Goal: Task Accomplishment & Management: Use online tool/utility

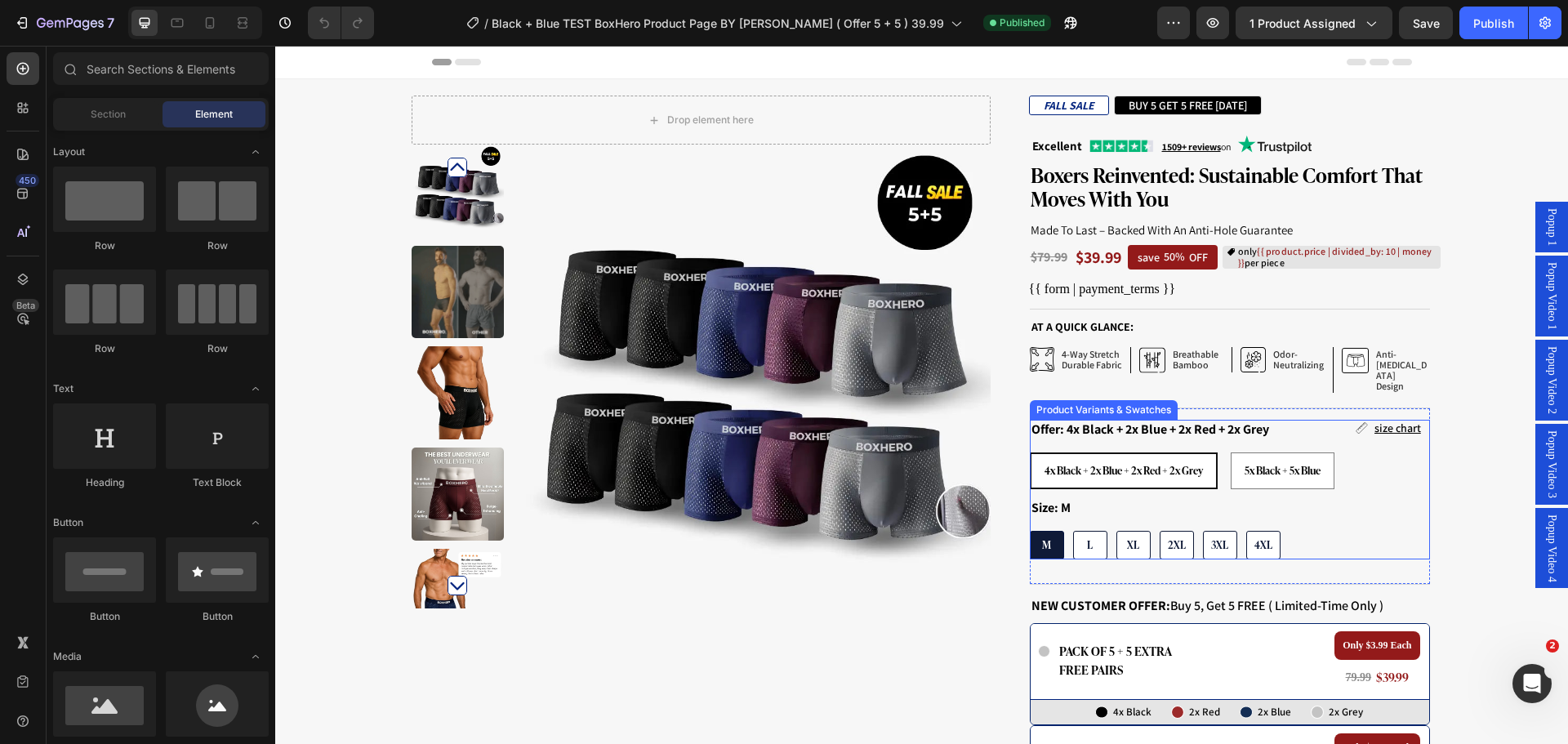
click at [1368, 452] on div "4x Black + 2x Blue + 2x Red + 2x Grey 4x Black + 2x Blue + 2x Red + 2x Grey 4x …" at bounding box center [1230, 470] width 401 height 37
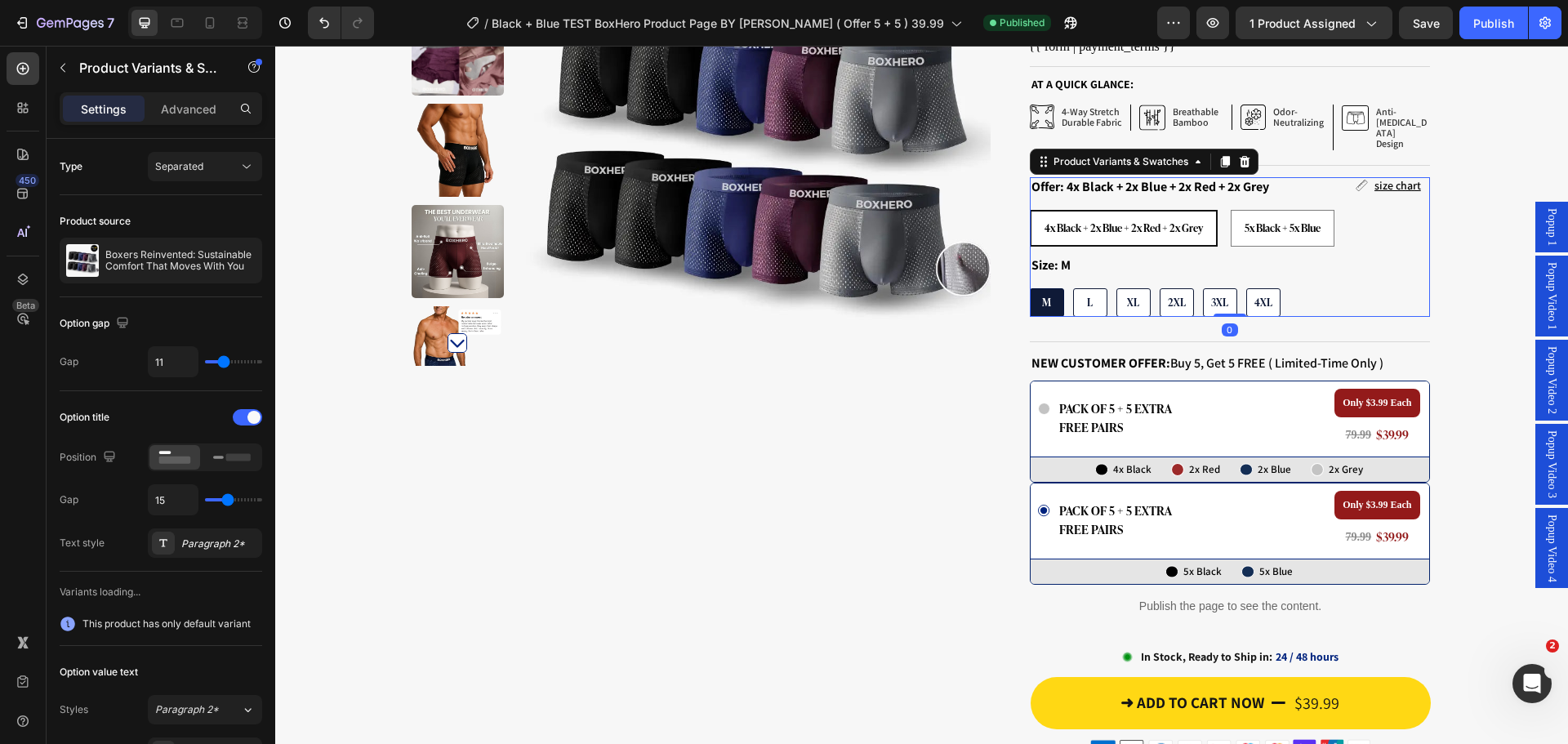
scroll to position [326, 0]
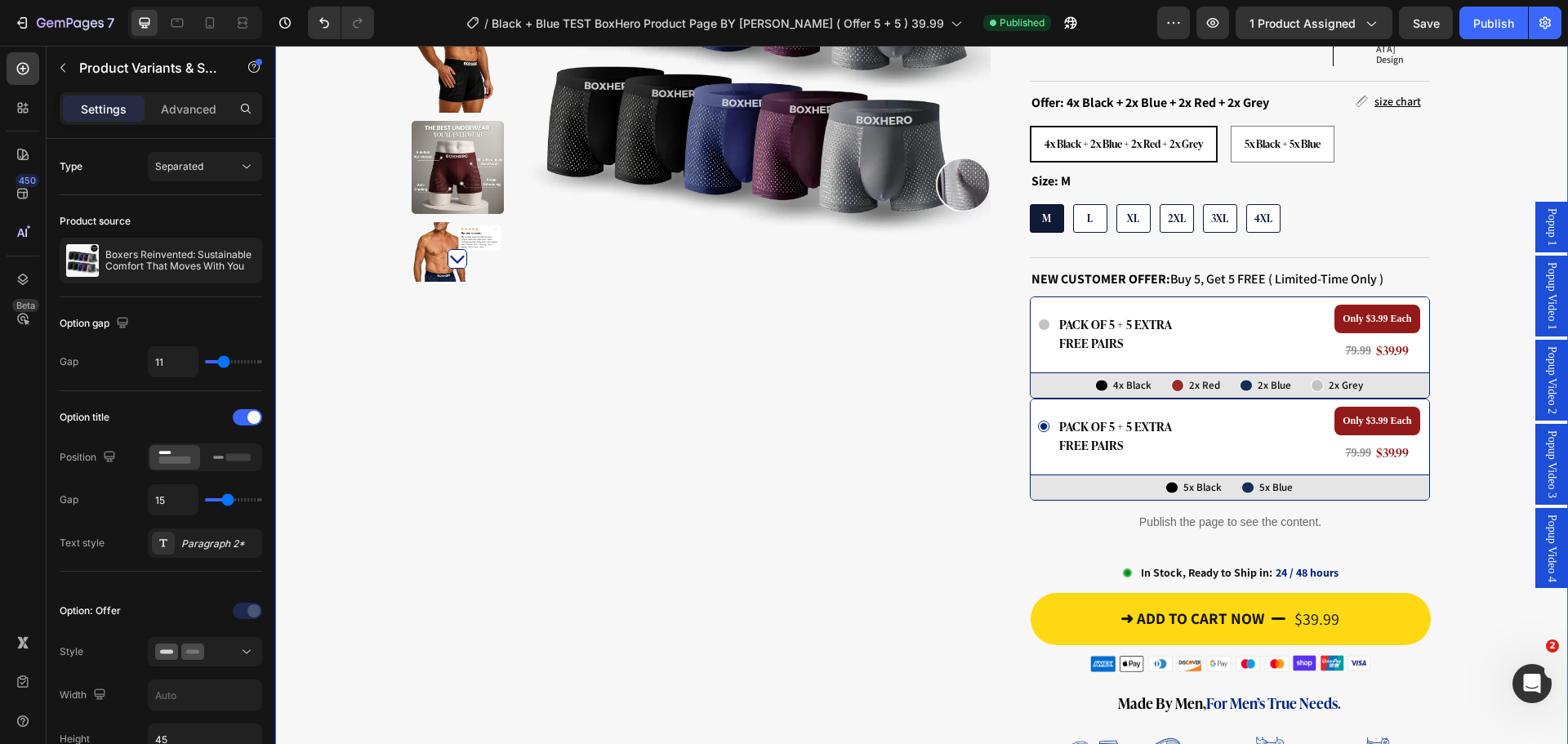
click at [1443, 398] on div "Drop element here Row Product Images Row FALL SALE Text Block BUY 5 GET 5 FREE …" at bounding box center [921, 473] width 1293 height 1410
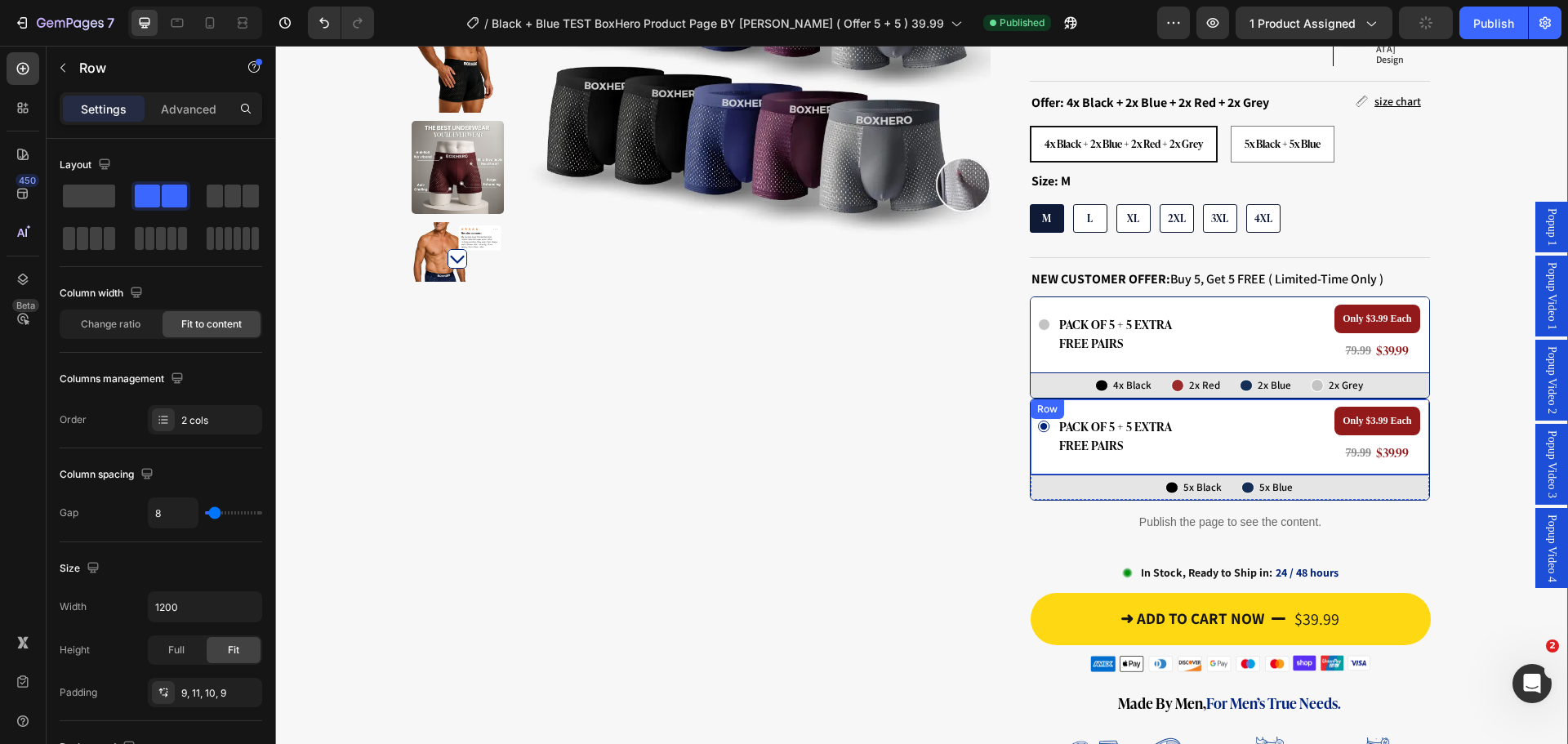
click at [1260, 400] on div "Icon pack of 5 + 5 extra free pairs Text Block Row Only $3.99 Each Text Block 7…" at bounding box center [1230, 437] width 399 height 75
click at [986, 410] on div "Drop element here Row Product Images Row FALL SALE Text Block BUY 5 GET 5 FREE …" at bounding box center [922, 473] width 1038 height 1410
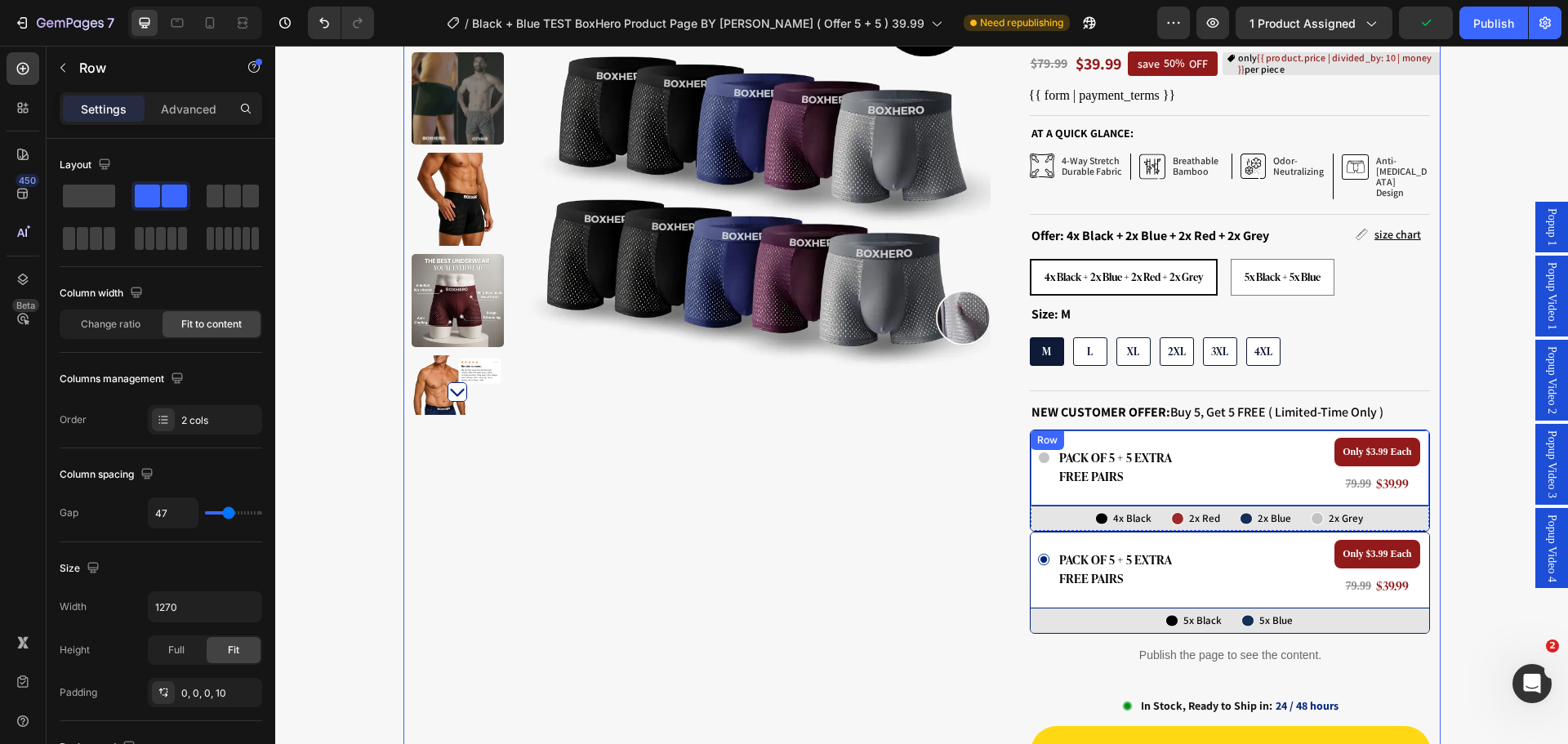
scroll to position [0, 0]
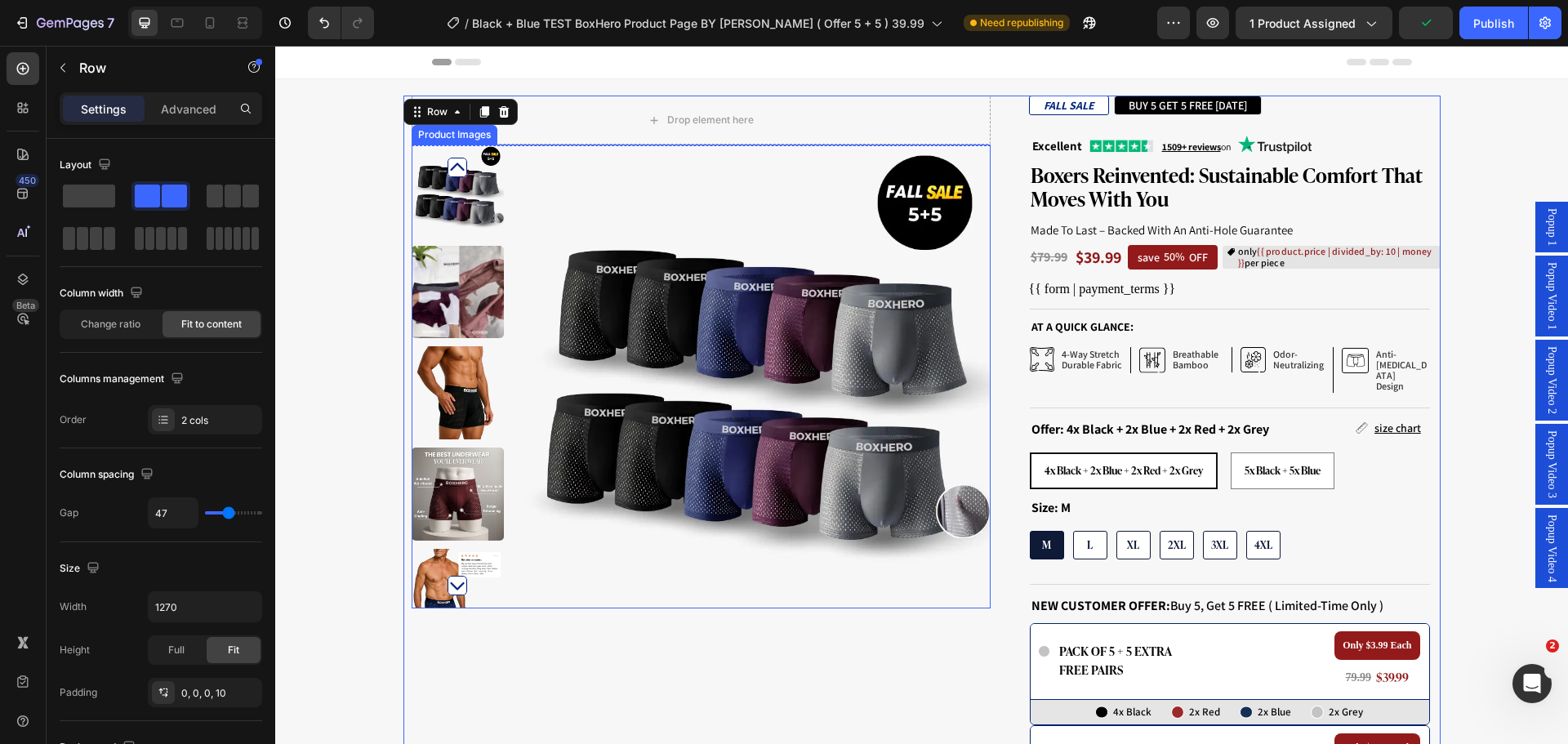
click at [874, 283] on img at bounding box center [758, 376] width 464 height 464
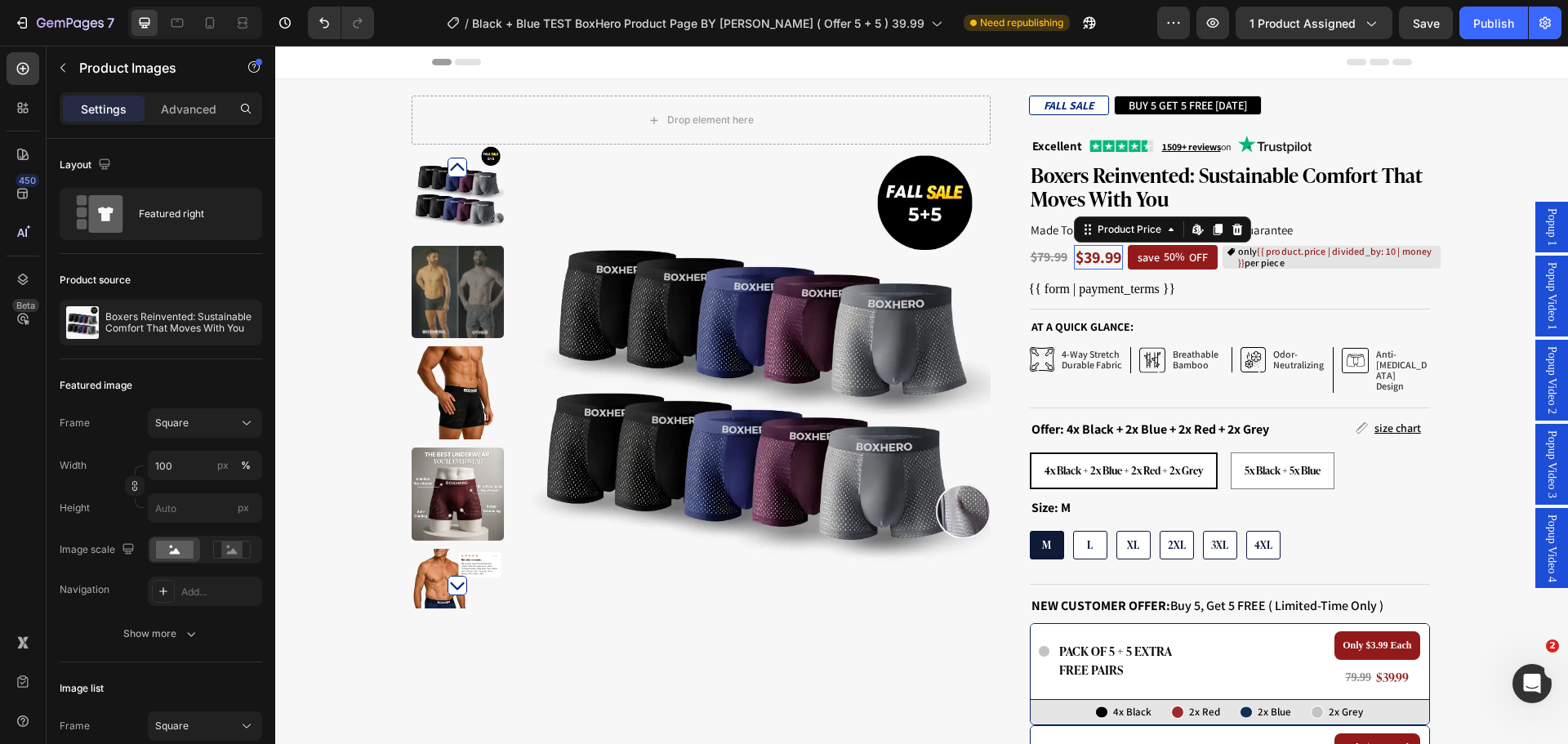
click at [1091, 256] on div "$39.99" at bounding box center [1099, 257] width 49 height 25
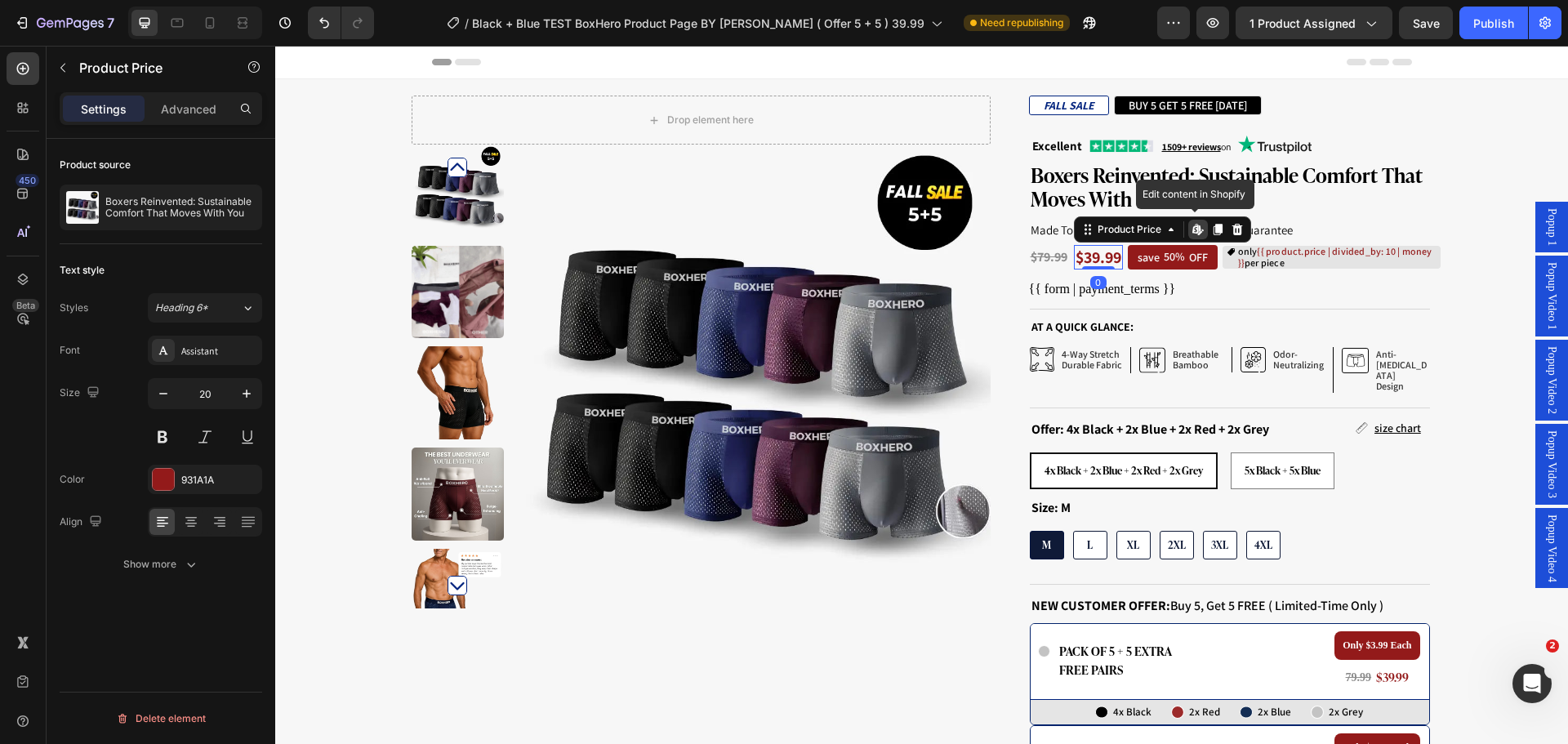
click at [1192, 232] on icon at bounding box center [1195, 229] width 7 height 10
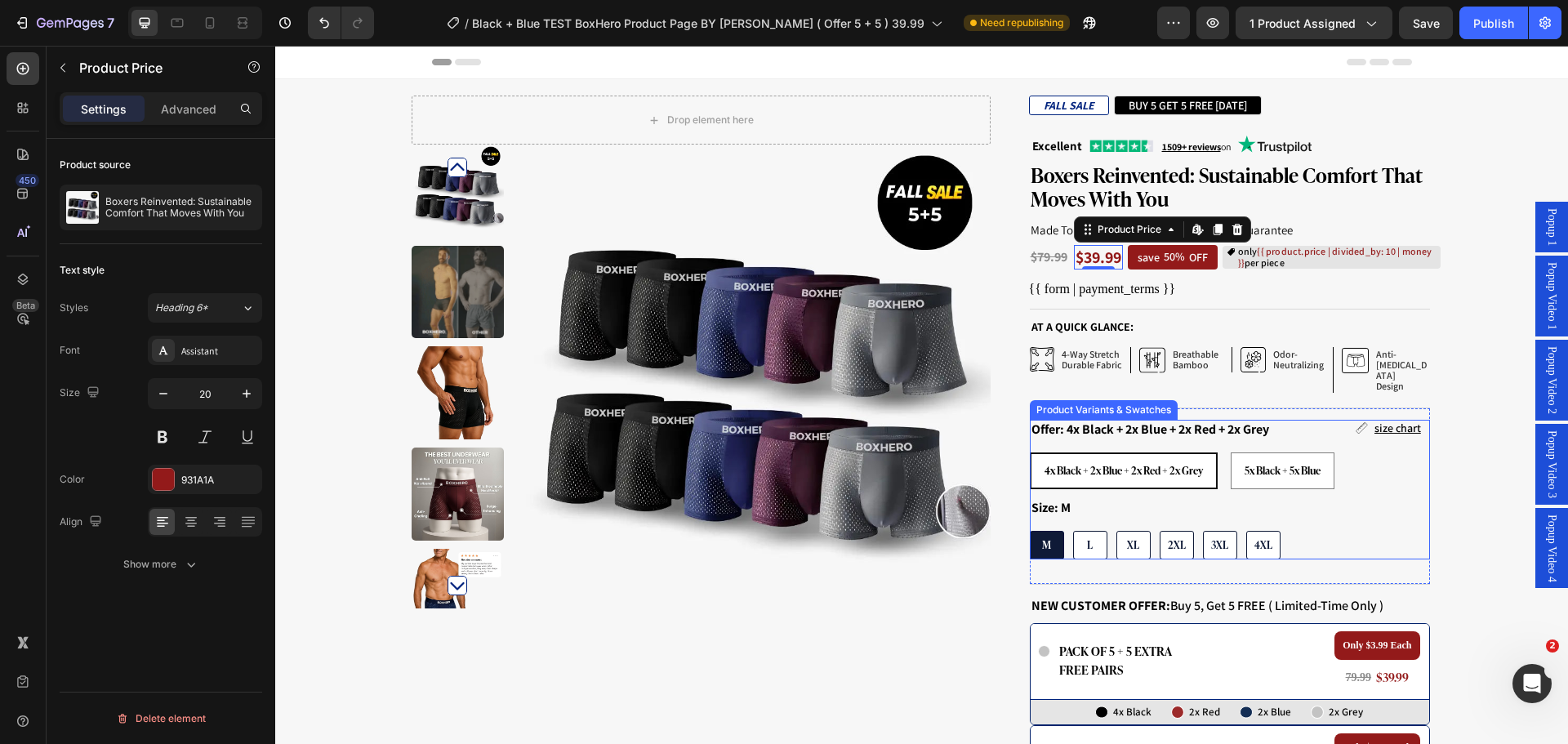
click at [1347, 466] on div "4x Black + 2x Blue + 2x Red + 2x Grey 4x Black + 2x Blue + 2x Red + 2x Grey 4x …" at bounding box center [1230, 470] width 401 height 37
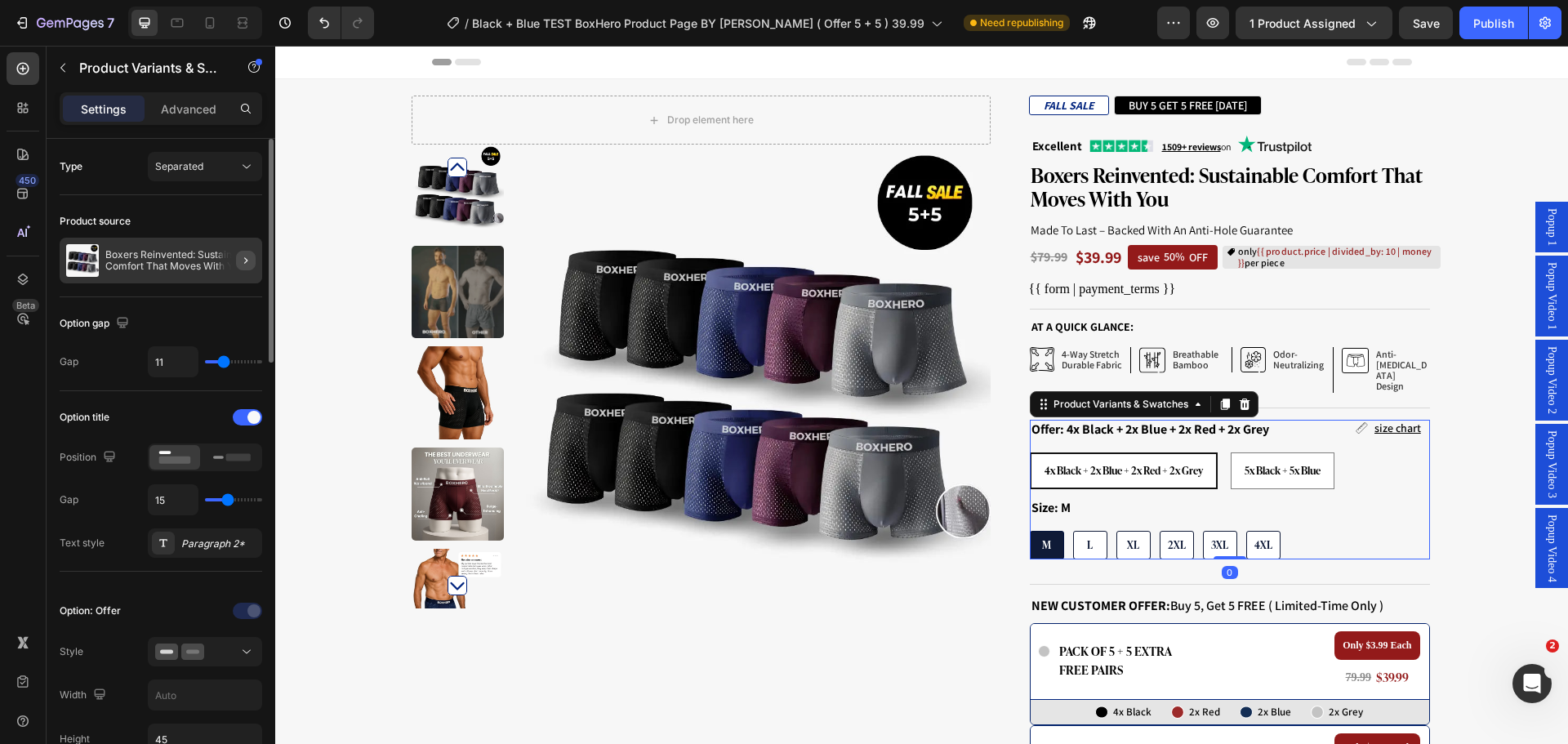
click at [237, 258] on button "button" at bounding box center [246, 260] width 20 height 20
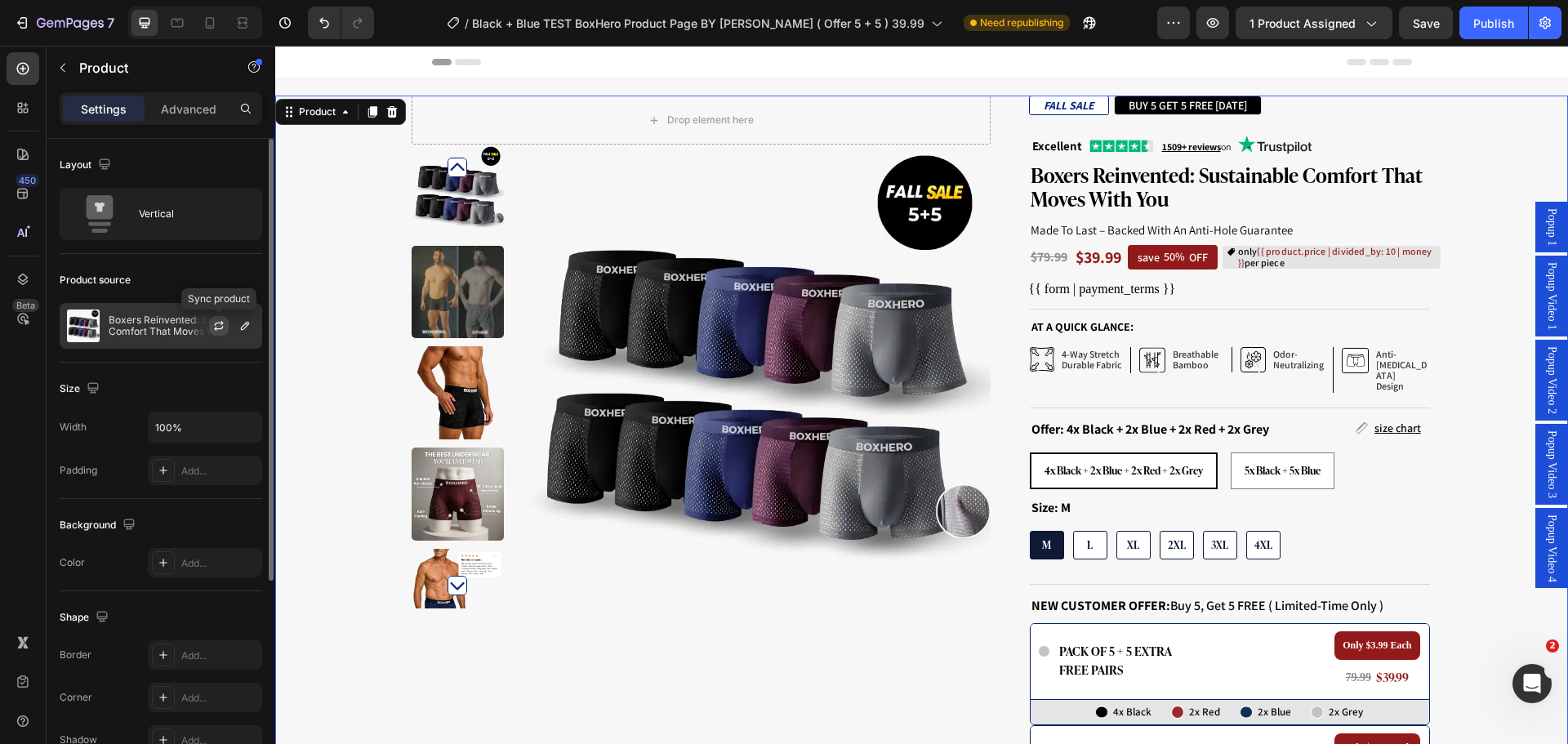
click at [214, 326] on icon "button" at bounding box center [219, 326] width 13 height 13
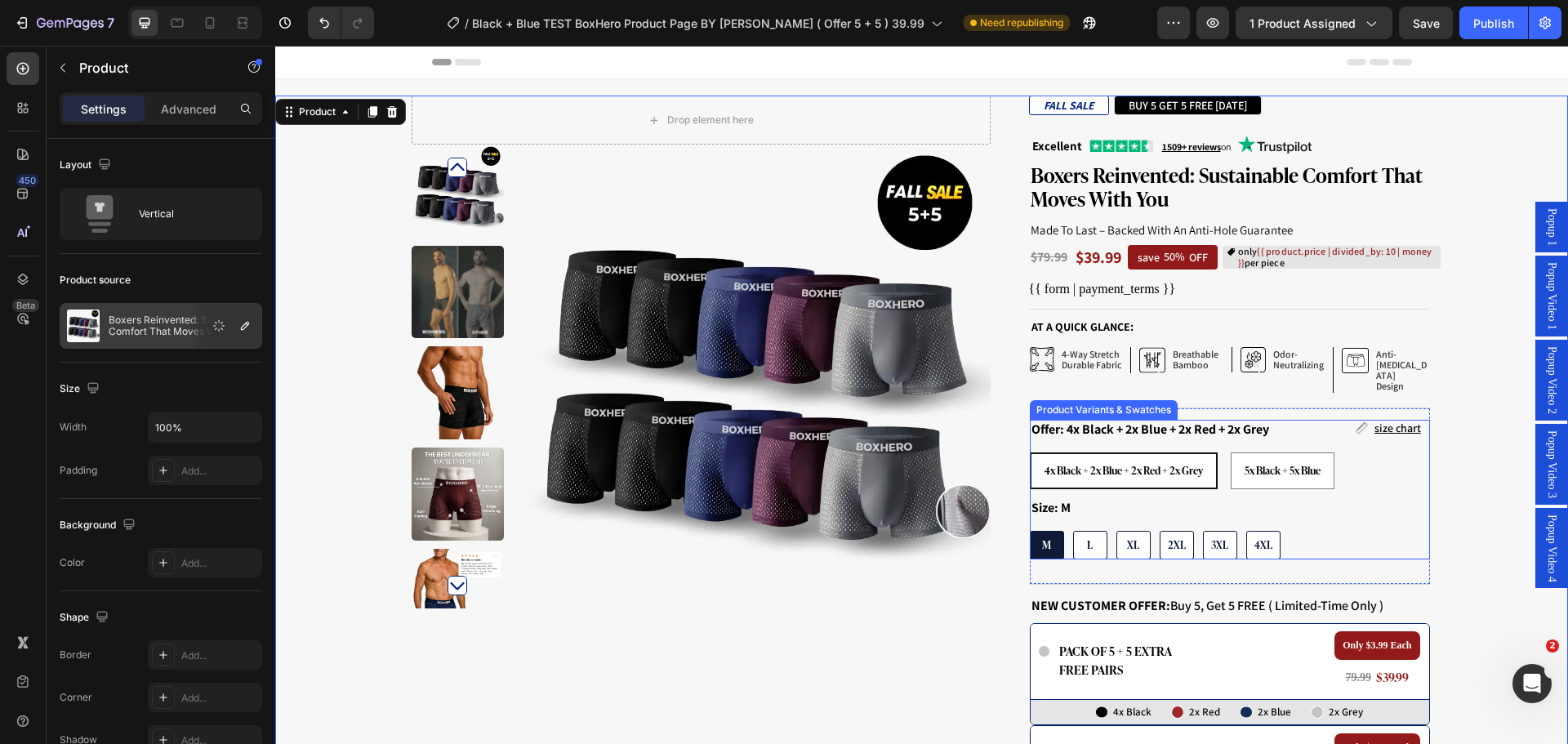
click at [1359, 470] on div "4x Black + 2x Blue + 2x Red + 2x Grey 4x Black + 2x Blue + 2x Red + 2x Grey 4x …" at bounding box center [1230, 470] width 401 height 37
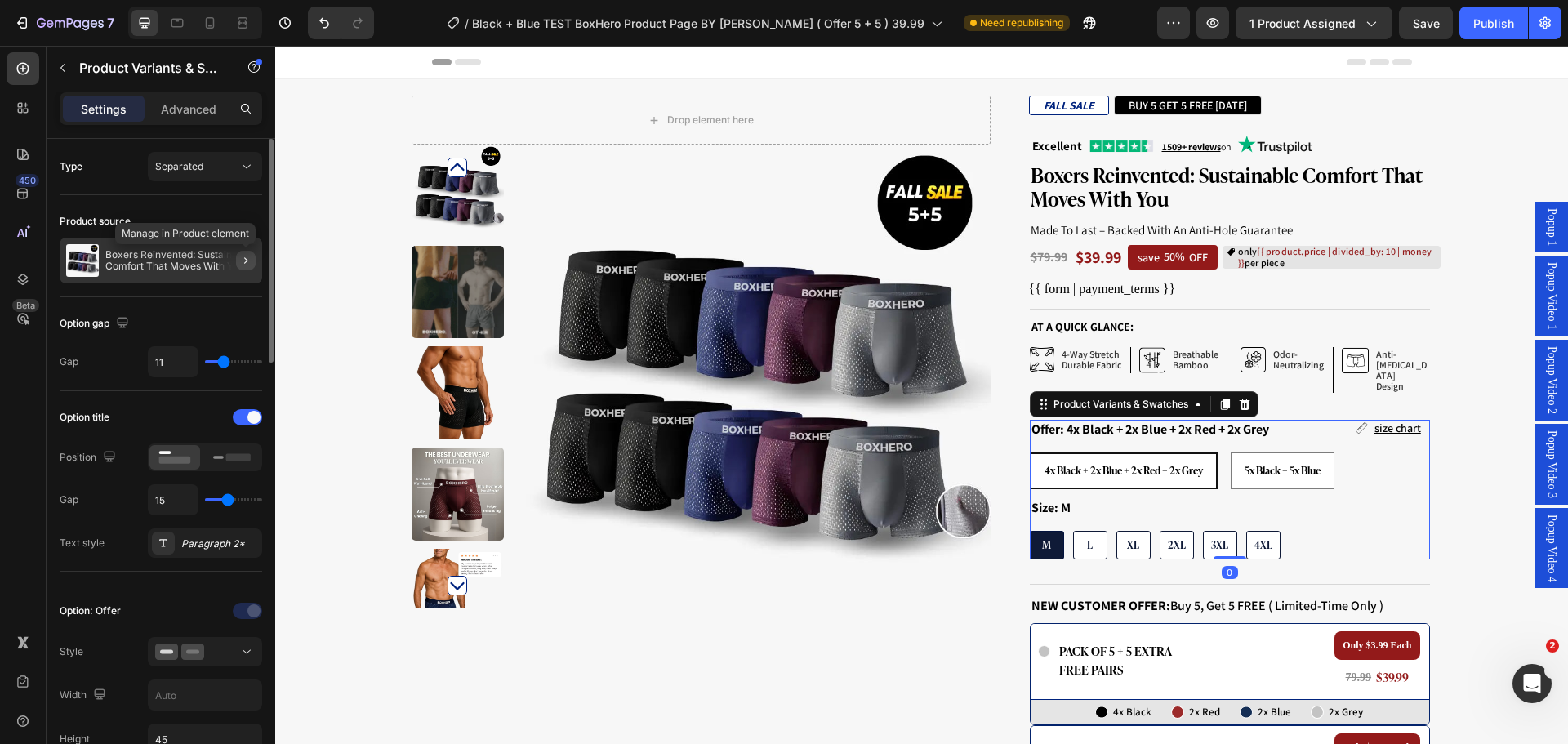
click at [243, 261] on icon "button" at bounding box center [245, 260] width 13 height 13
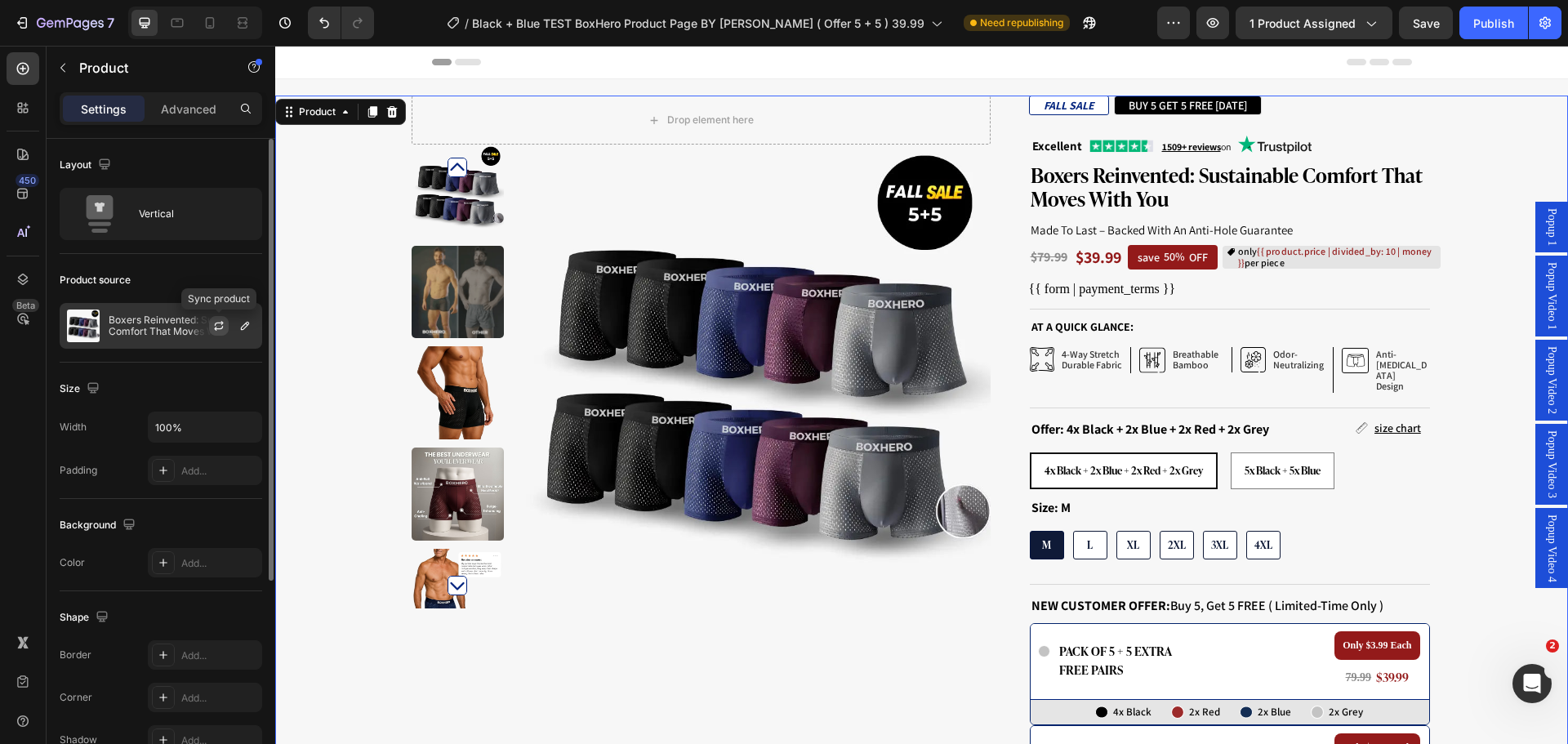
click at [220, 330] on icon "button" at bounding box center [219, 326] width 13 height 13
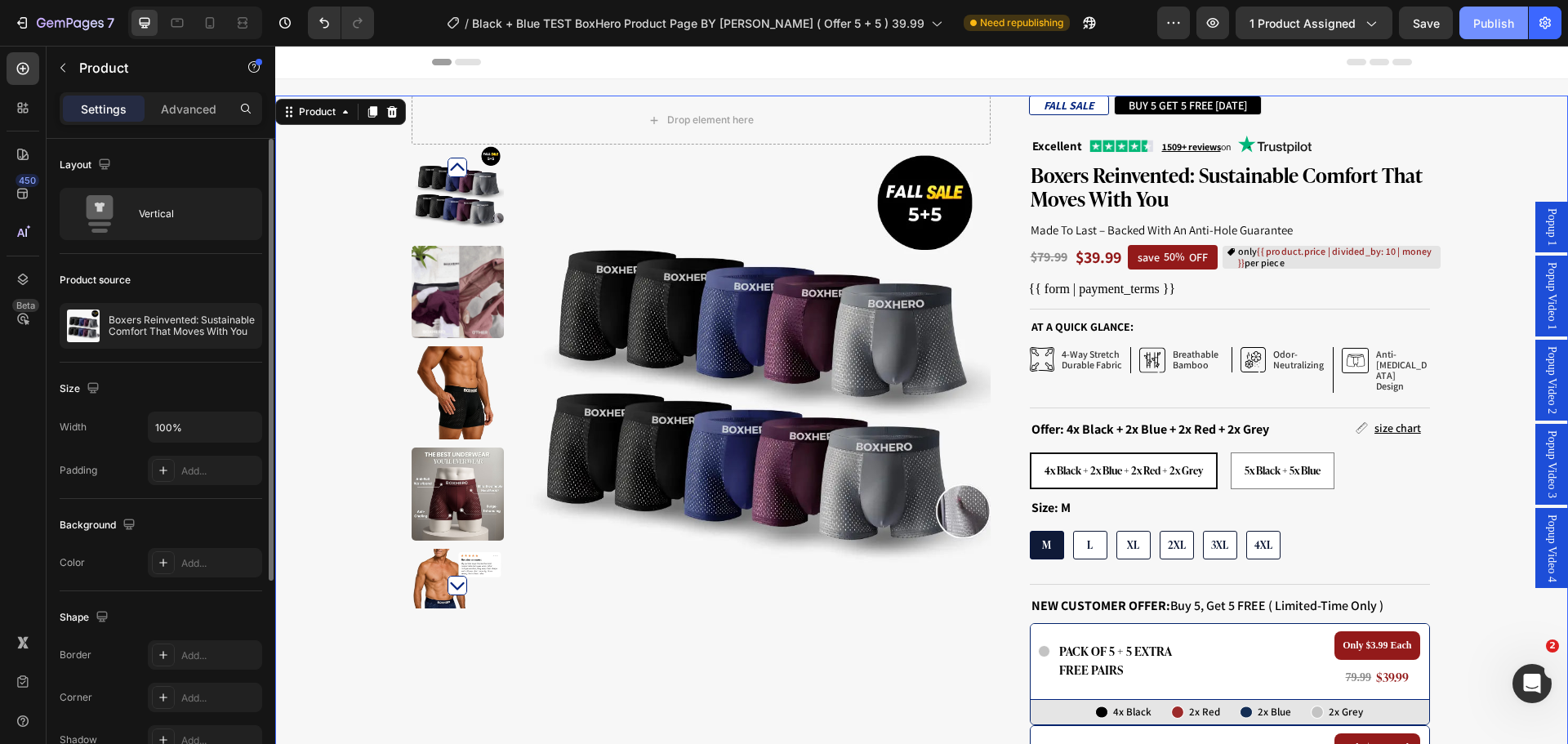
click at [1490, 22] on div "Publish" at bounding box center [1493, 23] width 41 height 17
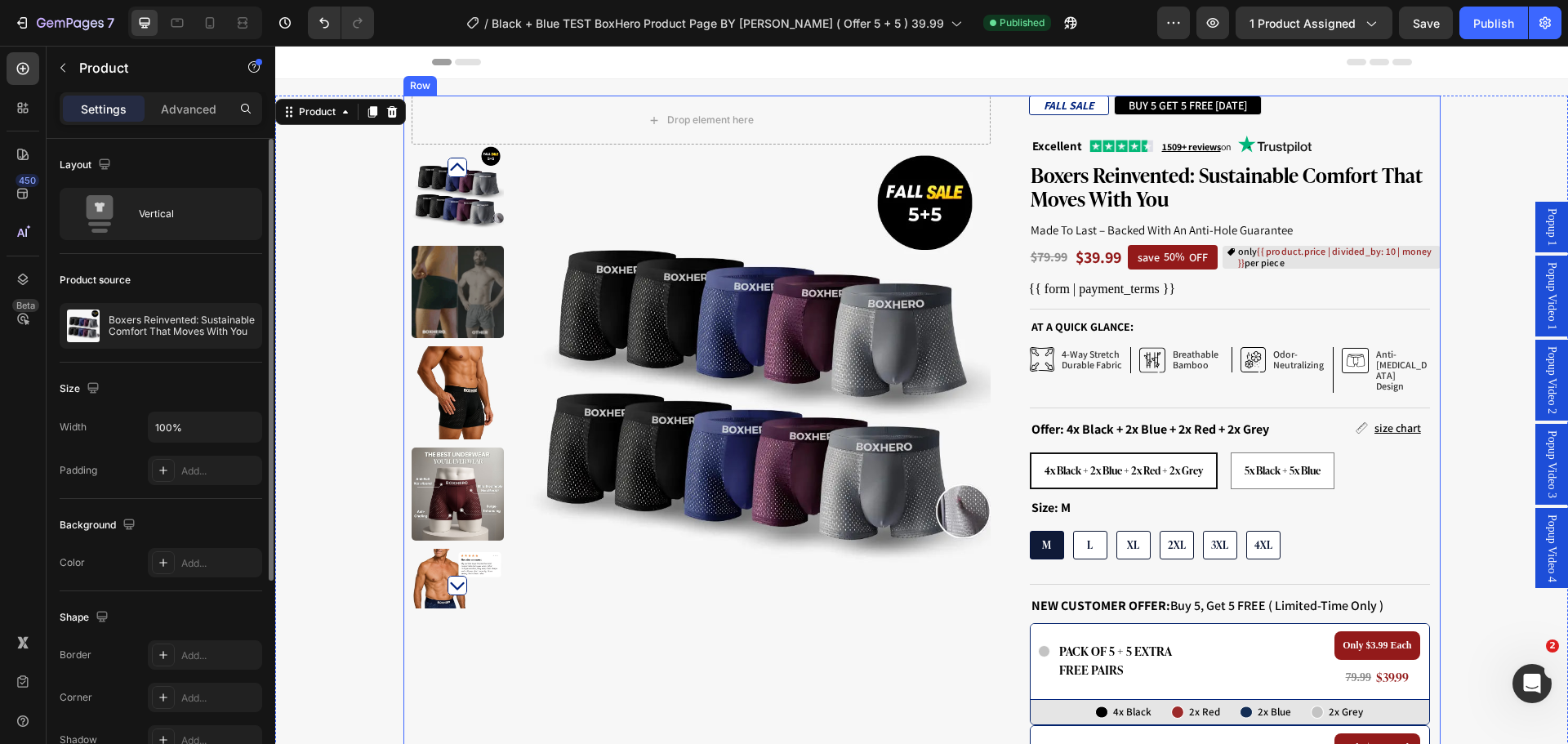
scroll to position [326, 0]
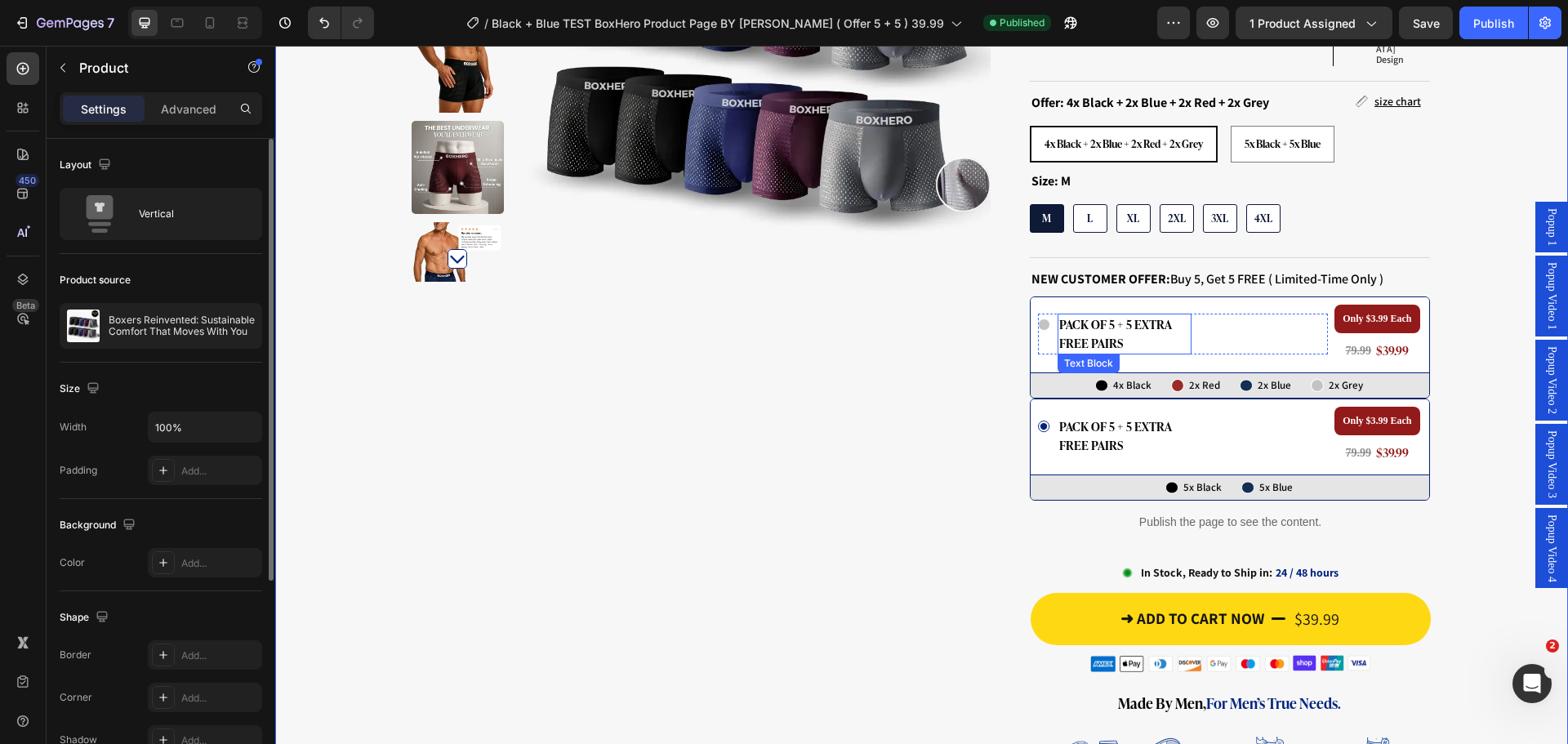
click at [1127, 316] on p "pack of 5 + 5 extra free pairs" at bounding box center [1125, 334] width 131 height 38
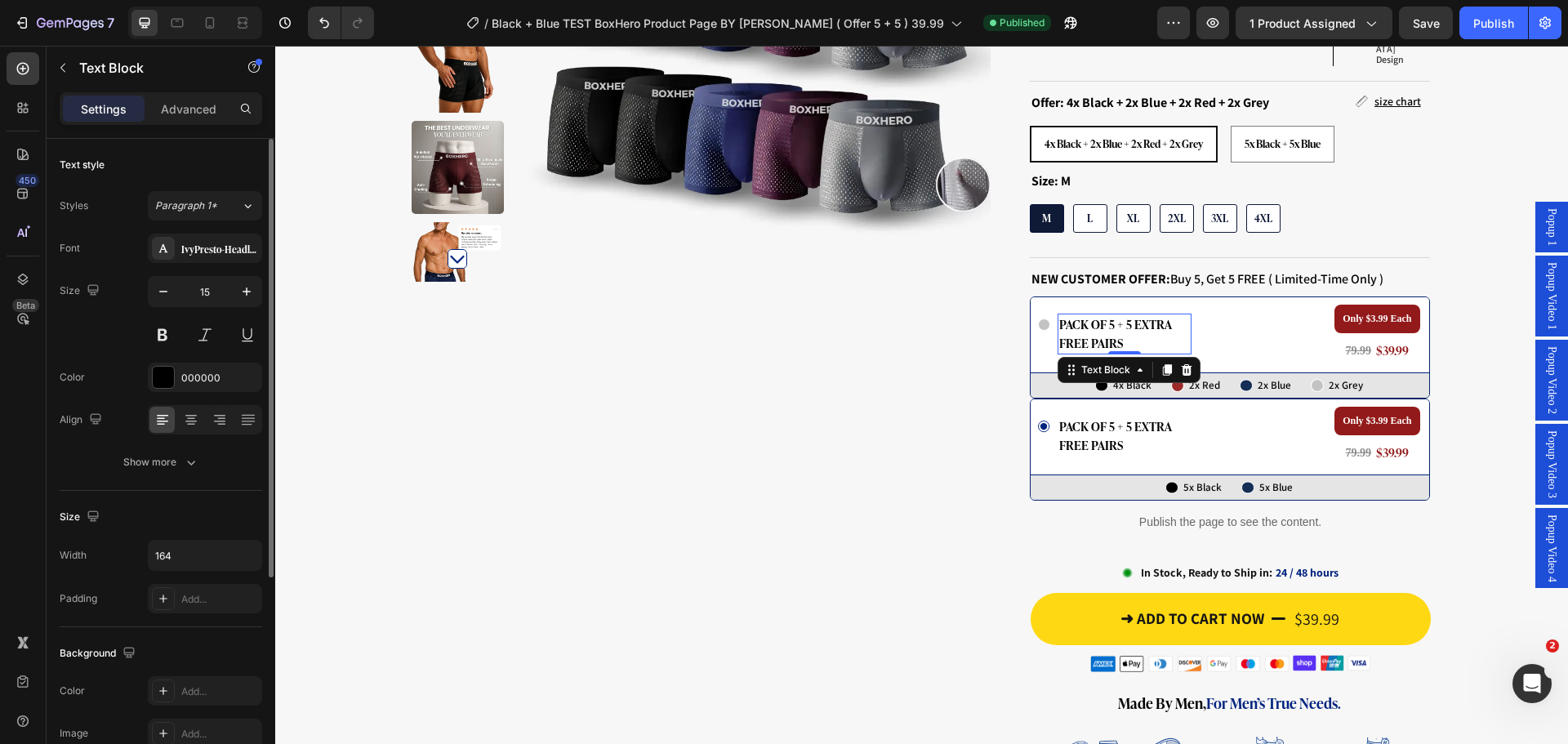
click at [1127, 316] on p "pack of 5 + 5 extra free pairs" at bounding box center [1125, 334] width 131 height 38
drag, startPoint x: 1113, startPoint y: 310, endPoint x: 1130, endPoint y: 339, distance: 33.6
click at [1130, 339] on div "Icon pack of 5 + 5 extra free pairs Text Block 0 Row" at bounding box center [1183, 334] width 291 height 59
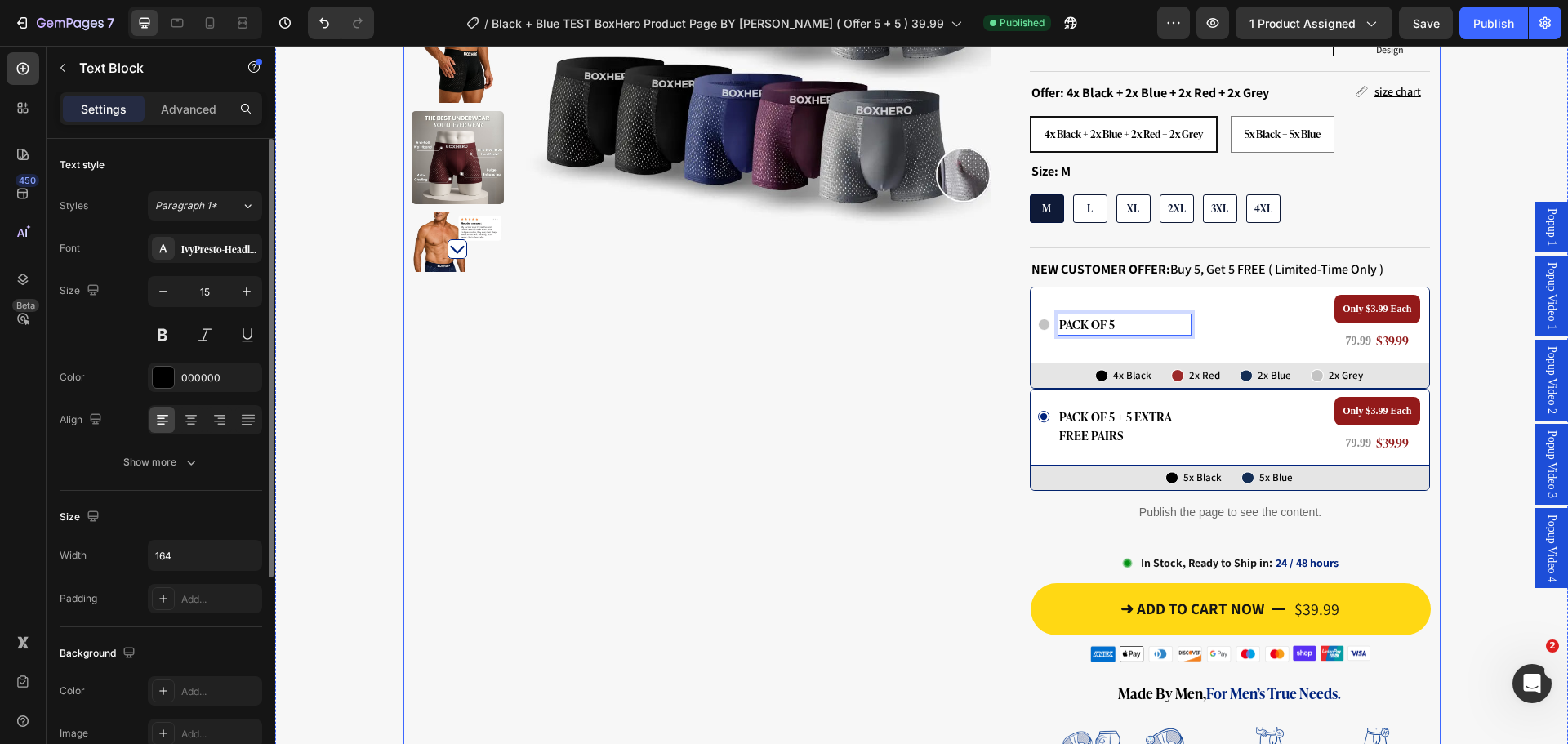
click at [954, 329] on div "Drop element here Row Product Images Row" at bounding box center [700, 463] width 579 height 1410
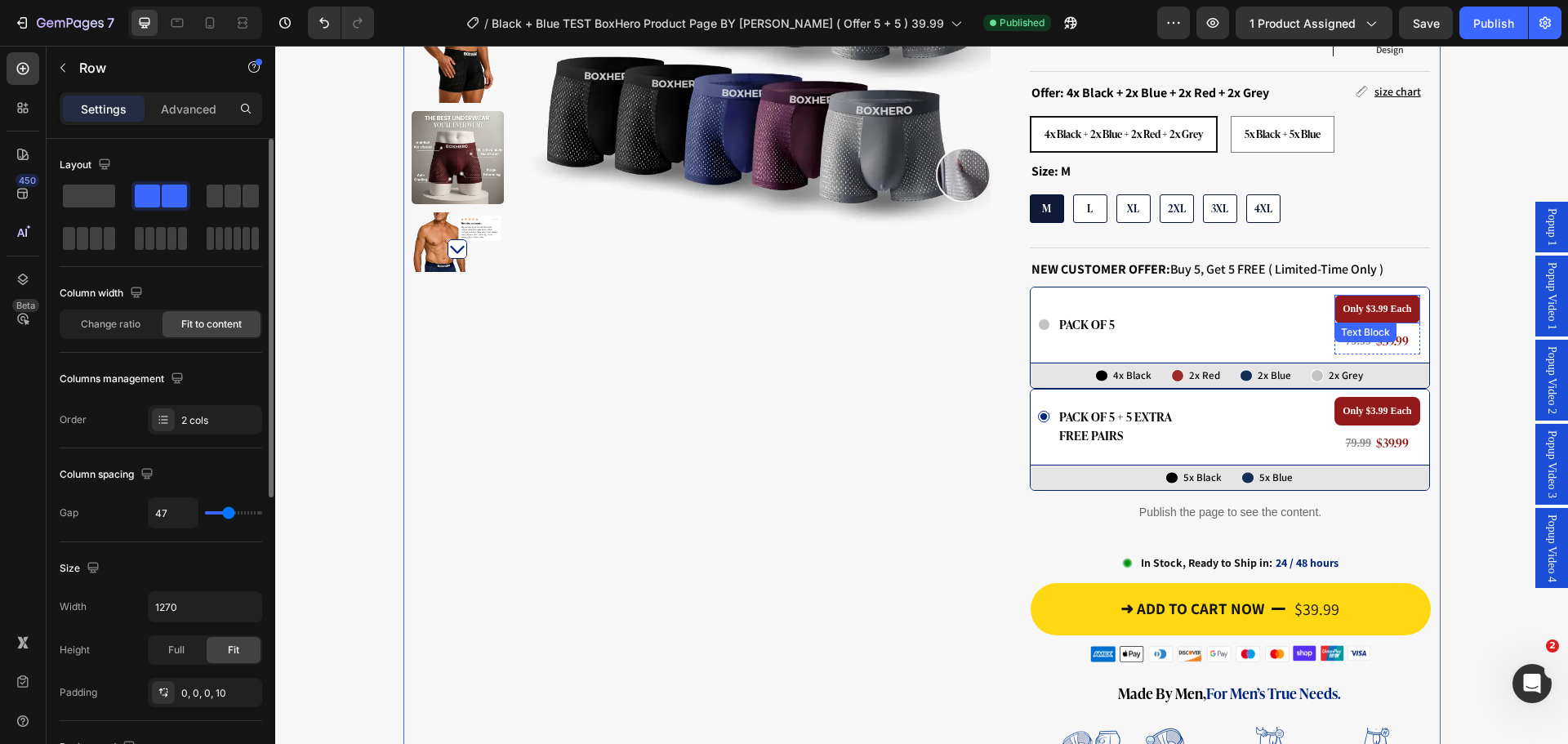
click at [1374, 303] on strong "Only $3.99 Each" at bounding box center [1376, 309] width 68 height 12
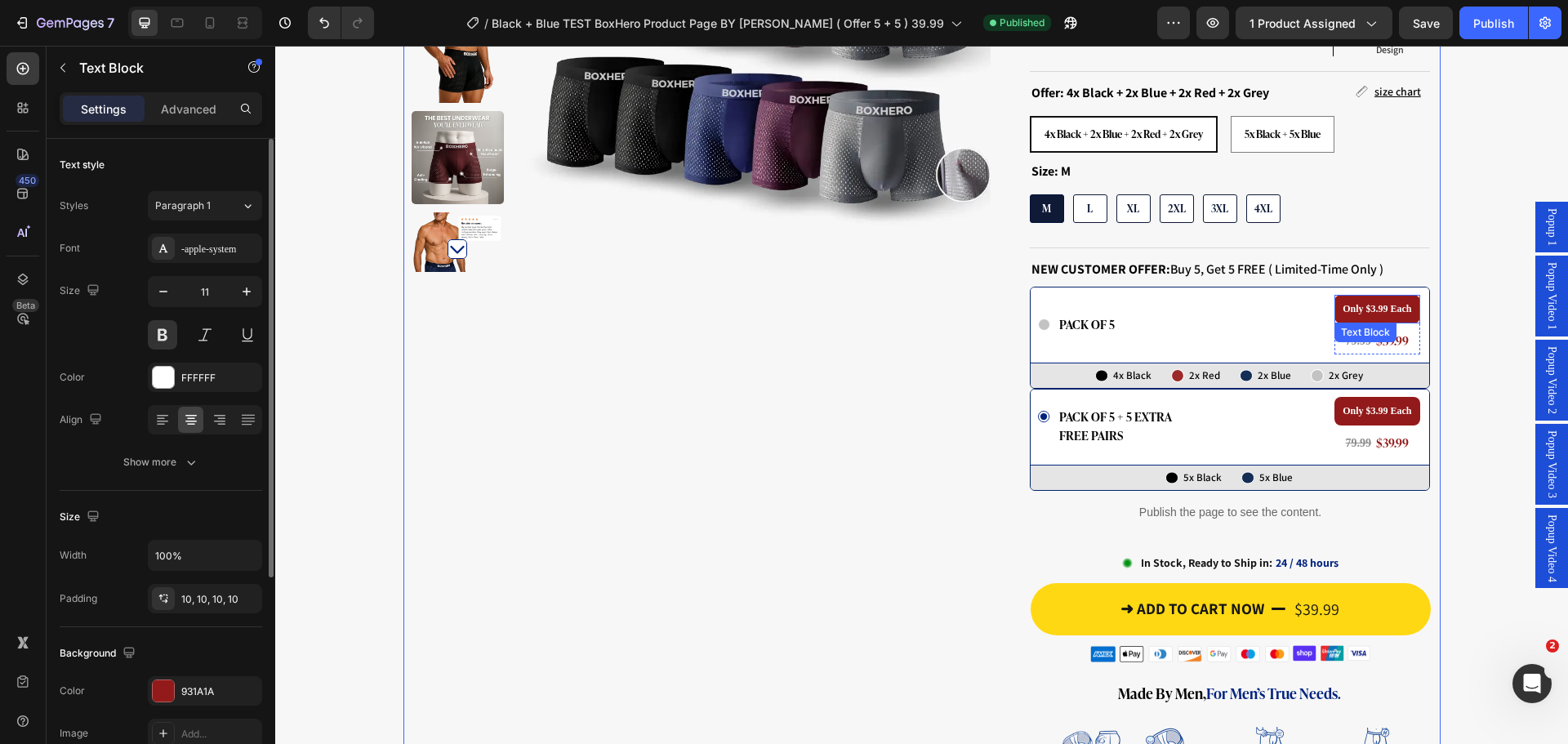
click at [1374, 303] on strong "Only $3.99 Each" at bounding box center [1376, 309] width 68 height 12
click at [1361, 303] on strong "Only $3.99 Each" at bounding box center [1376, 309] width 68 height 12
drag, startPoint x: 1354, startPoint y: 292, endPoint x: 1328, endPoint y: 296, distance: 26.3
click at [1328, 296] on div "Icon pack of 5 Text Block Row Only $3.99 Each Text Block 2 79.99 Heading $39.99…" at bounding box center [1230, 326] width 399 height 75
drag, startPoint x: 1356, startPoint y: 293, endPoint x: 1314, endPoint y: 297, distance: 42.2
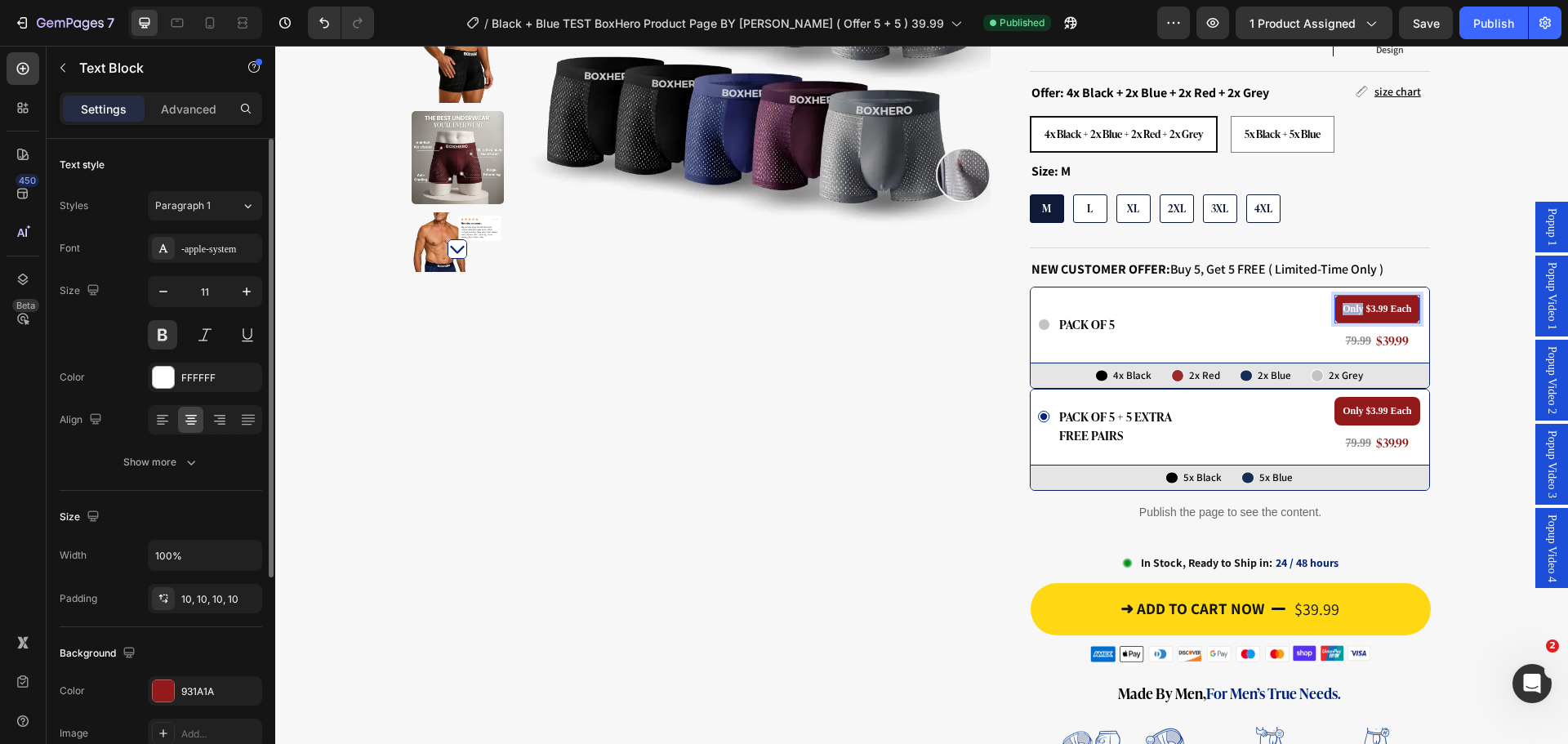
click at [1314, 297] on div "Icon pack of 5 Text Block Row Only $3.99 Each Text Block 2 79.99 Heading $39.99…" at bounding box center [1230, 326] width 399 height 75
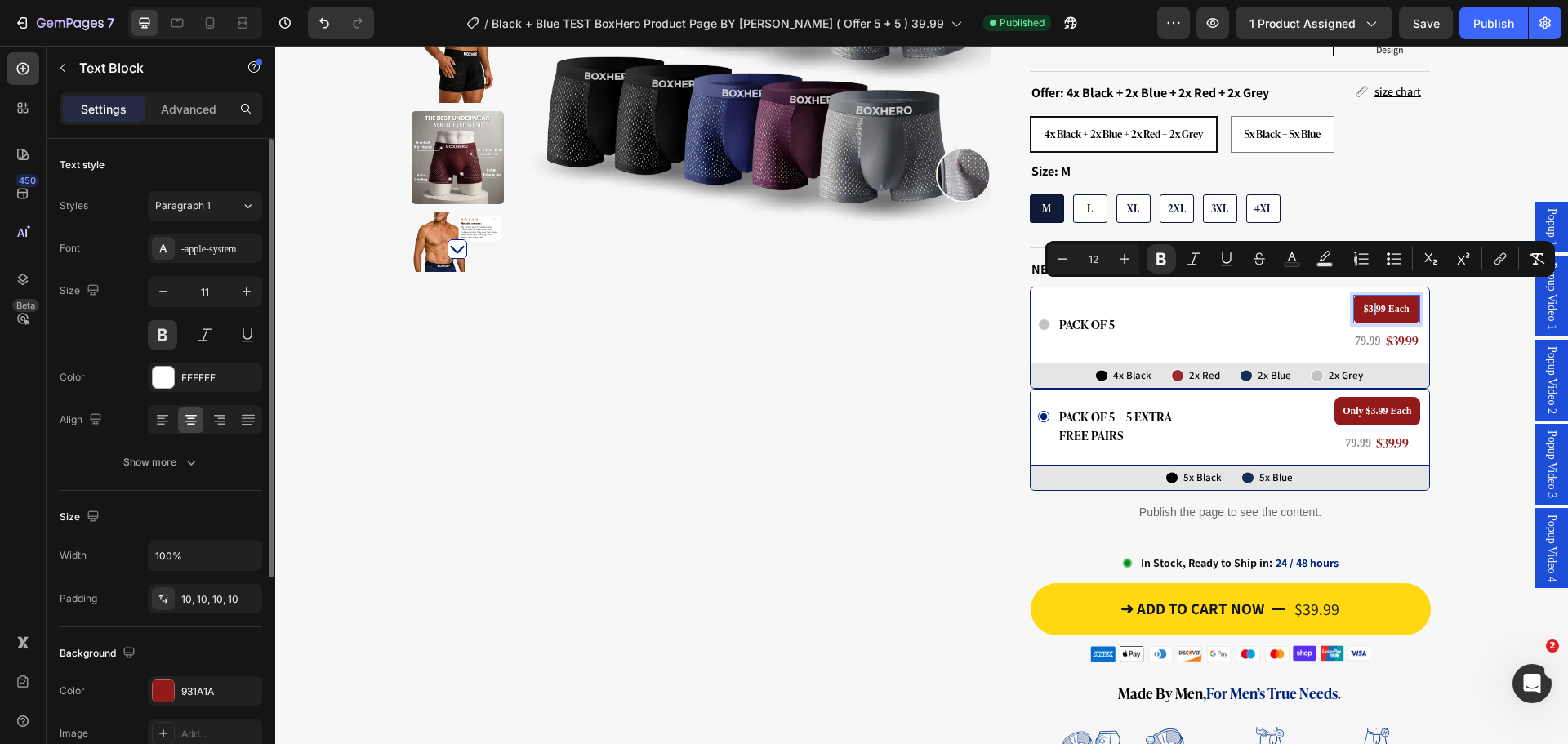
click at [1370, 303] on strong "$3.99 Each" at bounding box center [1387, 309] width 46 height 12
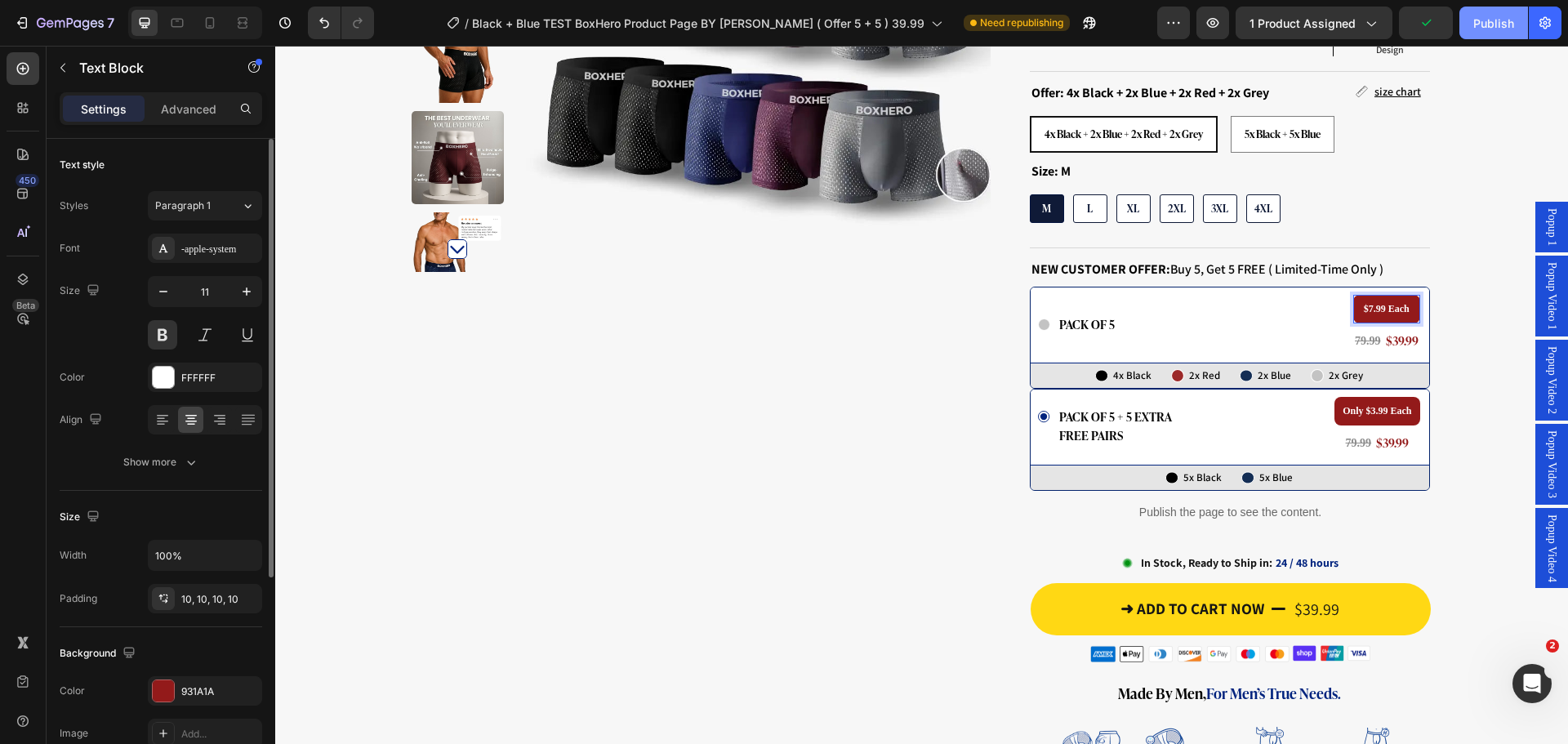
click at [1487, 20] on div "Publish" at bounding box center [1493, 23] width 41 height 17
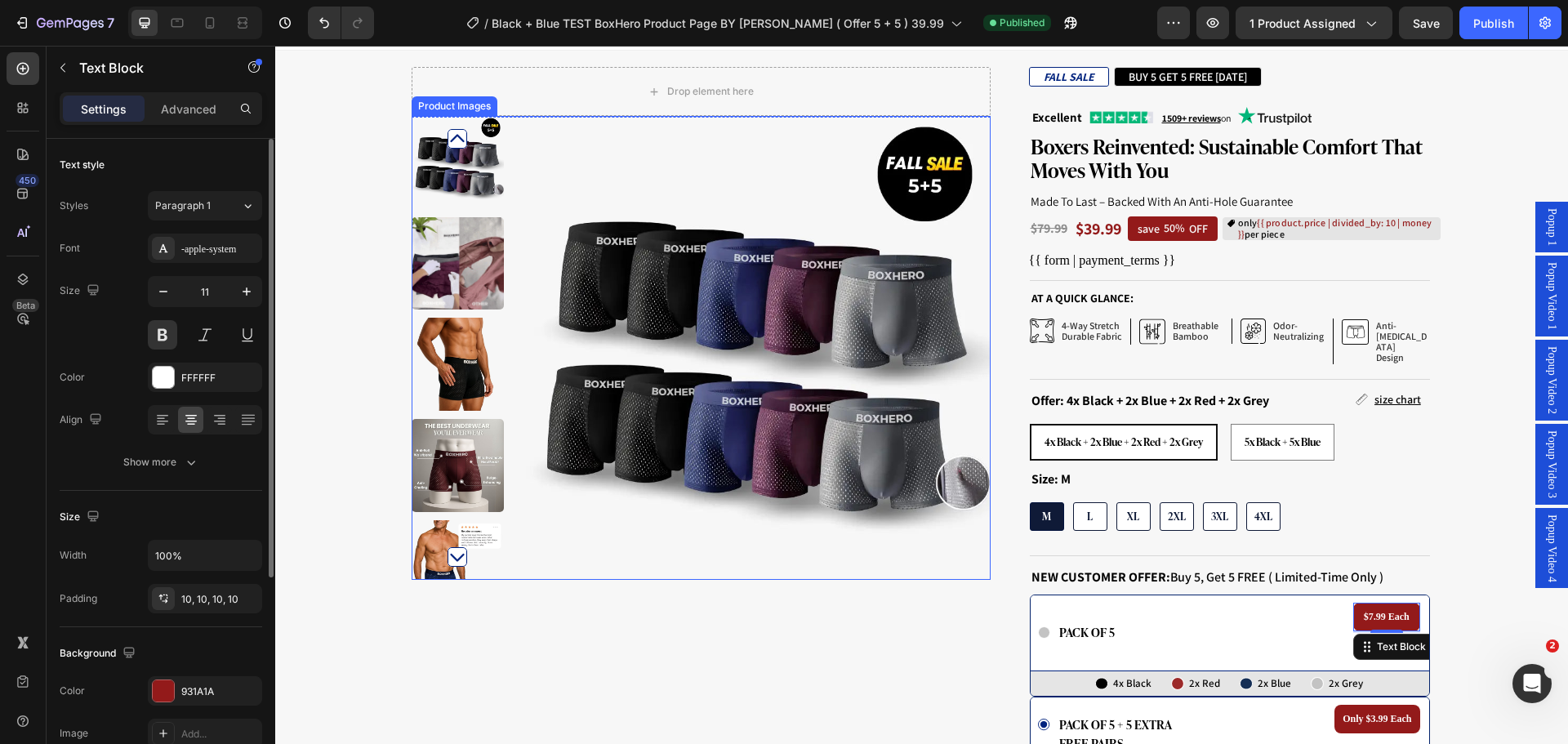
scroll to position [0, 0]
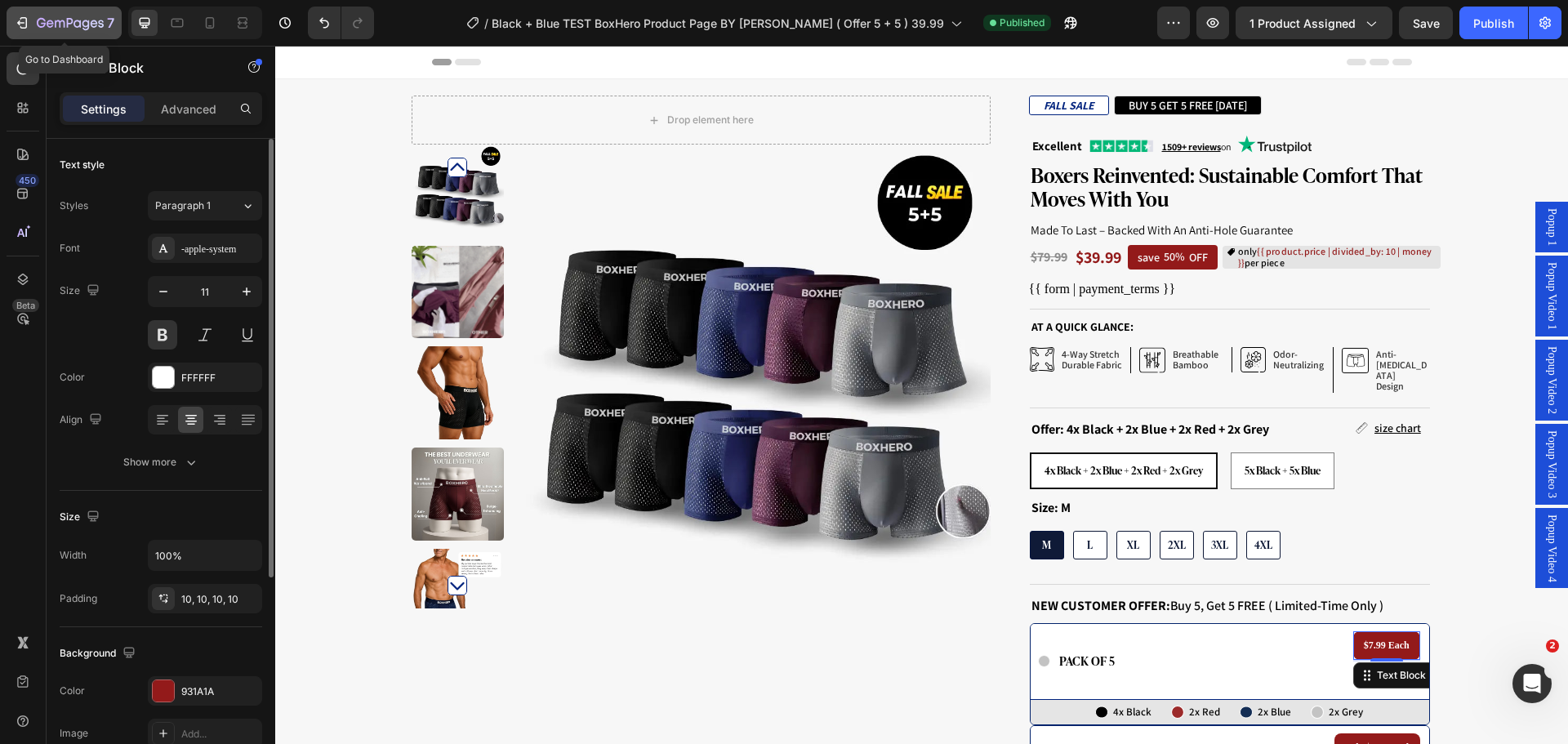
click at [106, 17] on div "7" at bounding box center [75, 23] width 77 height 20
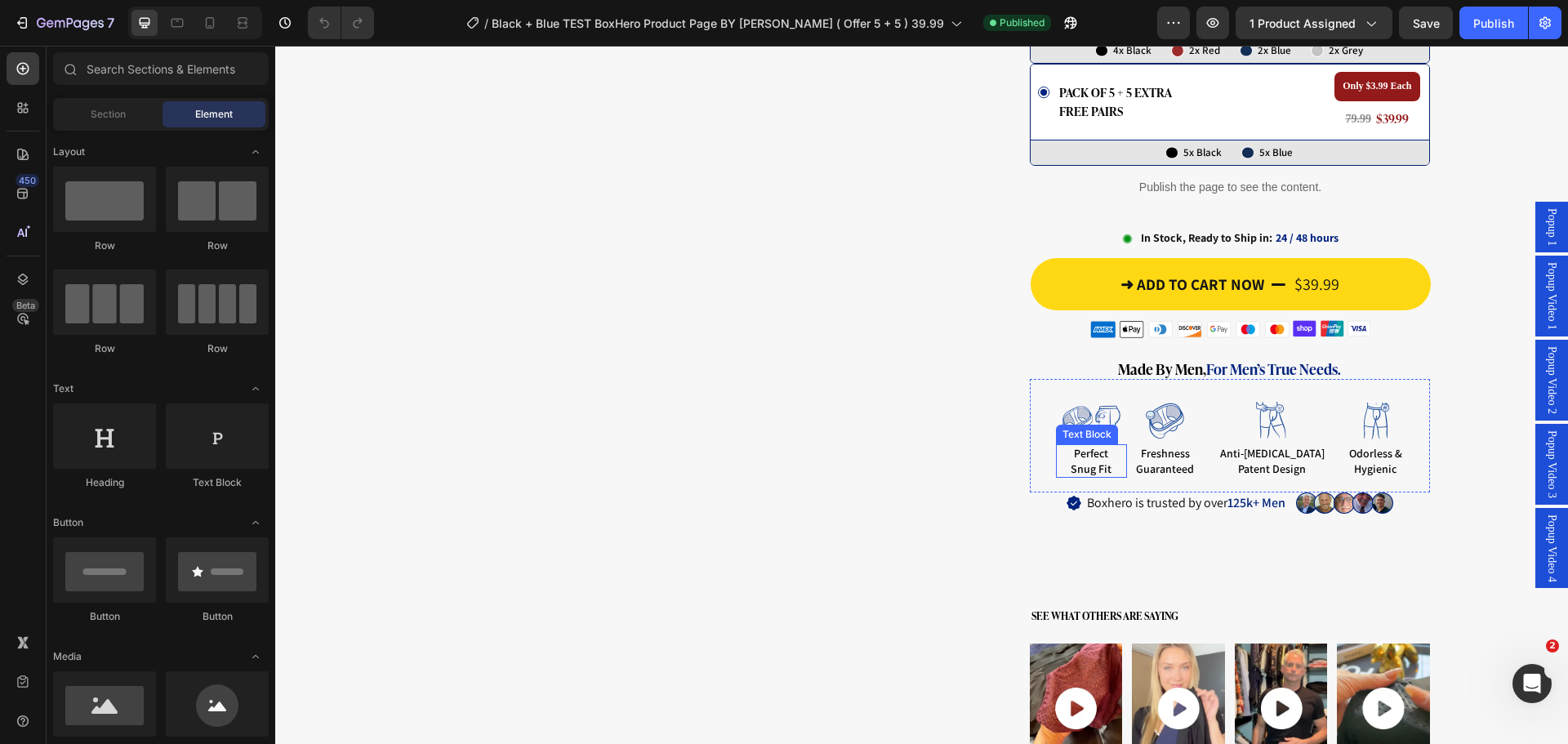
scroll to position [409, 0]
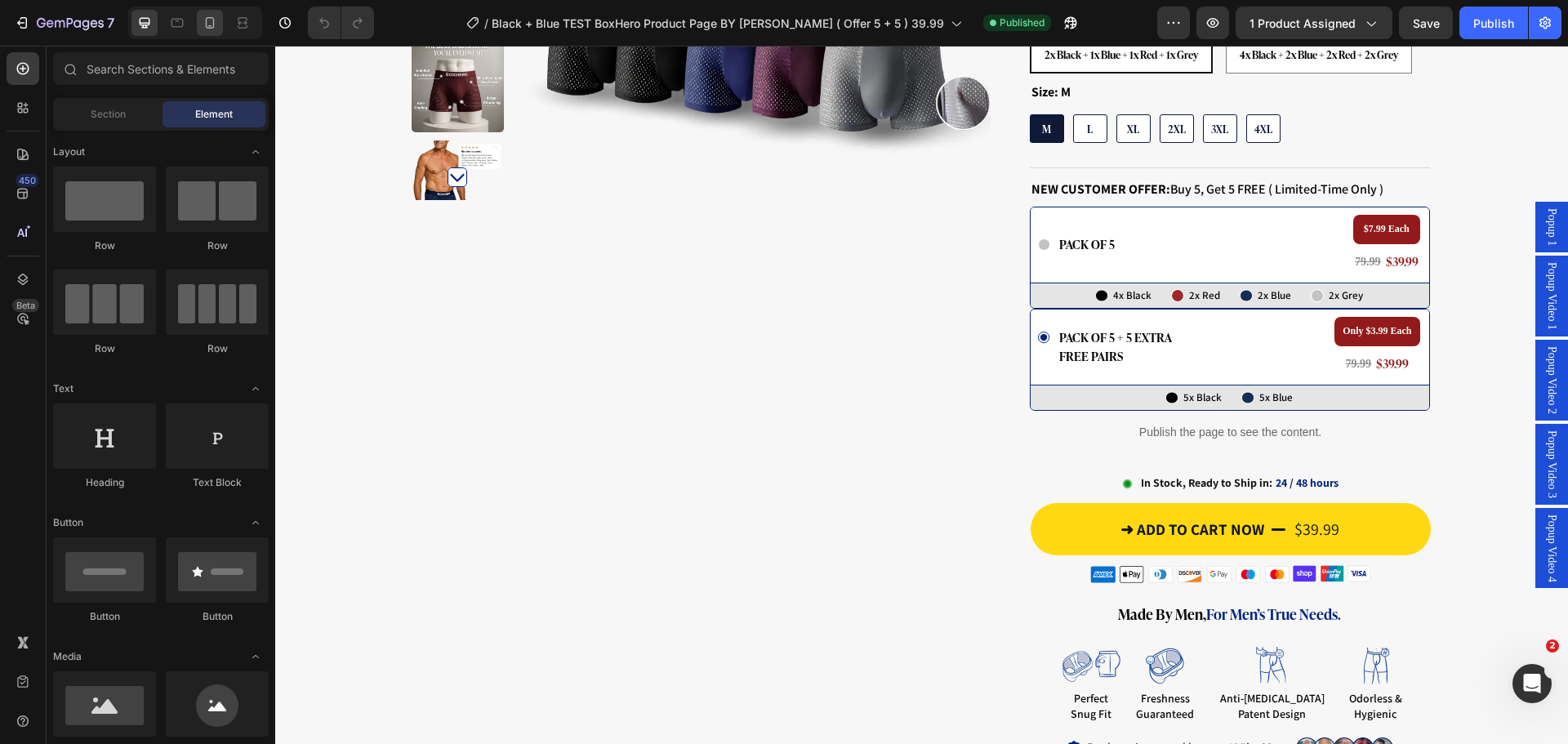
click at [199, 21] on div at bounding box center [210, 23] width 26 height 26
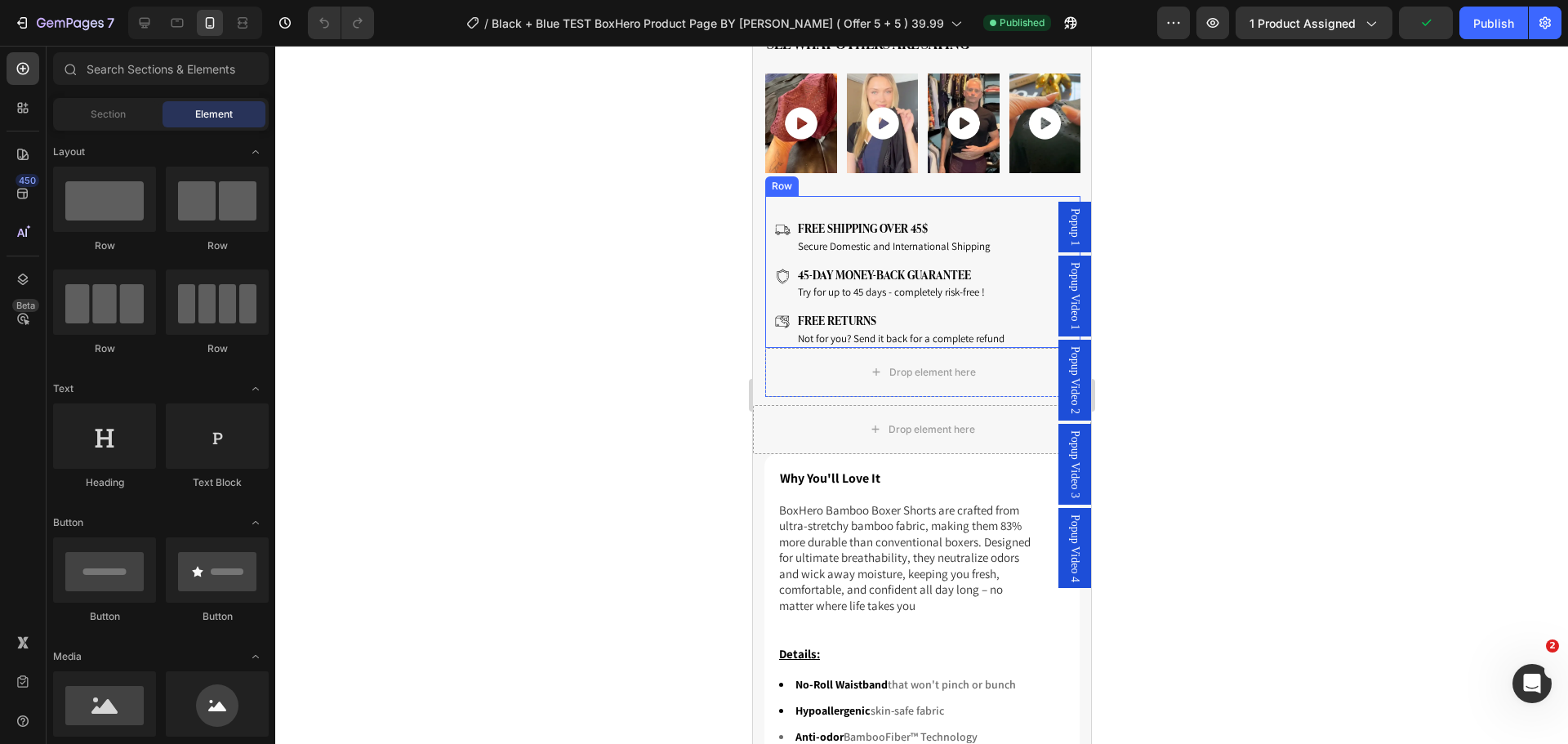
scroll to position [2042, 0]
click at [948, 198] on div "Icon FREE SHIPPING OVER 45$ Text Block Secure Domestic and International Shippi…" at bounding box center [922, 270] width 316 height 152
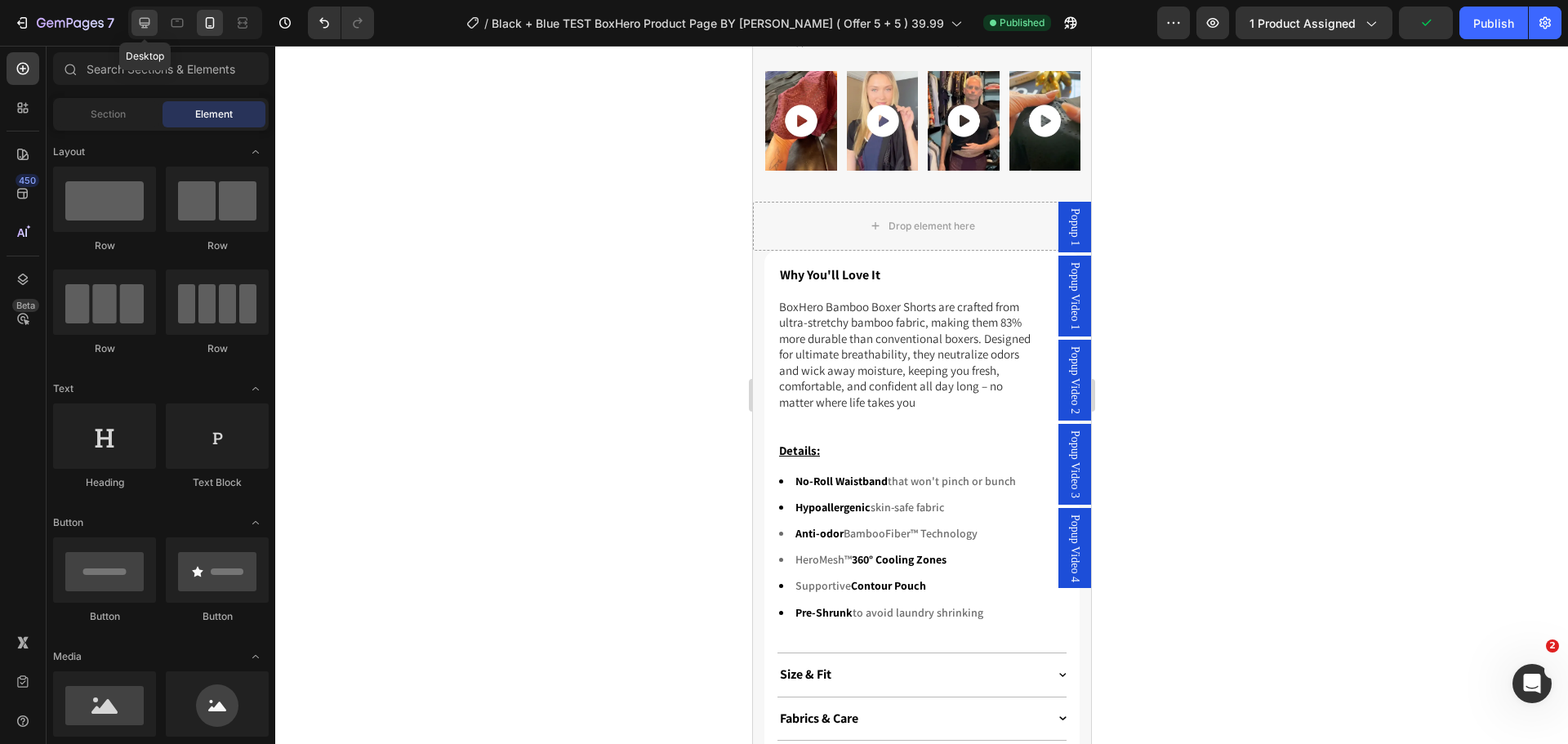
click at [138, 18] on icon at bounding box center [144, 23] width 17 height 17
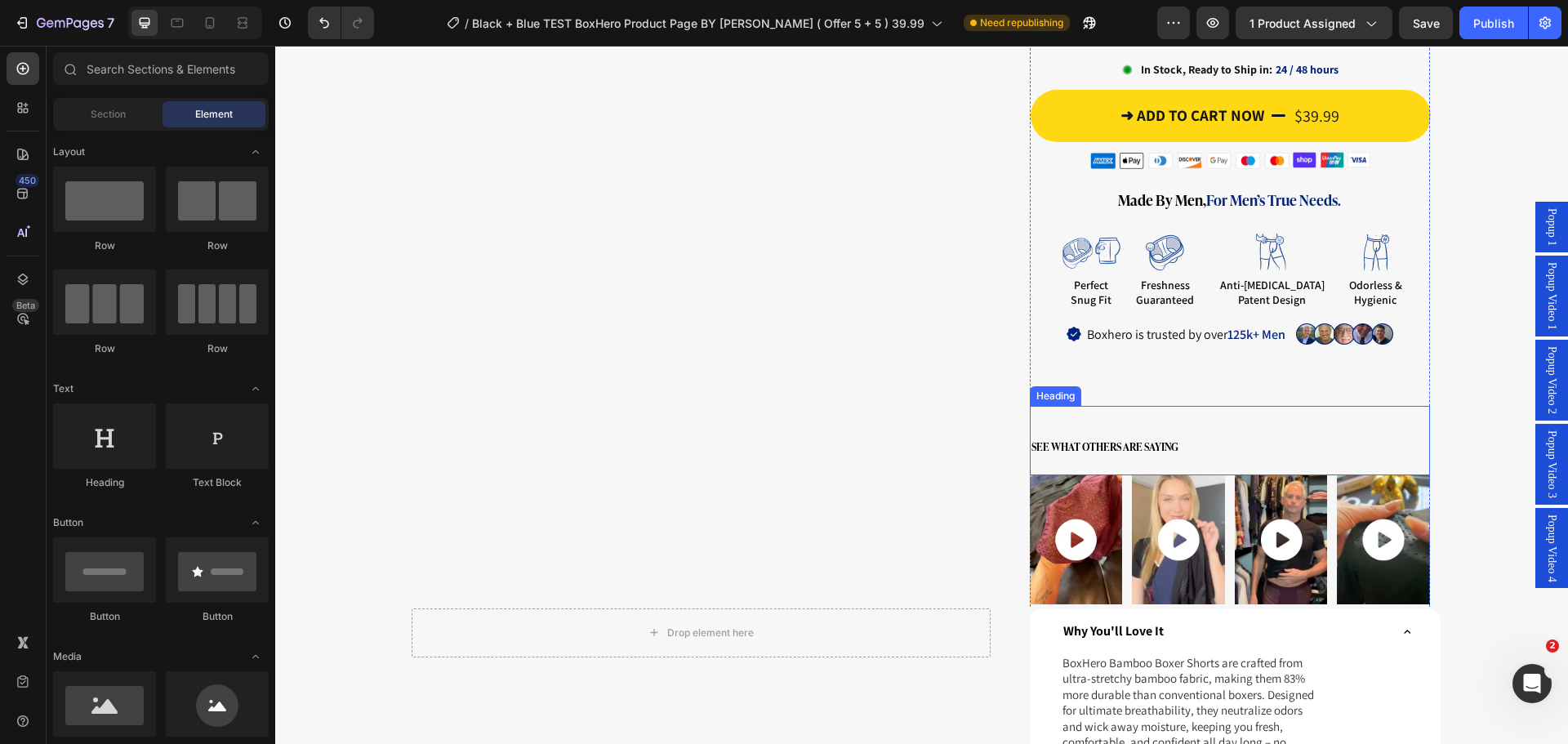
scroll to position [824, 0]
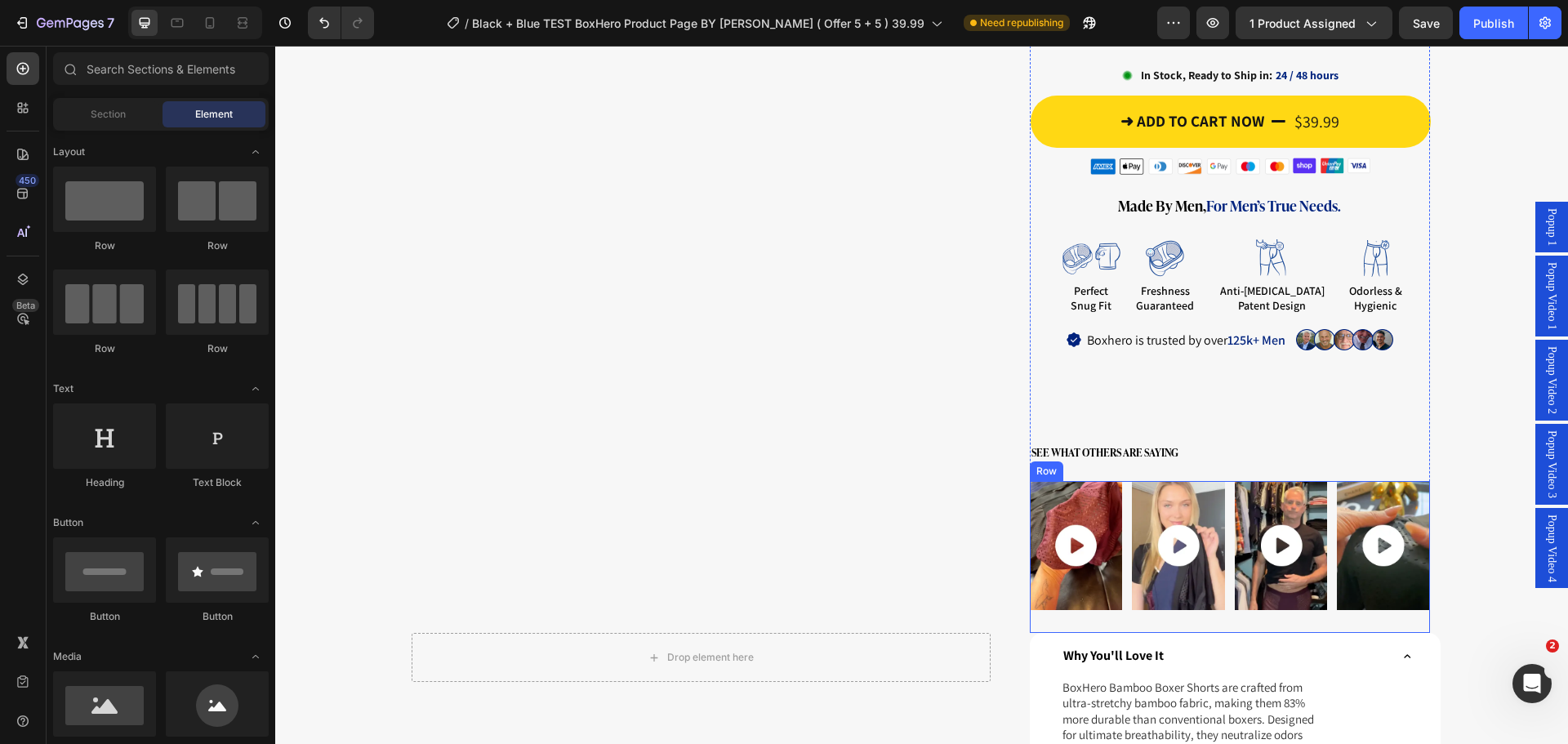
click at [1117, 481] on div "Image Image Image Image Row" at bounding box center [1230, 557] width 401 height 152
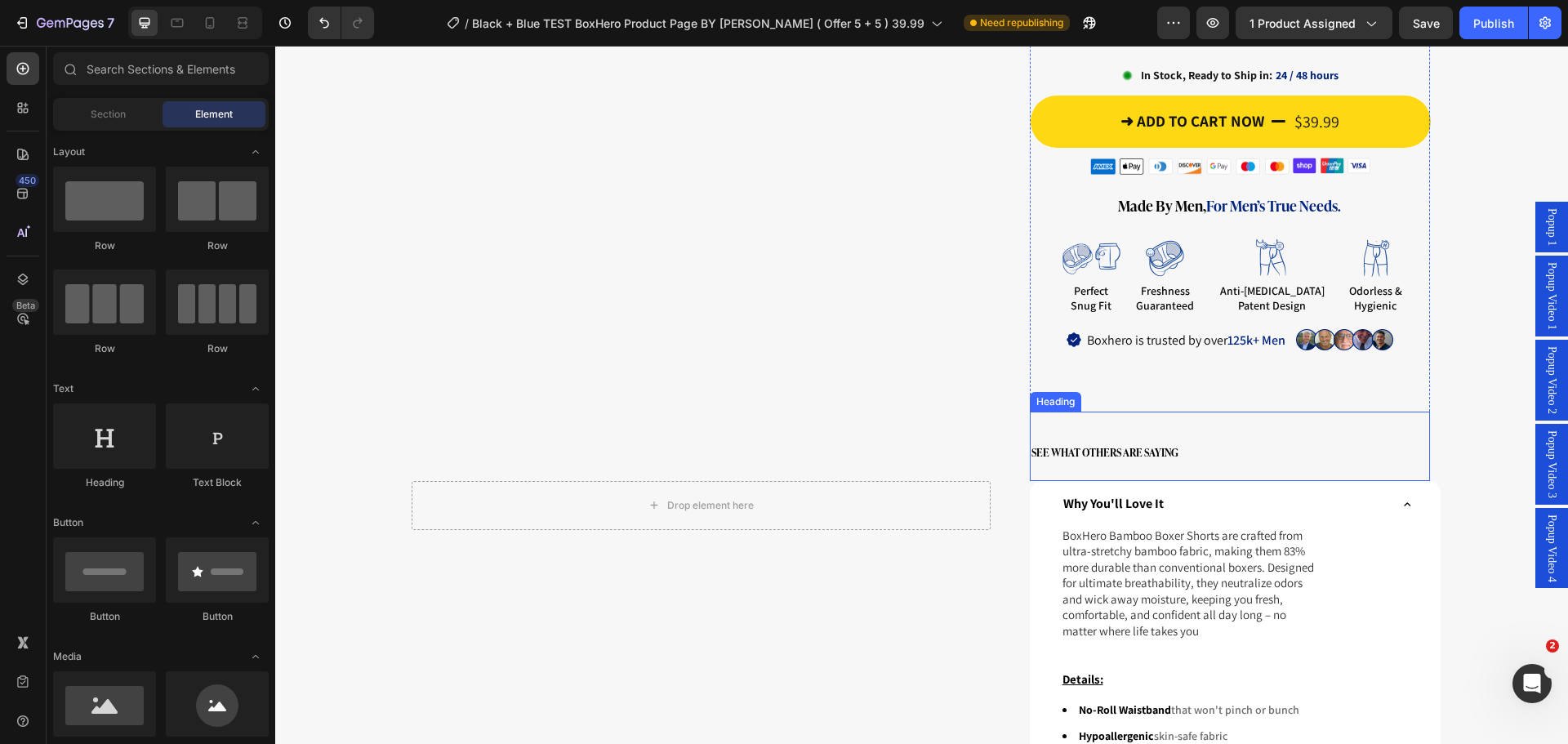
click at [1217, 444] on h4 "See What Others Are Saying" at bounding box center [1230, 452] width 401 height 17
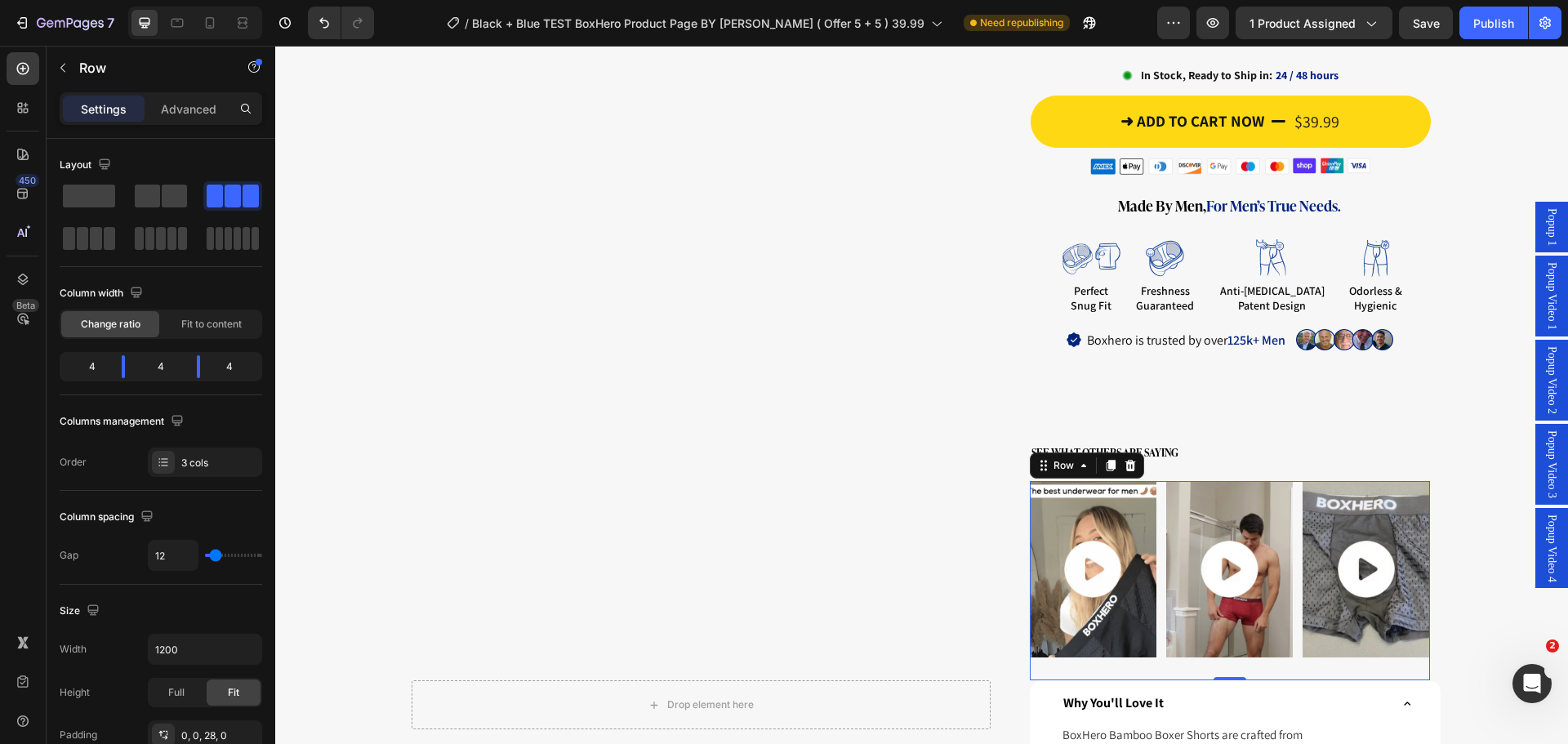
click at [1546, 377] on span "Popup Video 2" at bounding box center [1551, 380] width 17 height 68
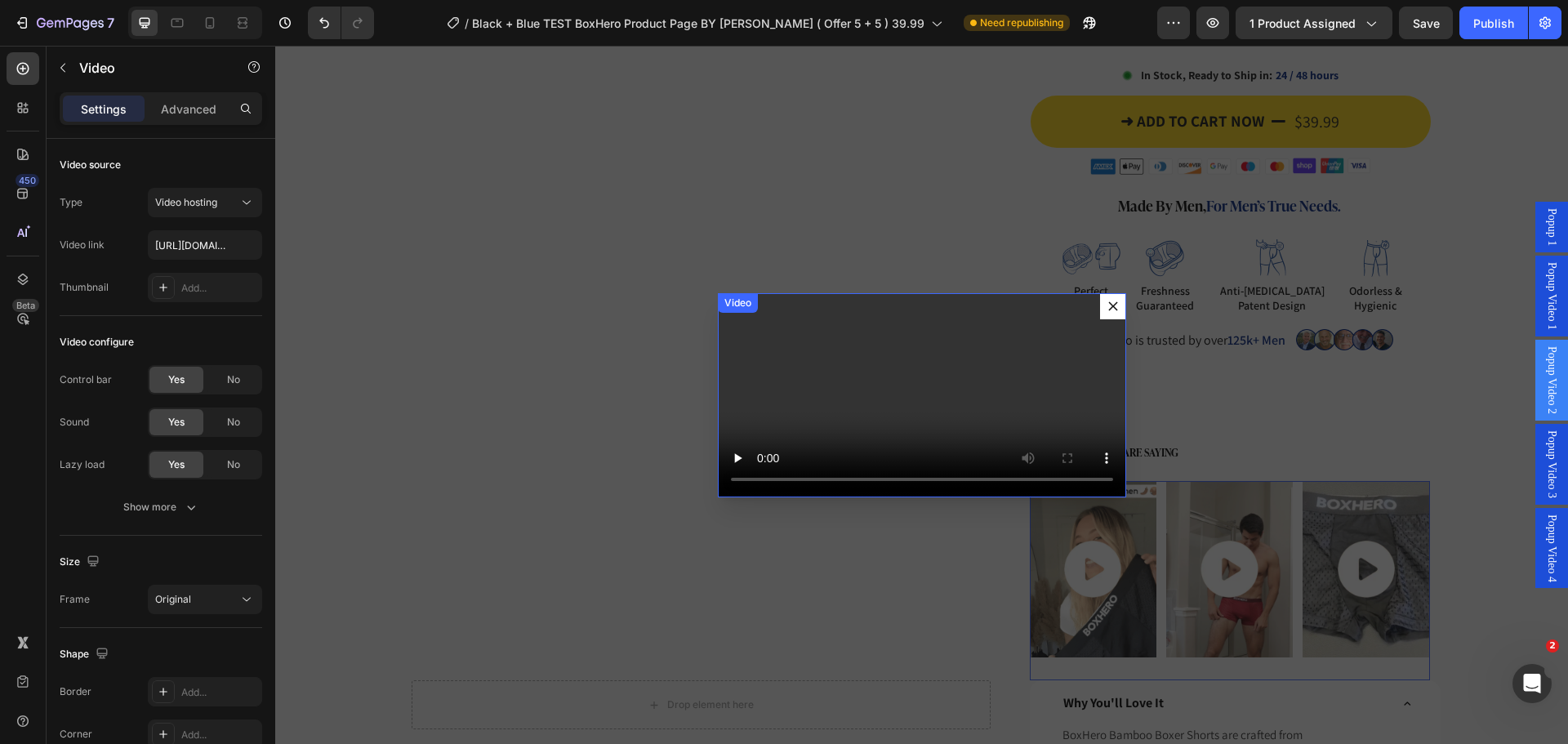
click at [919, 345] on video "Dialog body" at bounding box center [922, 395] width 409 height 204
click at [195, 249] on input "https://cdn.shopify.com/videos/c/o/v/38a70150d5b84a35adbc5ef6dd4c9c41.mp4" at bounding box center [205, 245] width 115 height 30
type input "https://cdn.shopify.com/videos/c/o/v/760b7600e03344419b2f9a9e8d7e1281.mp4"
click at [662, 313] on div "Backdrop" at bounding box center [921, 395] width 1293 height 698
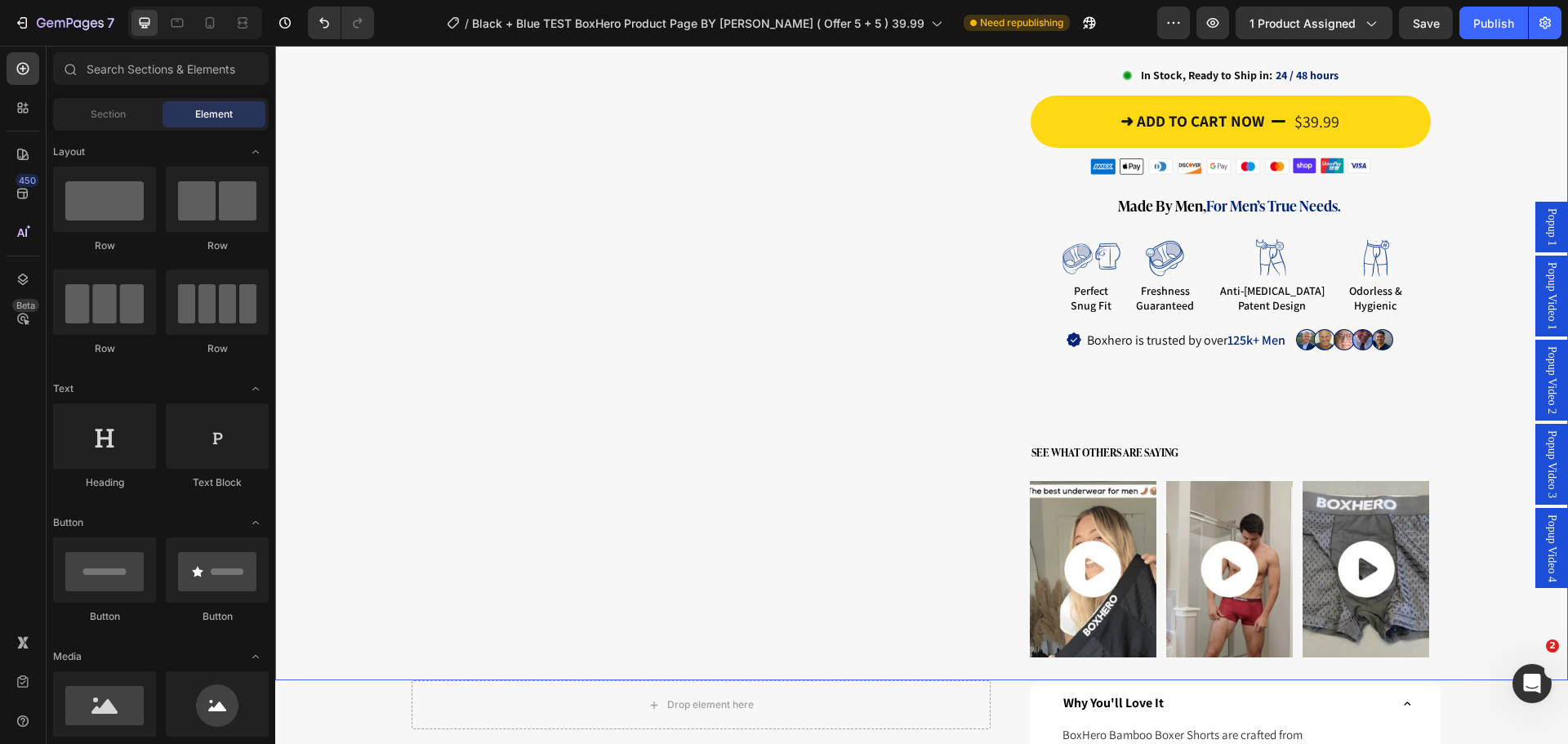
click at [1548, 462] on div "Popup Video 3" at bounding box center [1551, 465] width 33 height 81
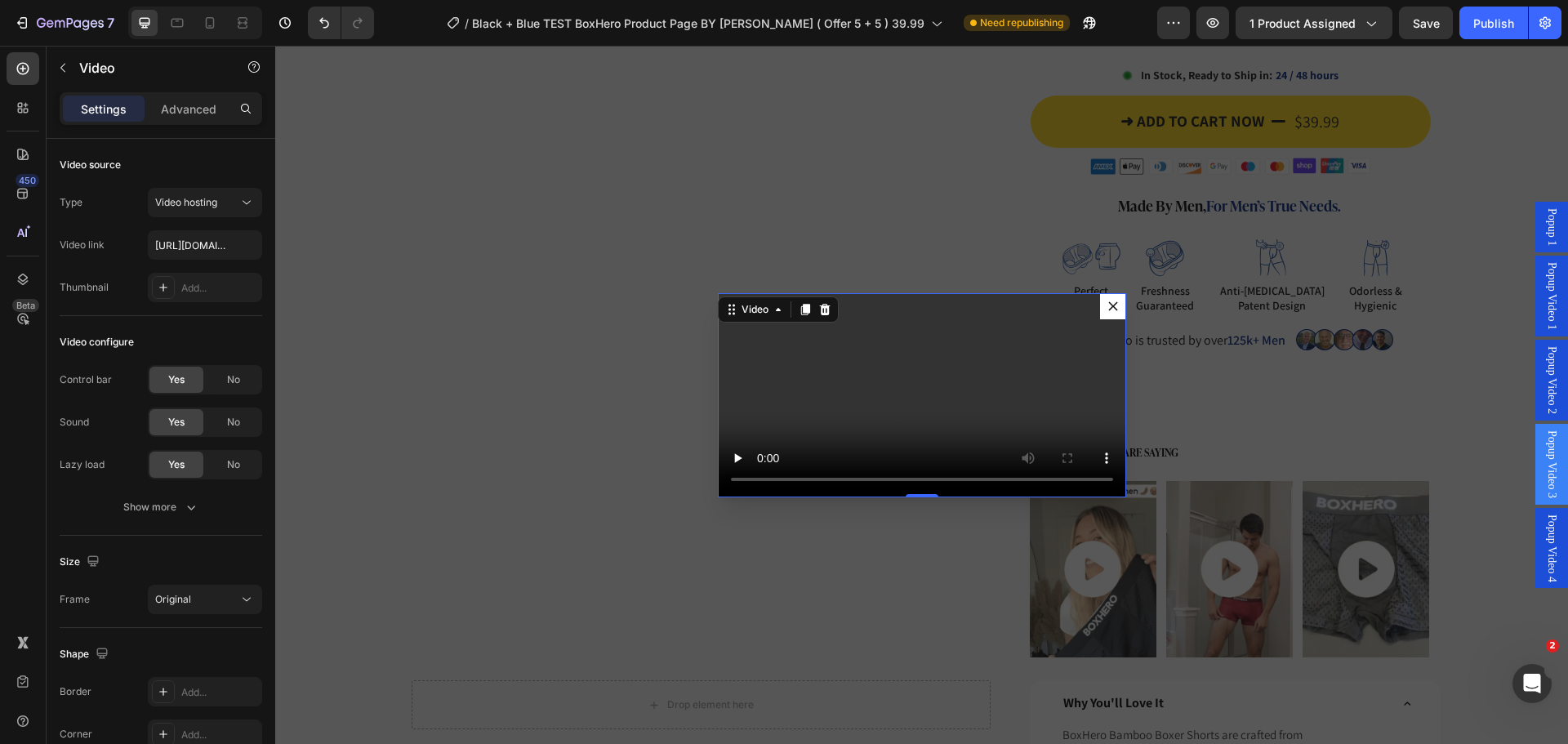
click at [946, 376] on video "Dialog body" at bounding box center [922, 395] width 409 height 204
click at [199, 236] on input "https://cdn.shopify.com/videos/c/o/v/fba1bdf13707480382c56a7f163a3484.mp4" at bounding box center [205, 245] width 115 height 30
type input "https://cdn.shopify.com/videos/c/o/v/975e2d2c14a8447b8d901fab64a70253.mp4"
click at [439, 279] on div "Backdrop" at bounding box center [921, 395] width 1293 height 698
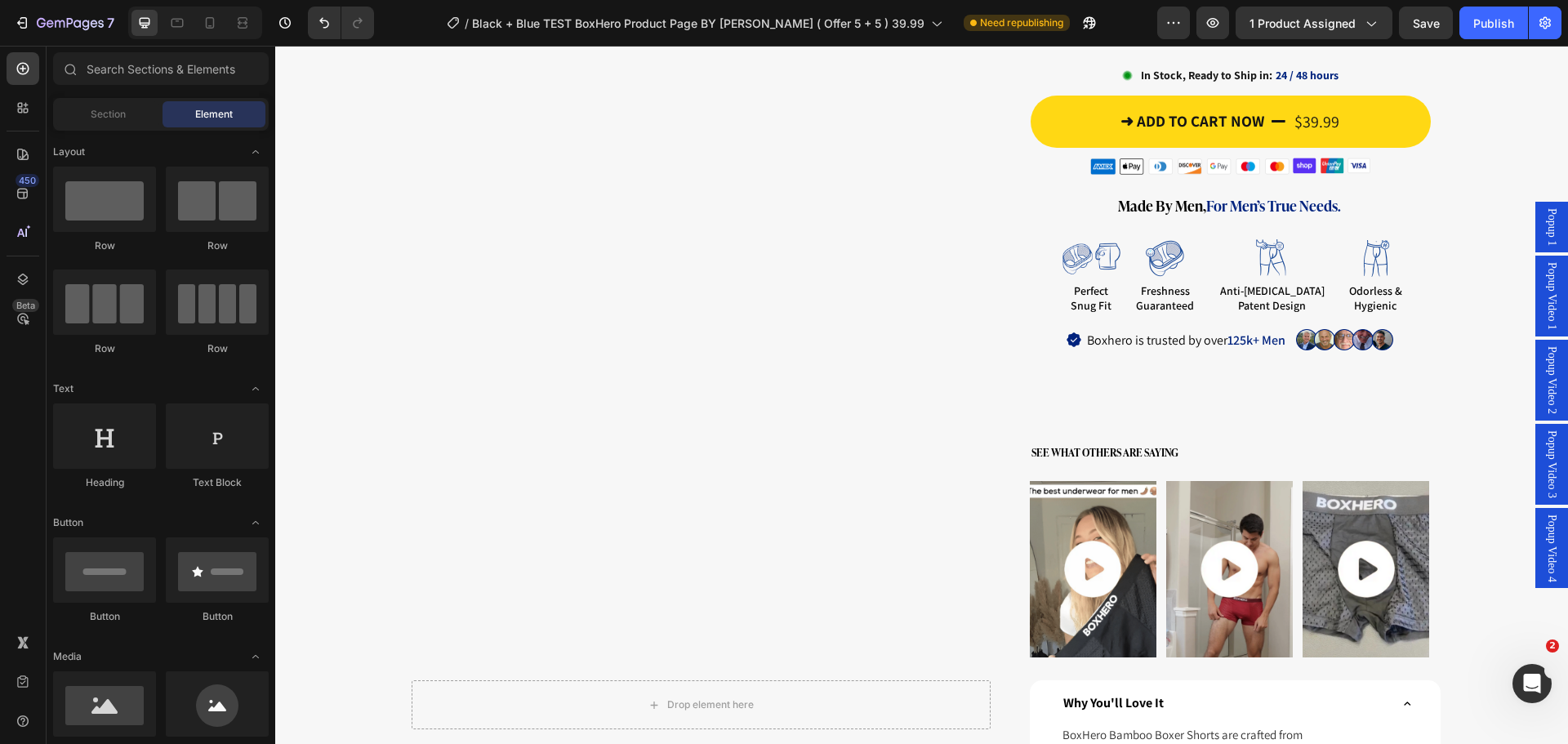
click at [1545, 550] on span "Popup Video 4" at bounding box center [1551, 548] width 17 height 68
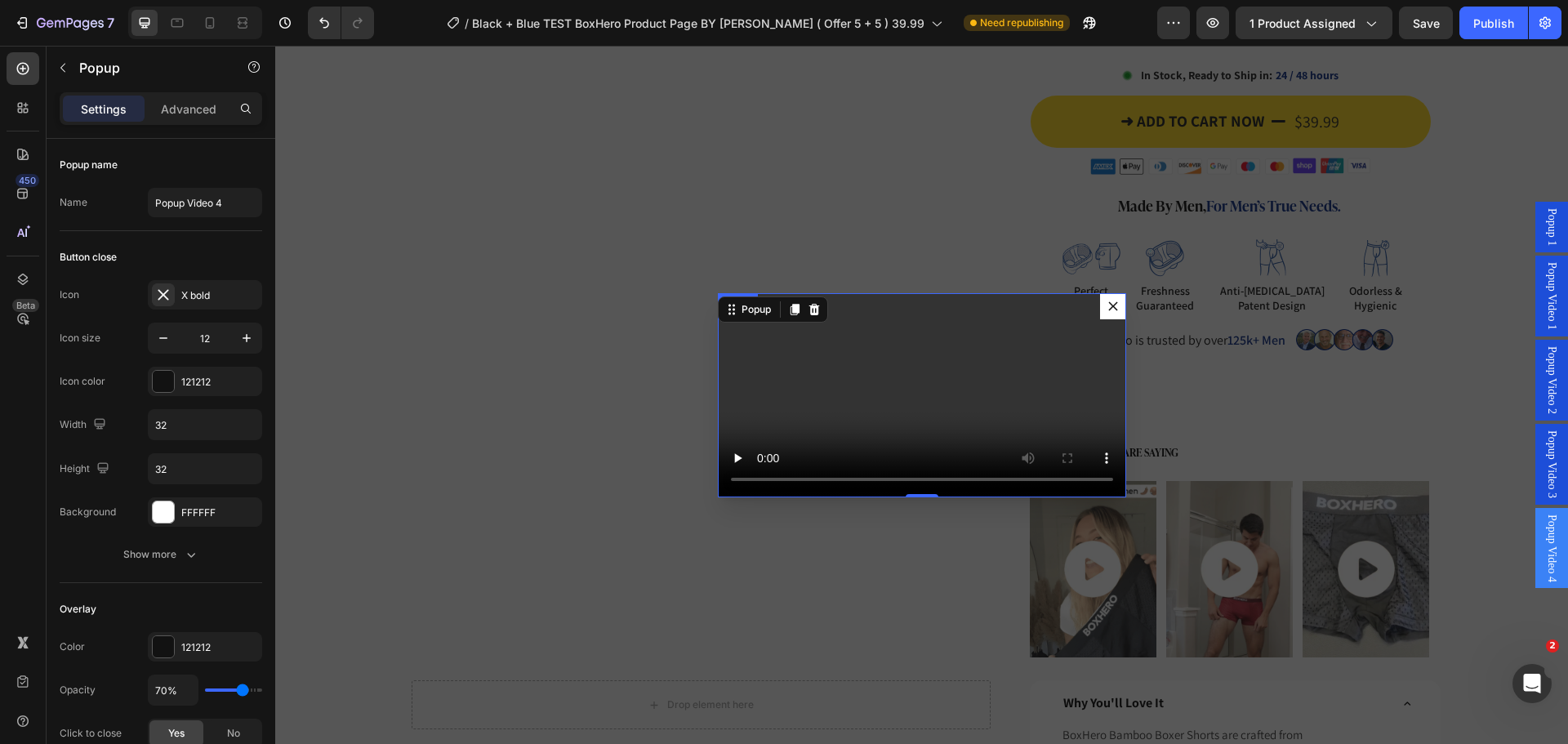
click at [935, 363] on video "Dialog body" at bounding box center [922, 395] width 409 height 204
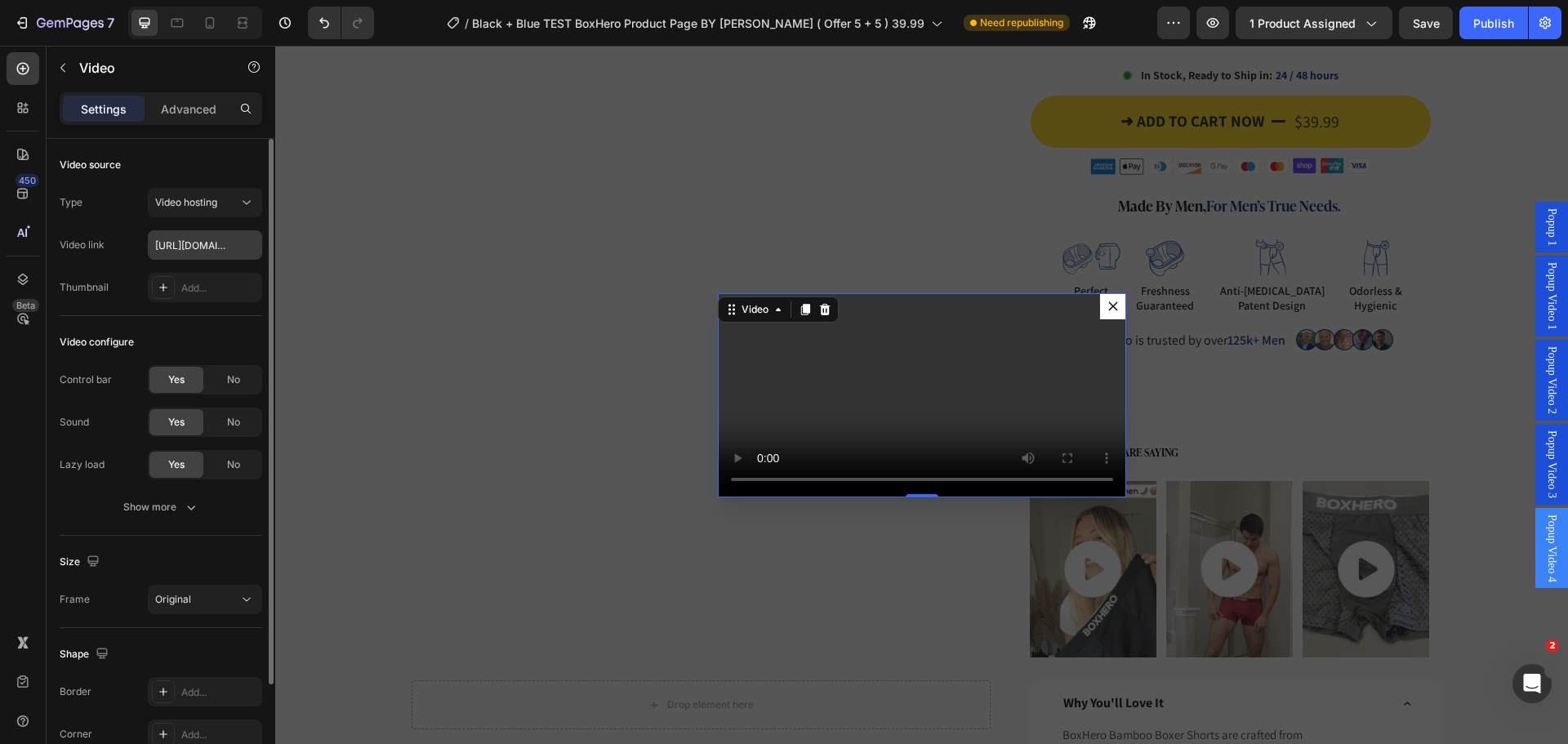
drag, startPoint x: 200, startPoint y: 264, endPoint x: 196, endPoint y: 255, distance: 9.8
click at [197, 260] on div "Type Video hosting Video link https://cdn.shopify.com/videos/c/o/v/15b5a65a2710…" at bounding box center [160, 245] width 203 height 115
click at [196, 255] on input "https://cdn.shopify.com/videos/c/o/v/15b5a65a271048d5aca2dc136b8ae8bb.mp4" at bounding box center [205, 245] width 115 height 30
paste input "887751c5613d44f08f34851ff59313bf"
type input "https://cdn.shopify.com/videos/c/o/v/887751c5613d44f08f34851ff59313bf.mp4"
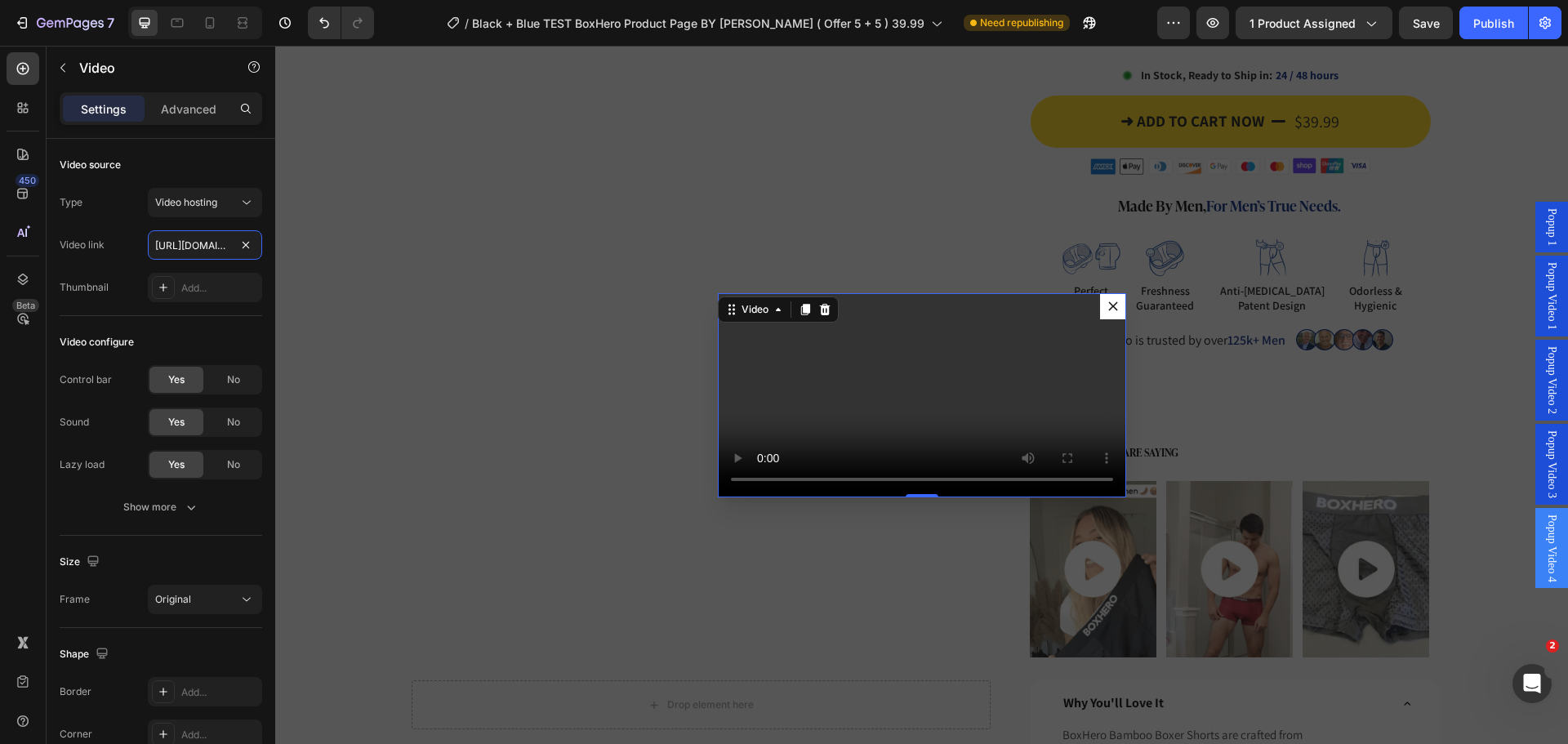
scroll to position [0, 296]
click at [443, 275] on div "Backdrop" at bounding box center [921, 395] width 1293 height 698
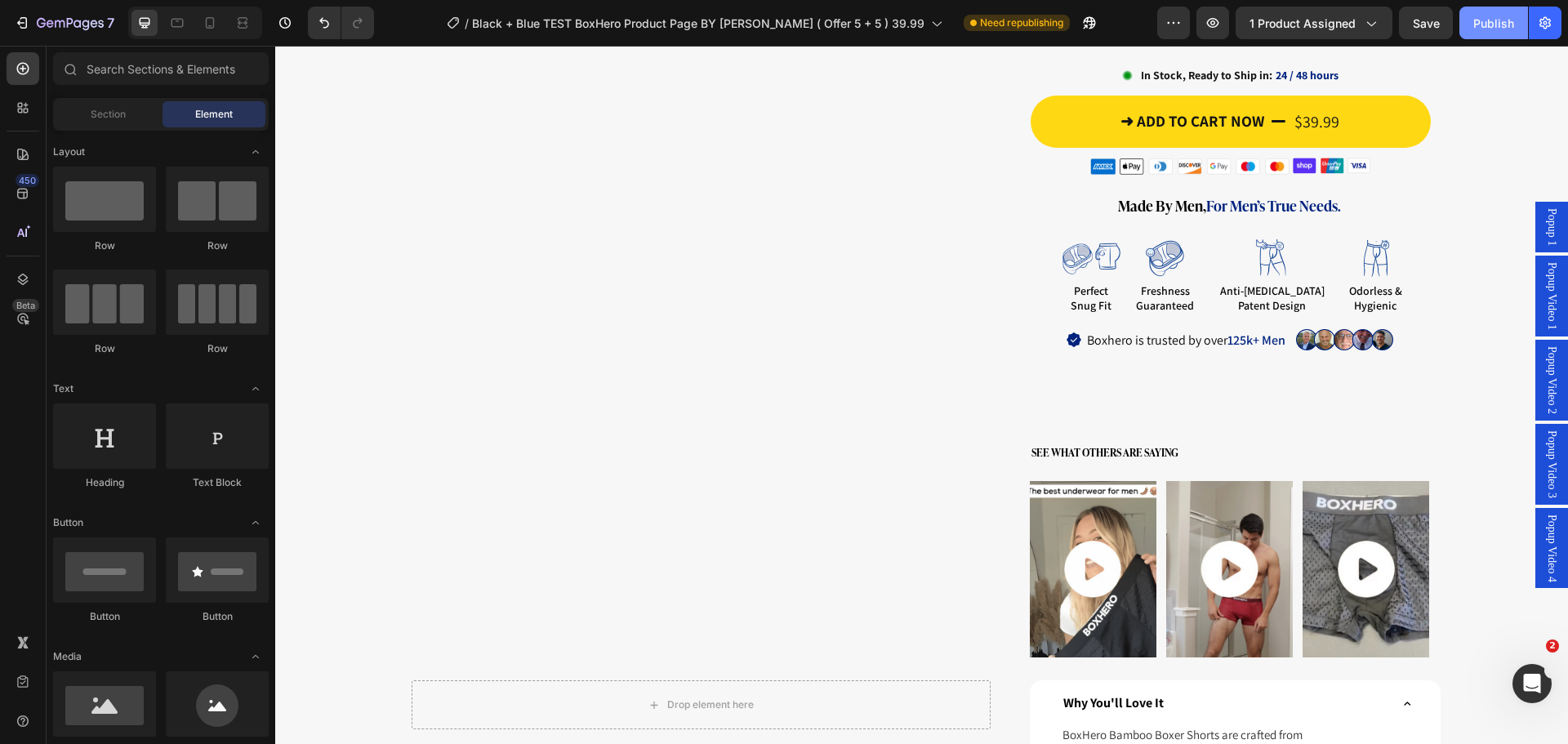
click at [1494, 27] on div "Publish" at bounding box center [1493, 23] width 41 height 17
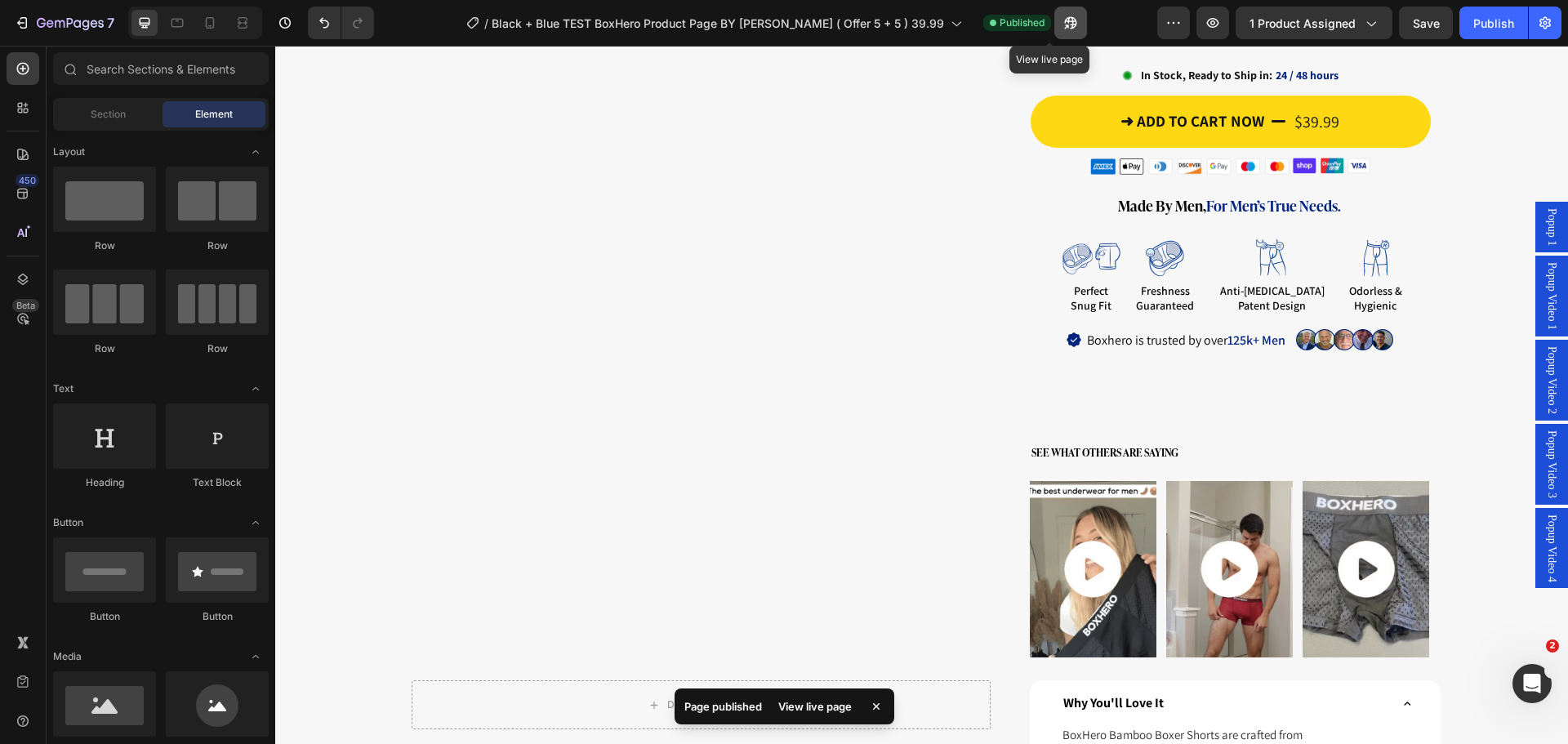
click at [1062, 21] on icon "button" at bounding box center [1070, 23] width 17 height 17
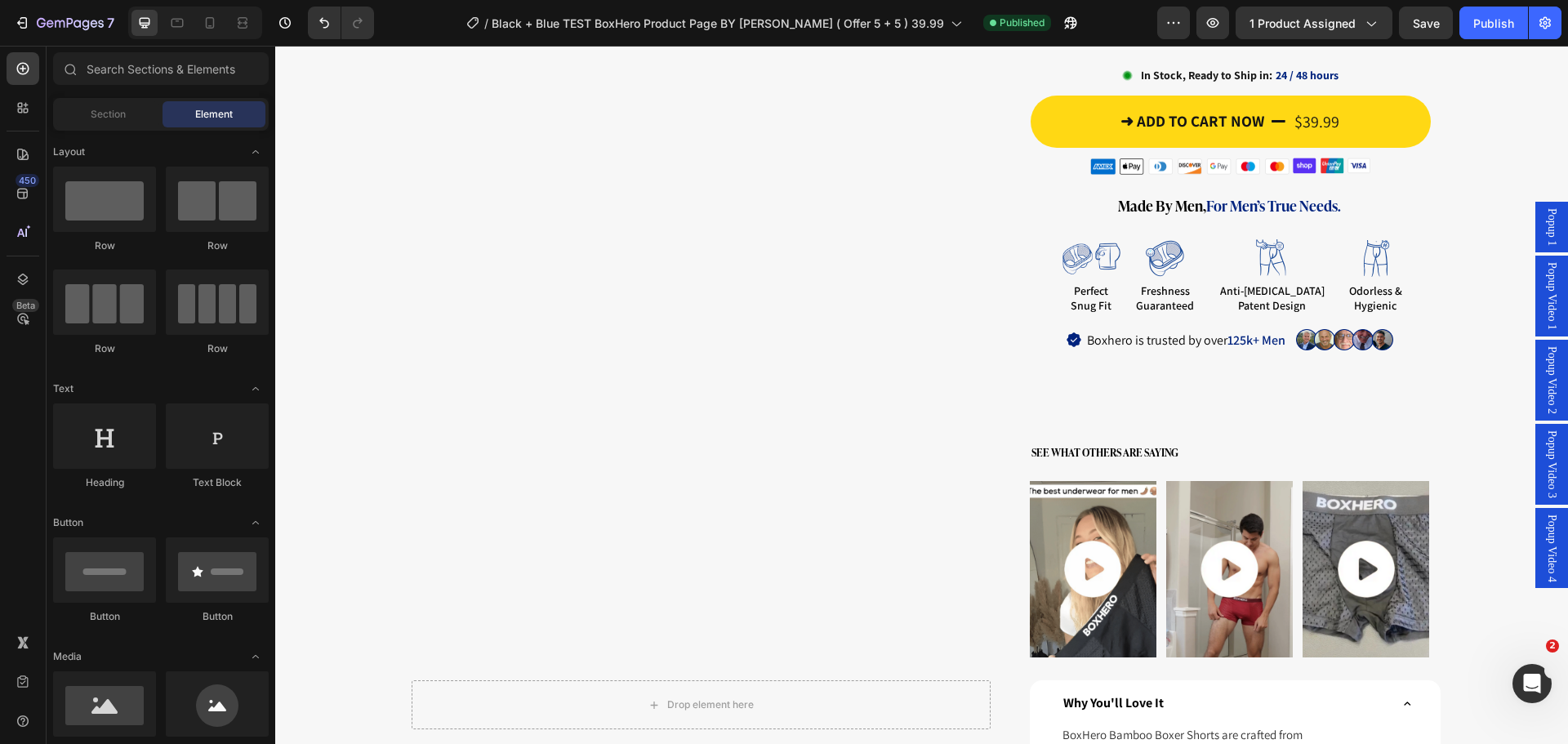
click at [1543, 399] on span "Popup Video 2" at bounding box center [1551, 380] width 17 height 68
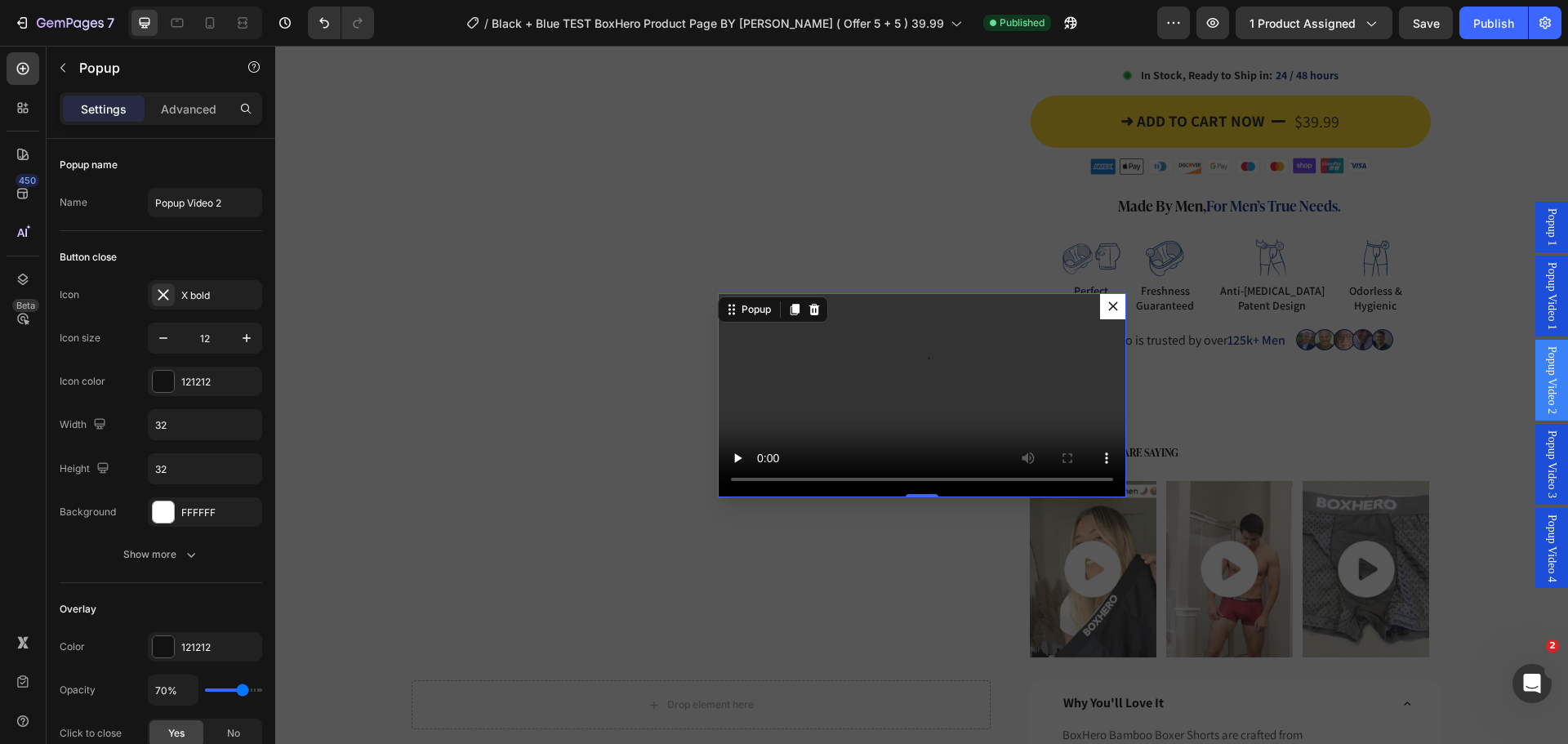
click at [1543, 454] on span "Popup Video 3" at bounding box center [1551, 464] width 17 height 68
click at [1543, 398] on span "Popup Video 2" at bounding box center [1551, 380] width 17 height 68
click at [1543, 470] on span "Popup Video 3" at bounding box center [1551, 464] width 17 height 68
click at [1535, 547] on div "Popup Video 4" at bounding box center [1551, 549] width 33 height 81
click at [942, 418] on video "Dialog body" at bounding box center [922, 395] width 409 height 204
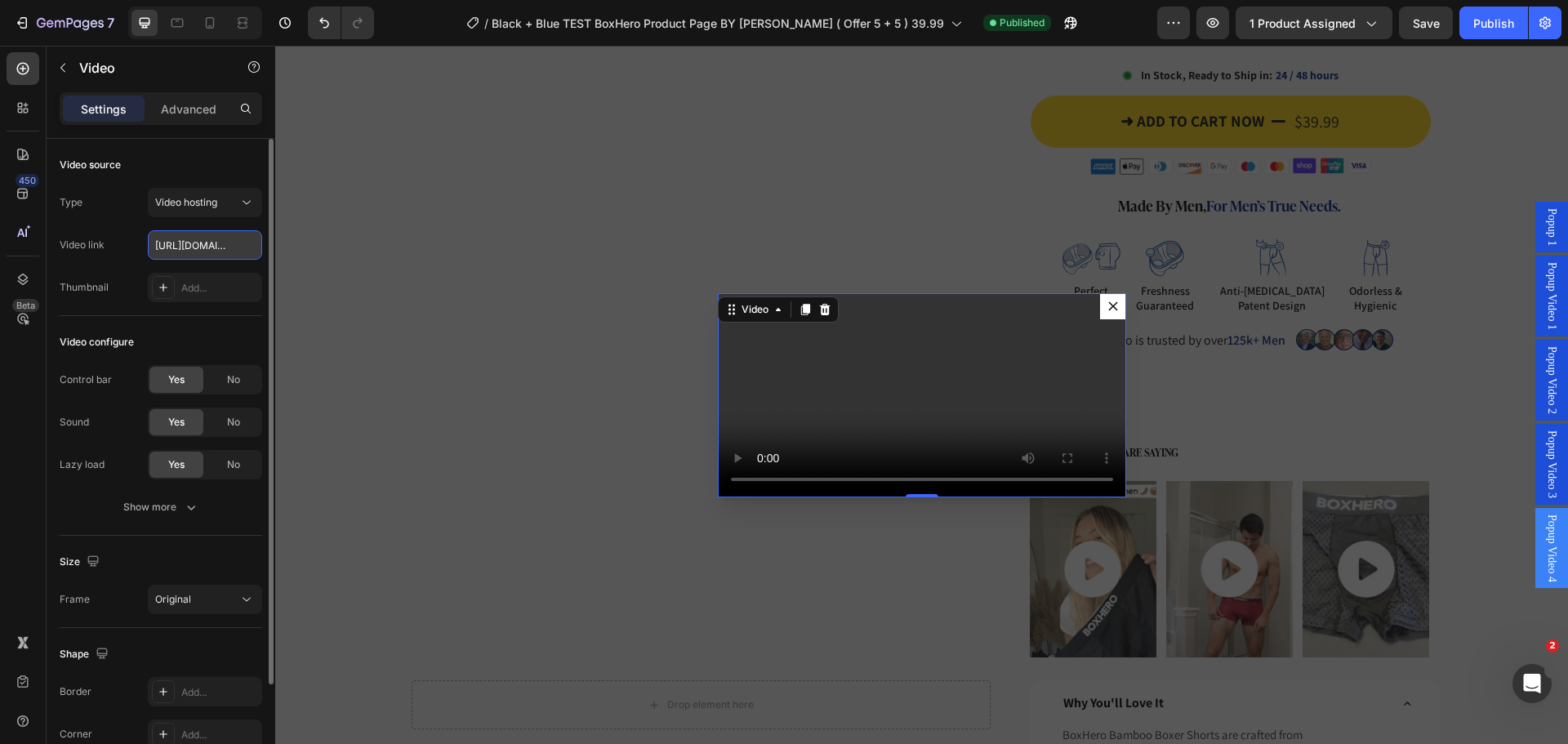
click at [181, 246] on input "https://cdn.shopify.com/videos/c/o/v/887751c5613d44f08f34851ff59313bf.mp4" at bounding box center [205, 245] width 115 height 30
click at [1535, 482] on div "Popup Video 3" at bounding box center [1551, 465] width 33 height 81
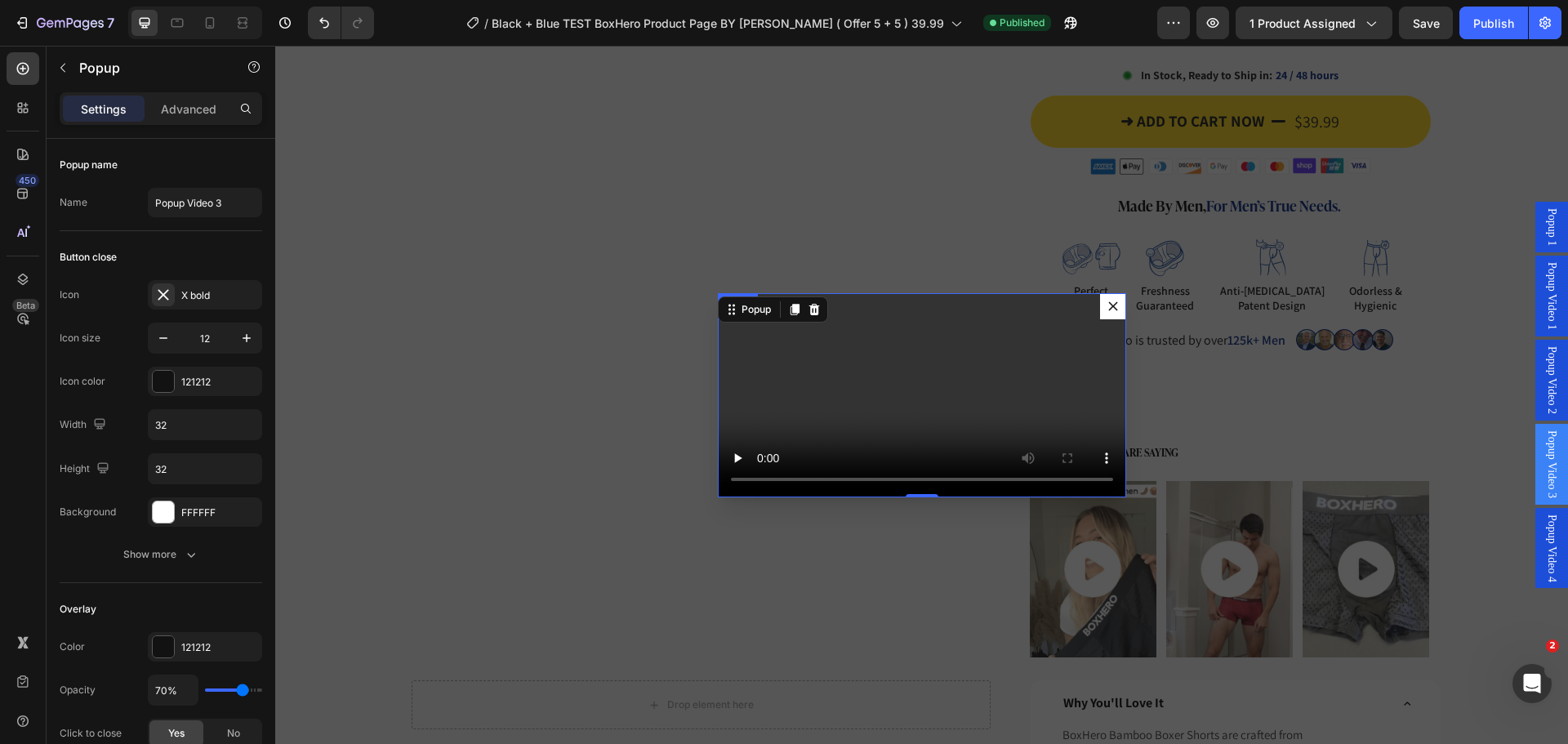
click at [981, 426] on video "Dialog body" at bounding box center [922, 395] width 409 height 204
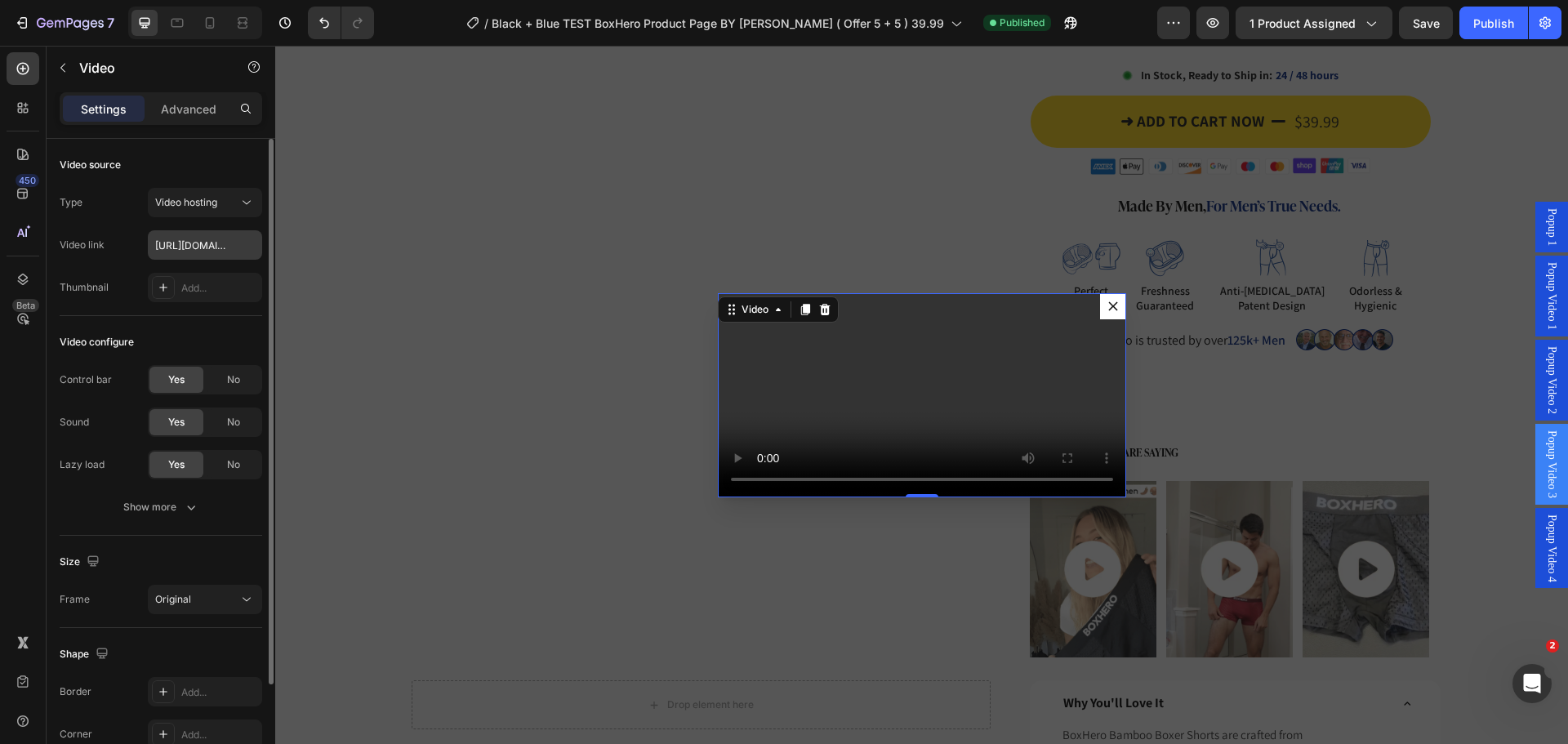
click at [212, 247] on input "https://cdn.shopify.com/videos/c/o/v/975e2d2c14a8447b8d901fab64a70253.mp4" at bounding box center [205, 245] width 115 height 30
type input "https://cdn.shopify.com/videos/c/o/v/887751c5613d44f08f34851ff59313bf.mp4"
click at [1543, 394] on span "Popup Video 2" at bounding box center [1551, 380] width 17 height 68
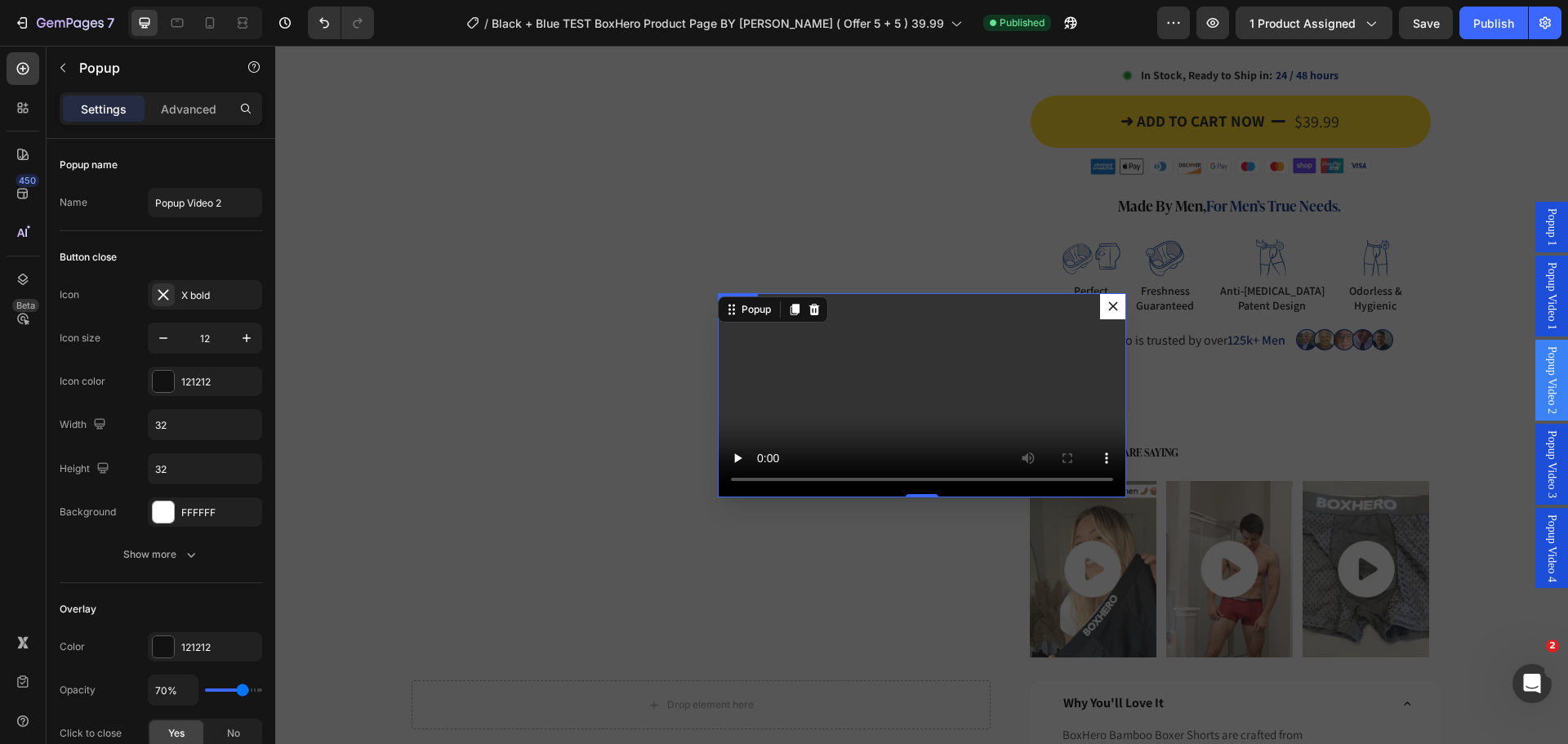
click at [938, 391] on video "Dialog body" at bounding box center [922, 395] width 409 height 204
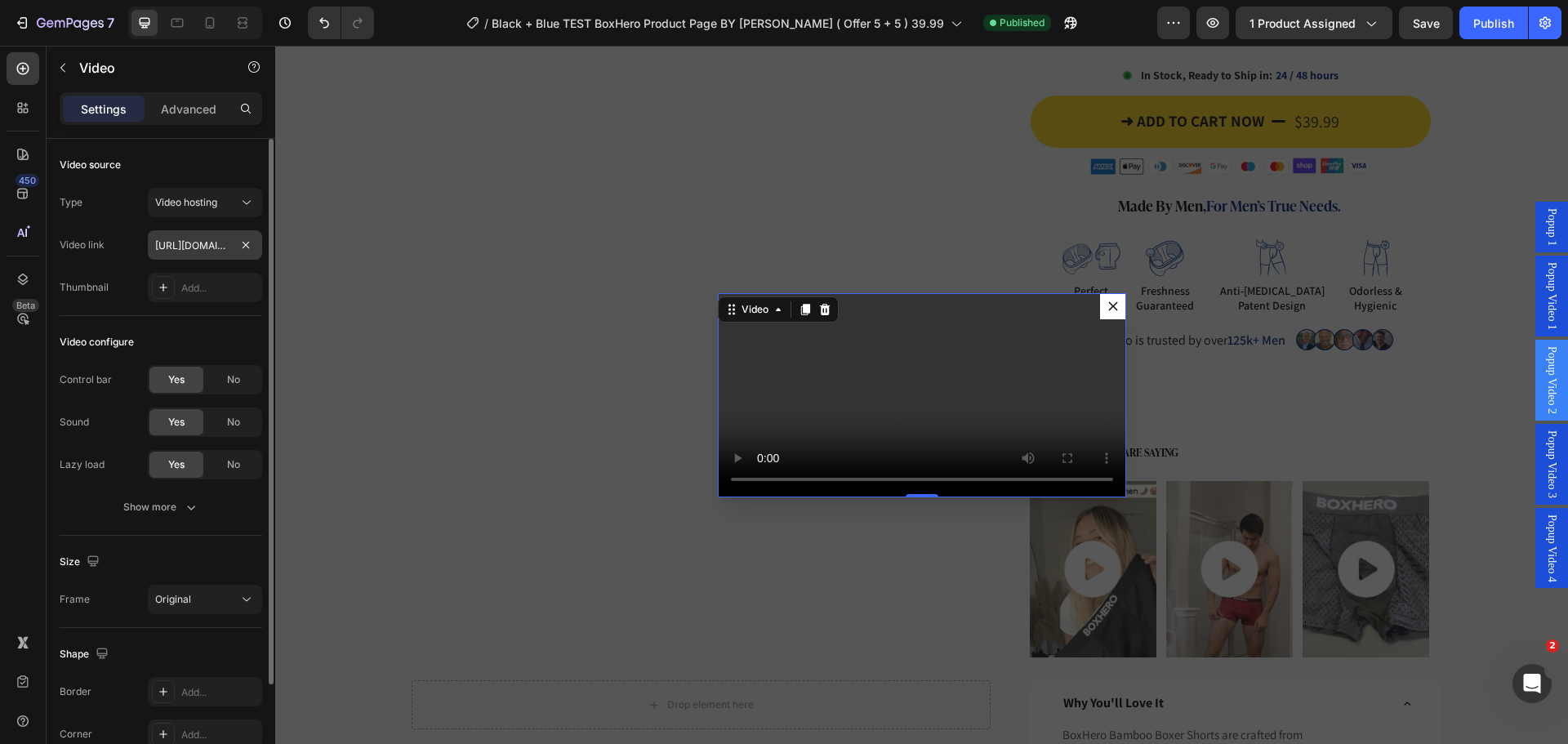
click at [207, 249] on input "https://cdn.shopify.com/videos/c/o/v/760b7600e03344419b2f9a9e8d7e1281.mp4" at bounding box center [205, 245] width 115 height 30
click at [1543, 545] on span "Popup Video 4" at bounding box center [1551, 548] width 17 height 68
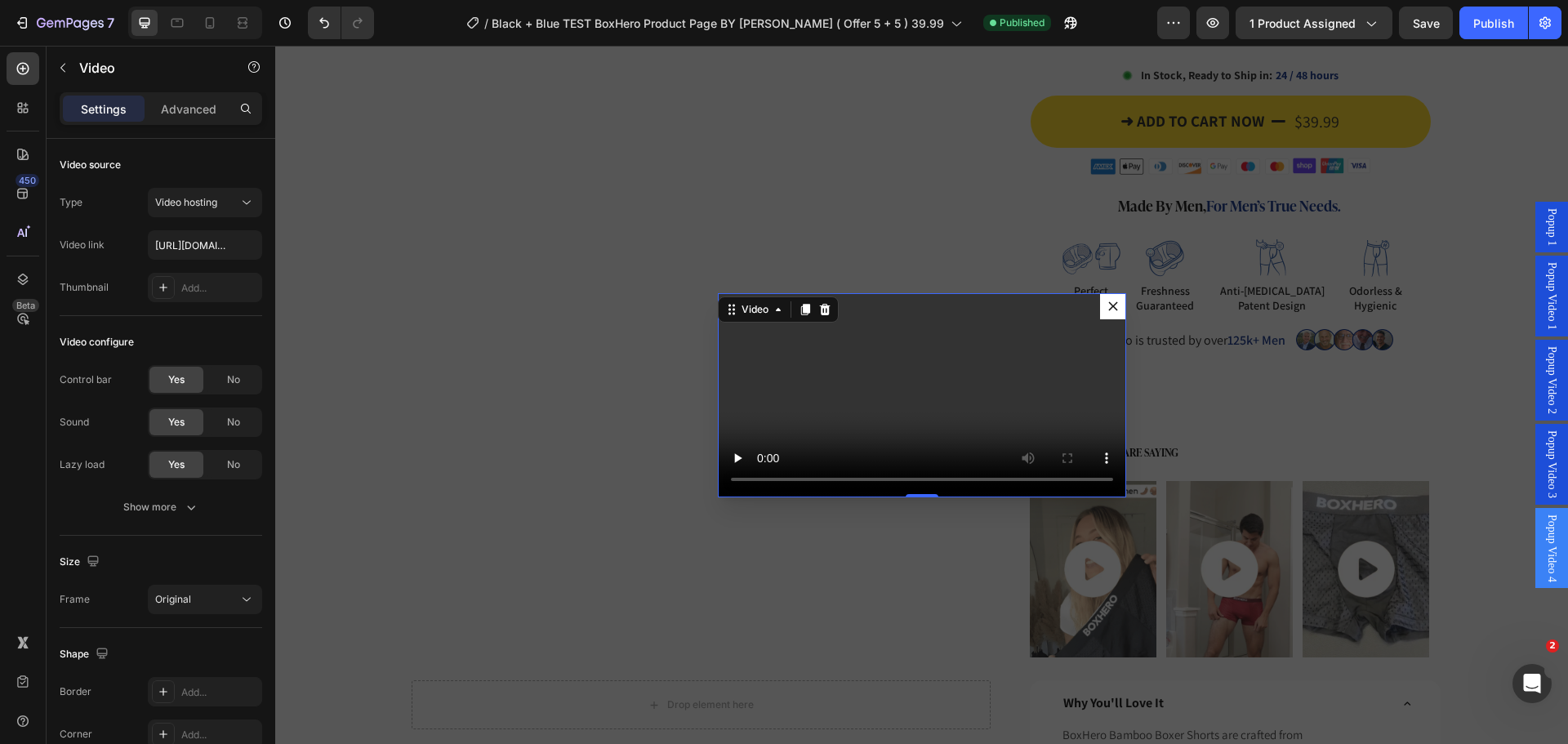
click at [841, 410] on video "Dialog body" at bounding box center [922, 395] width 409 height 204
click at [203, 246] on input "https://cdn.shopify.com/videos/c/o/v/887751c5613d44f08f34851ff59313bf.mp4" at bounding box center [205, 245] width 115 height 30
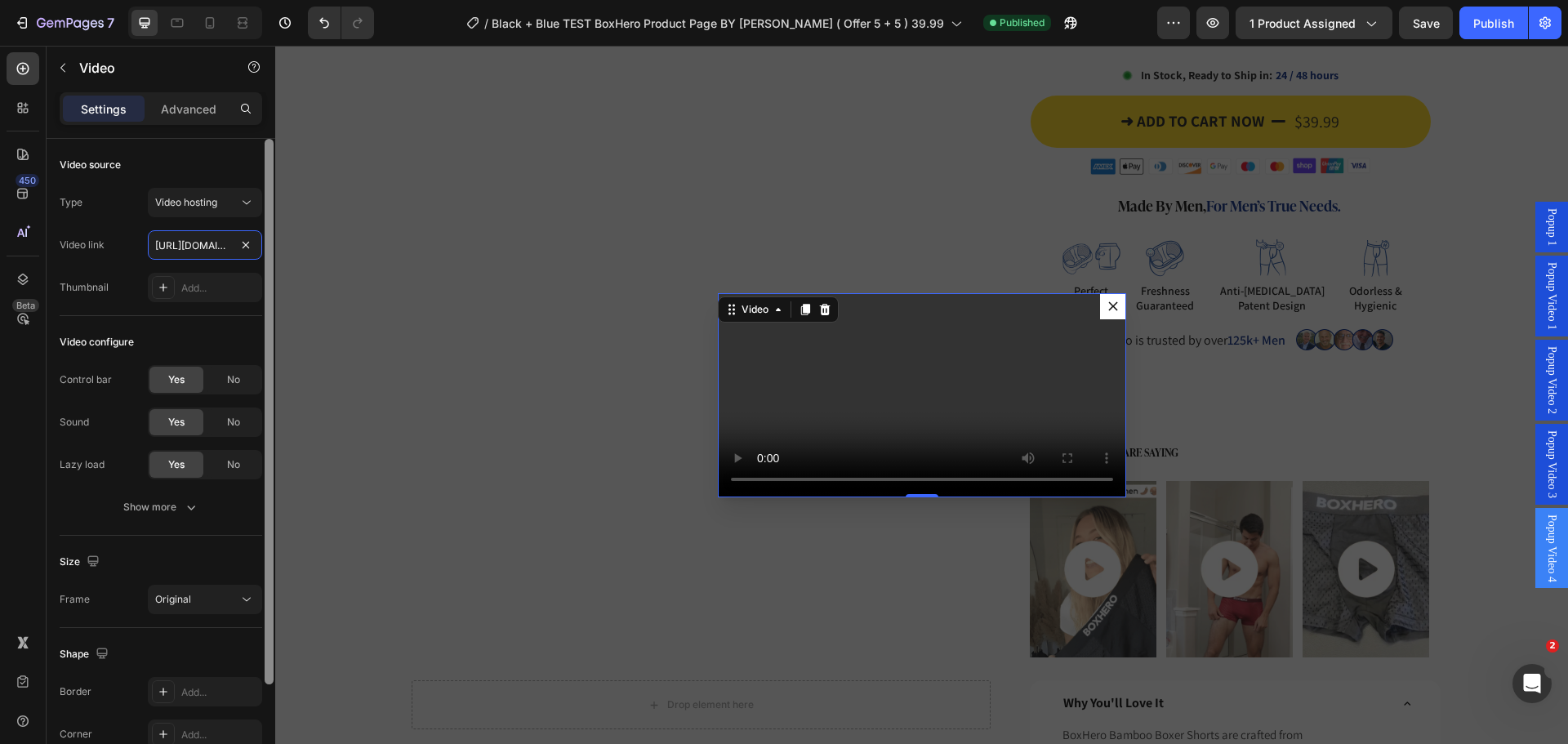
scroll to position [0, 307]
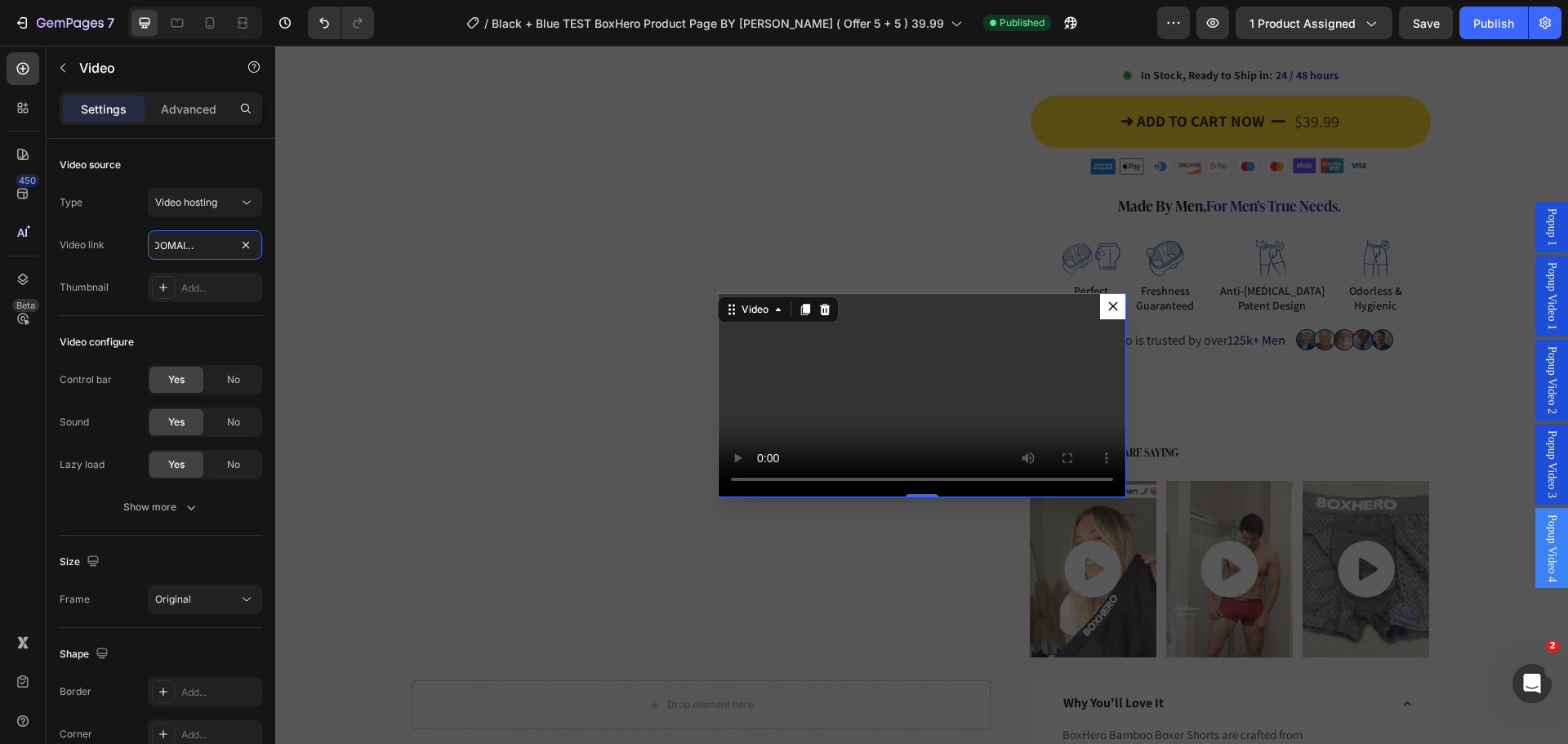
type input "https://cdn.shopify.com/videos/c/o/v/760b7600e03344419b2f9a9e8d7e1281.mp4"
click at [1543, 358] on span "Popup Video 2" at bounding box center [1551, 380] width 17 height 68
click at [941, 372] on video "Dialog body" at bounding box center [922, 395] width 409 height 204
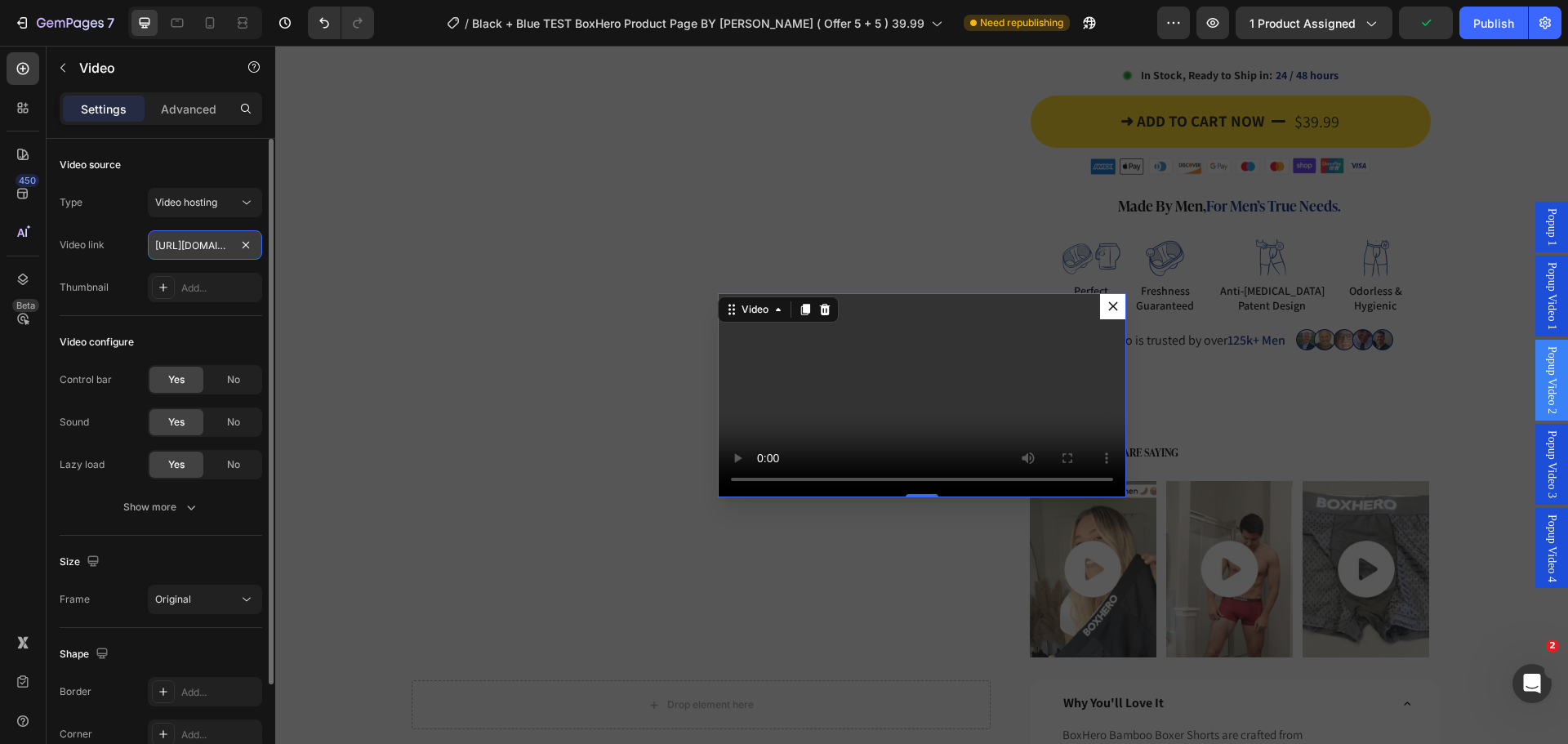
click at [196, 246] on input "https://cdn.shopify.com/videos/c/o/v/760b7600e03344419b2f9a9e8d7e1281.mp4" at bounding box center [205, 245] width 115 height 30
type input "https://cdn.shopify.com/videos/c/o/v/975e2d2c14a8447b8d901fab64a70253.mp4"
click at [721, 293] on video "Dialog body" at bounding box center [922, 395] width 409 height 204
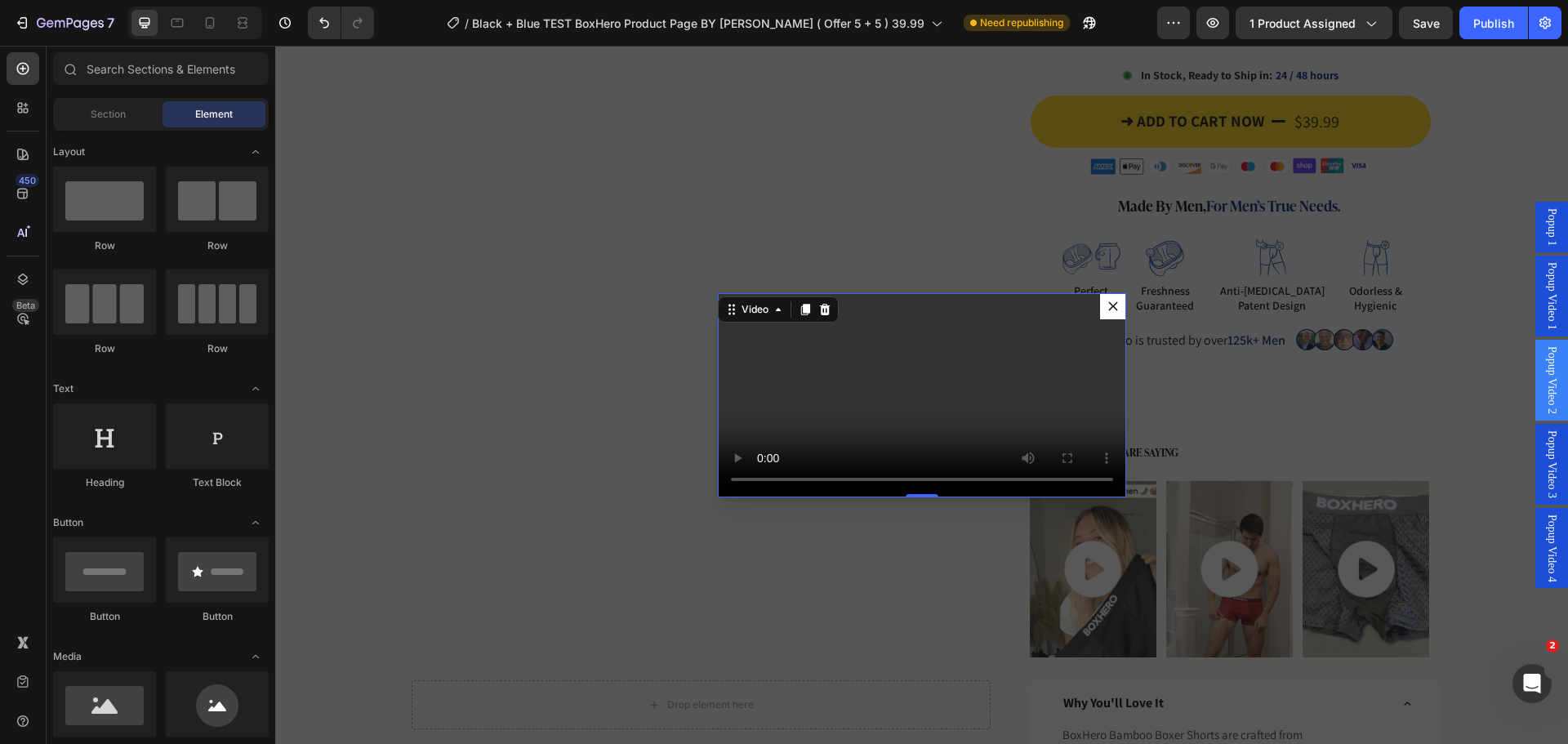
click at [1210, 147] on div "Backdrop" at bounding box center [921, 395] width 1293 height 698
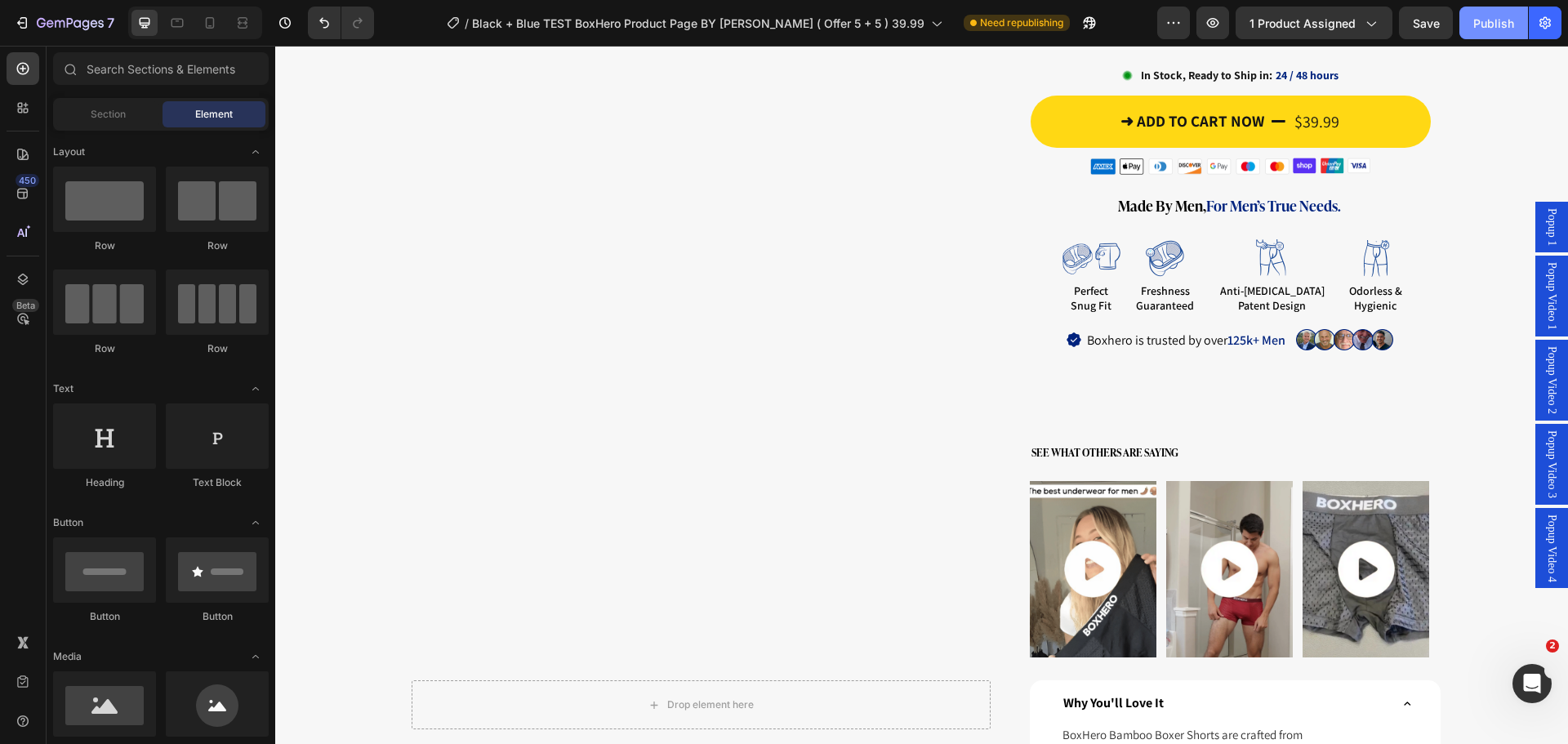
click at [1478, 17] on div "Publish" at bounding box center [1493, 23] width 41 height 17
click at [1062, 20] on icon "button" at bounding box center [1070, 23] width 17 height 17
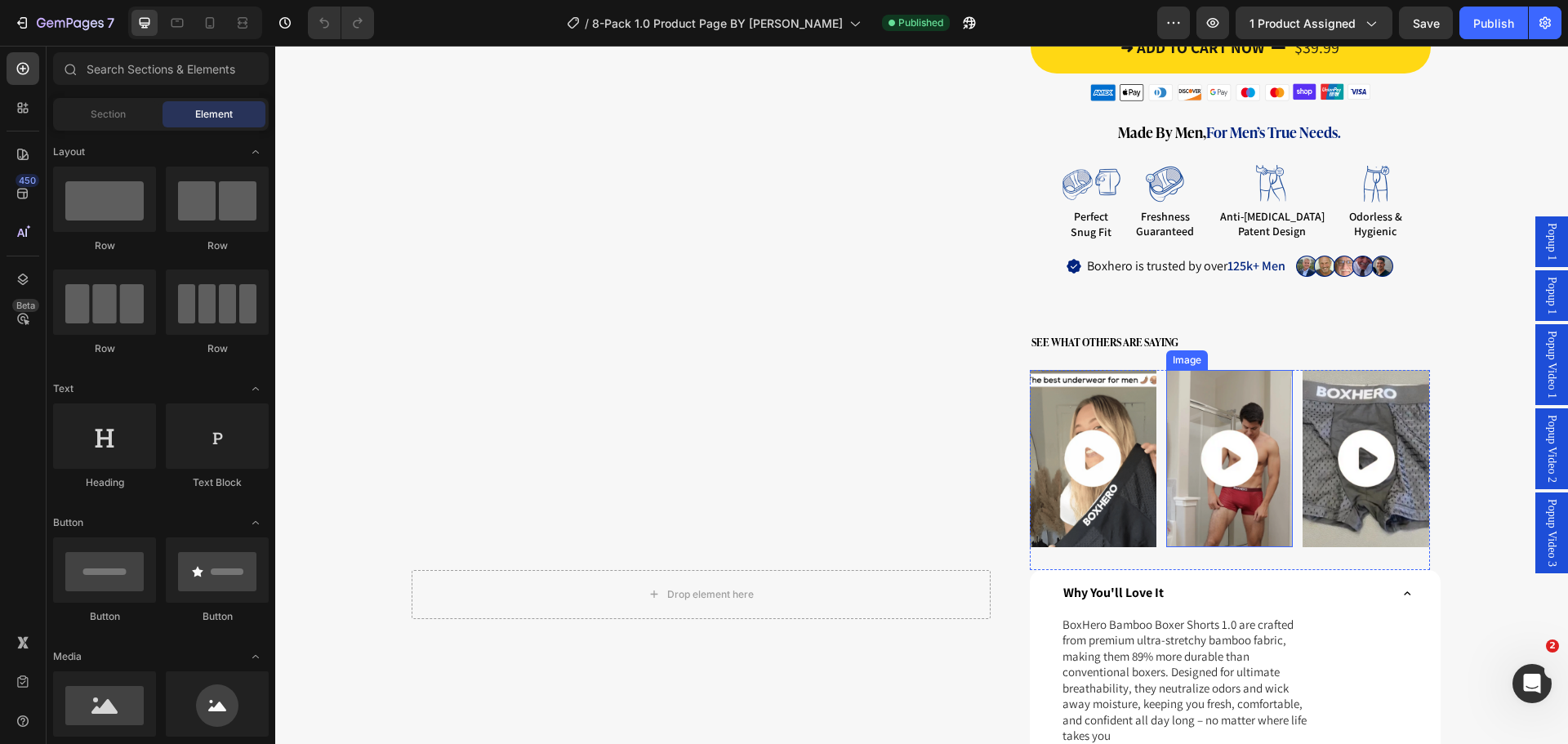
click at [1157, 406] on div "Image Image Image Row" at bounding box center [1230, 470] width 401 height 200
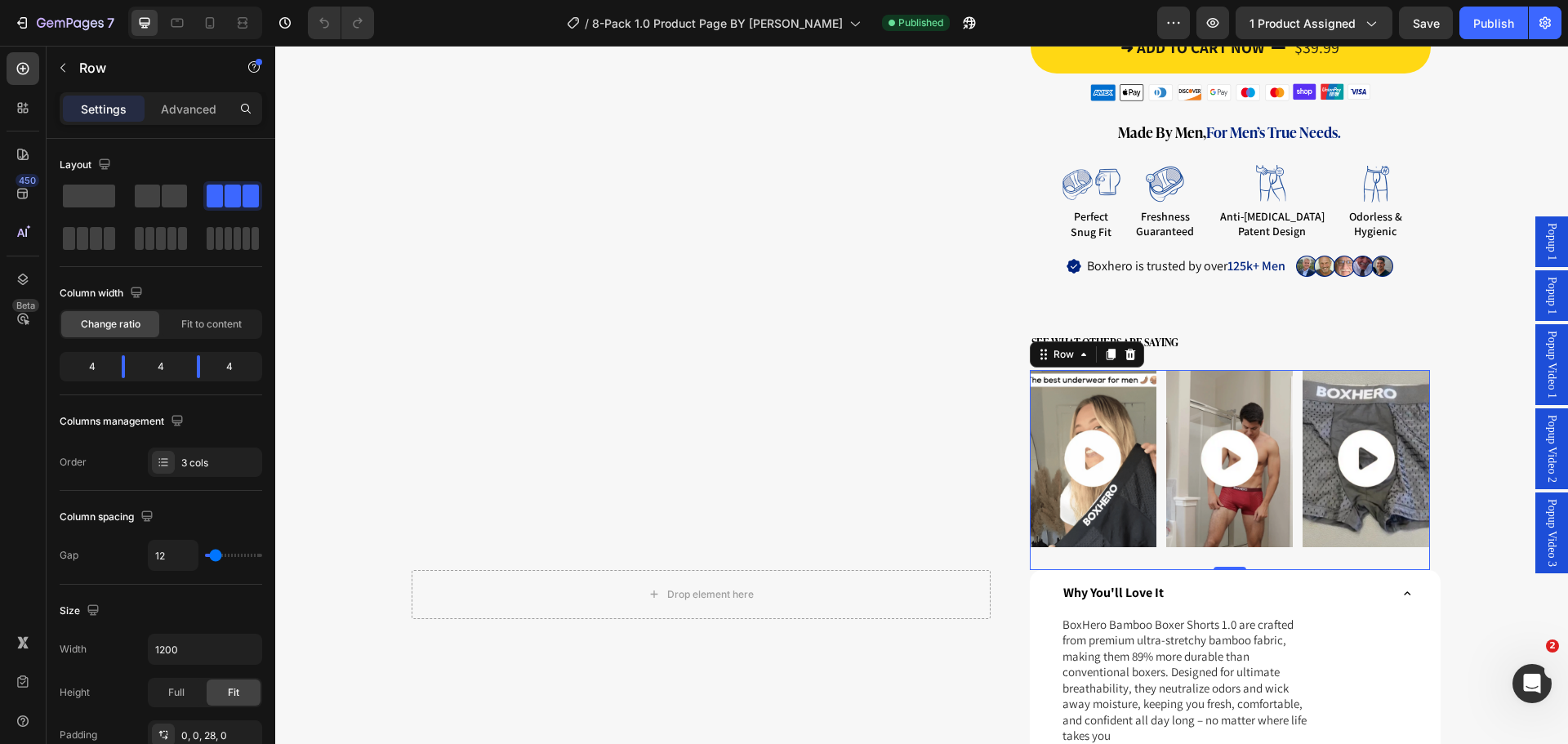
click at [1543, 382] on span "Popup Video 1" at bounding box center [1551, 364] width 17 height 68
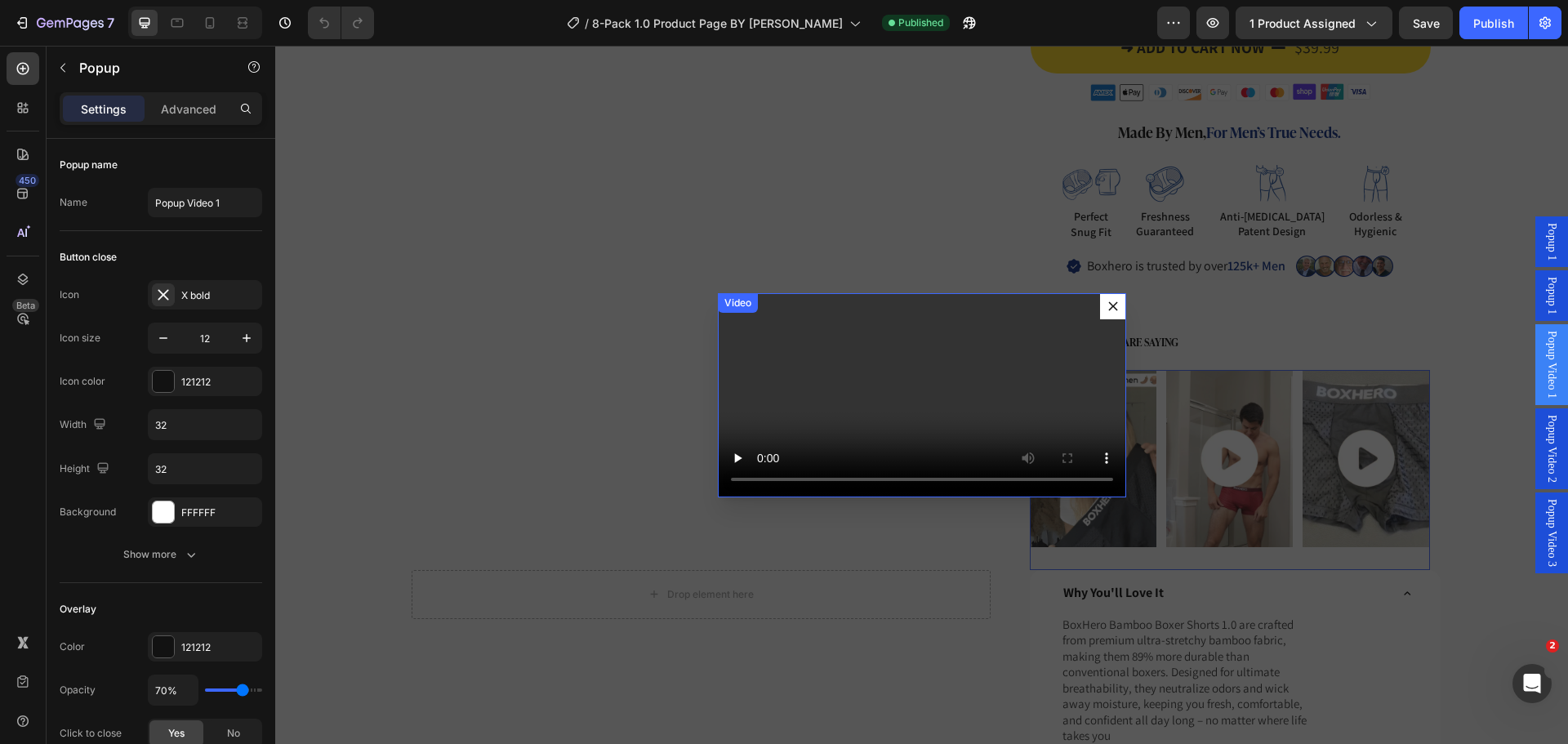
click at [963, 365] on video "Dialog body" at bounding box center [922, 395] width 409 height 204
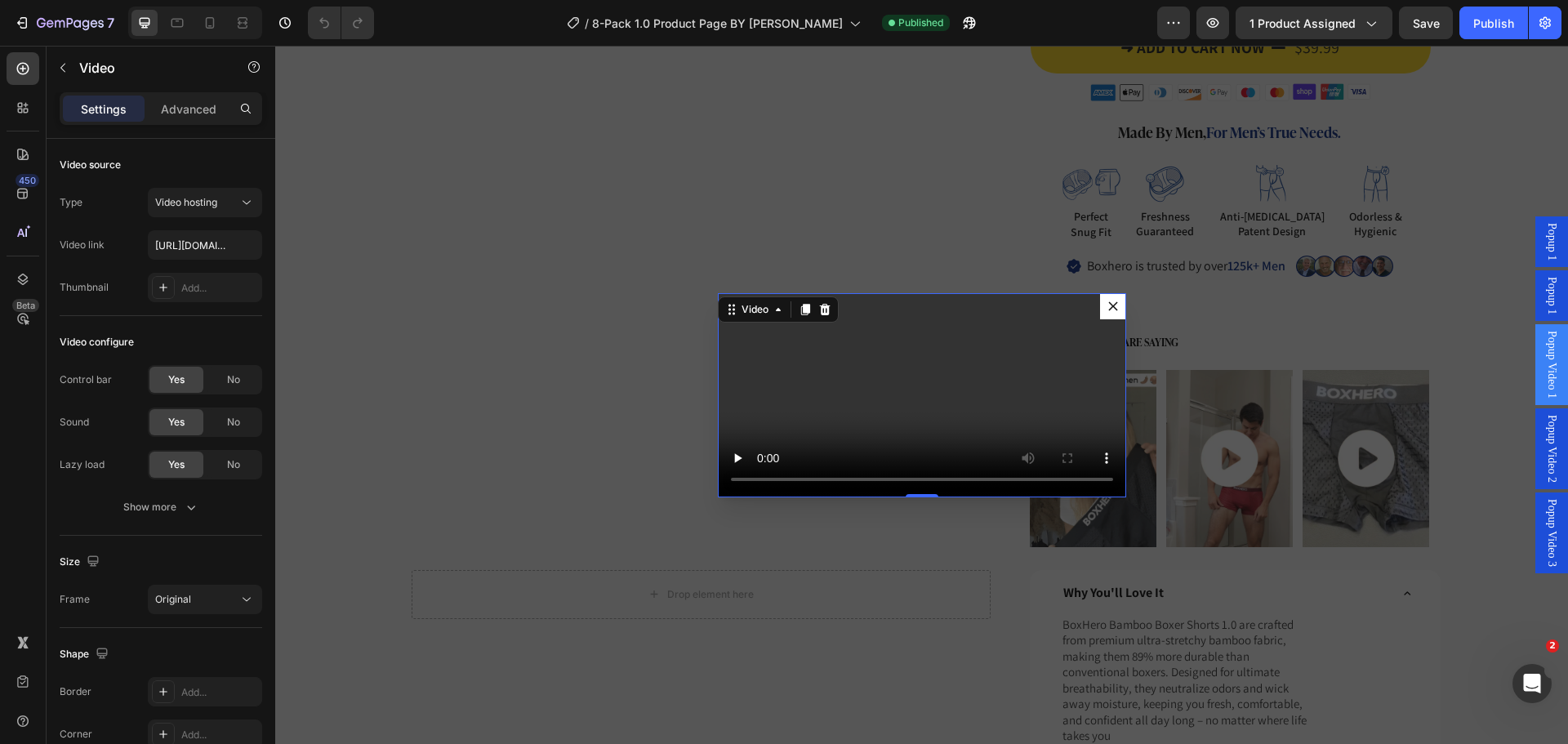
click at [1535, 432] on div "Popup Video 2" at bounding box center [1551, 449] width 33 height 81
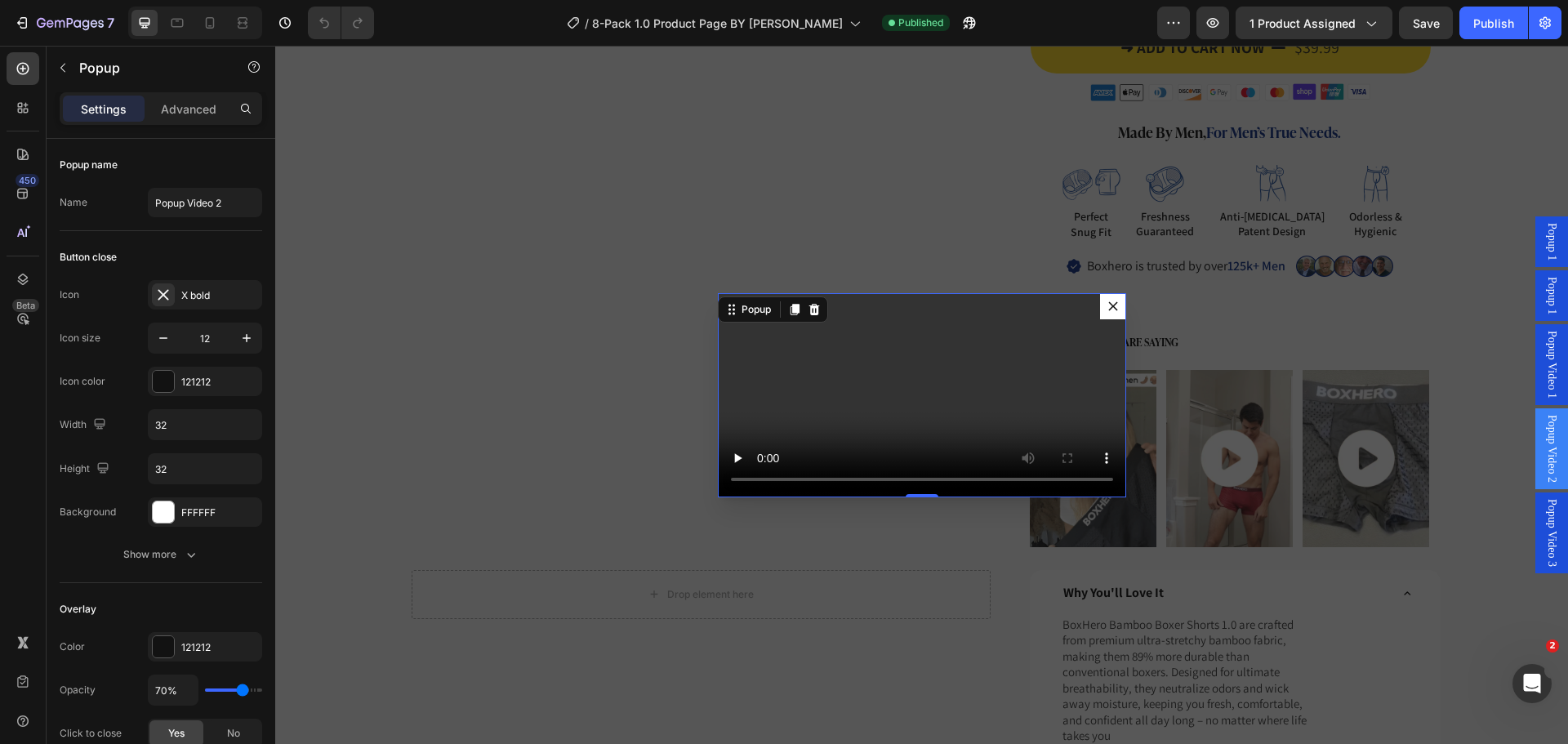
click at [1543, 396] on span "Popup Video 1" at bounding box center [1551, 364] width 17 height 68
click at [968, 363] on video "Dialog body" at bounding box center [922, 395] width 409 height 204
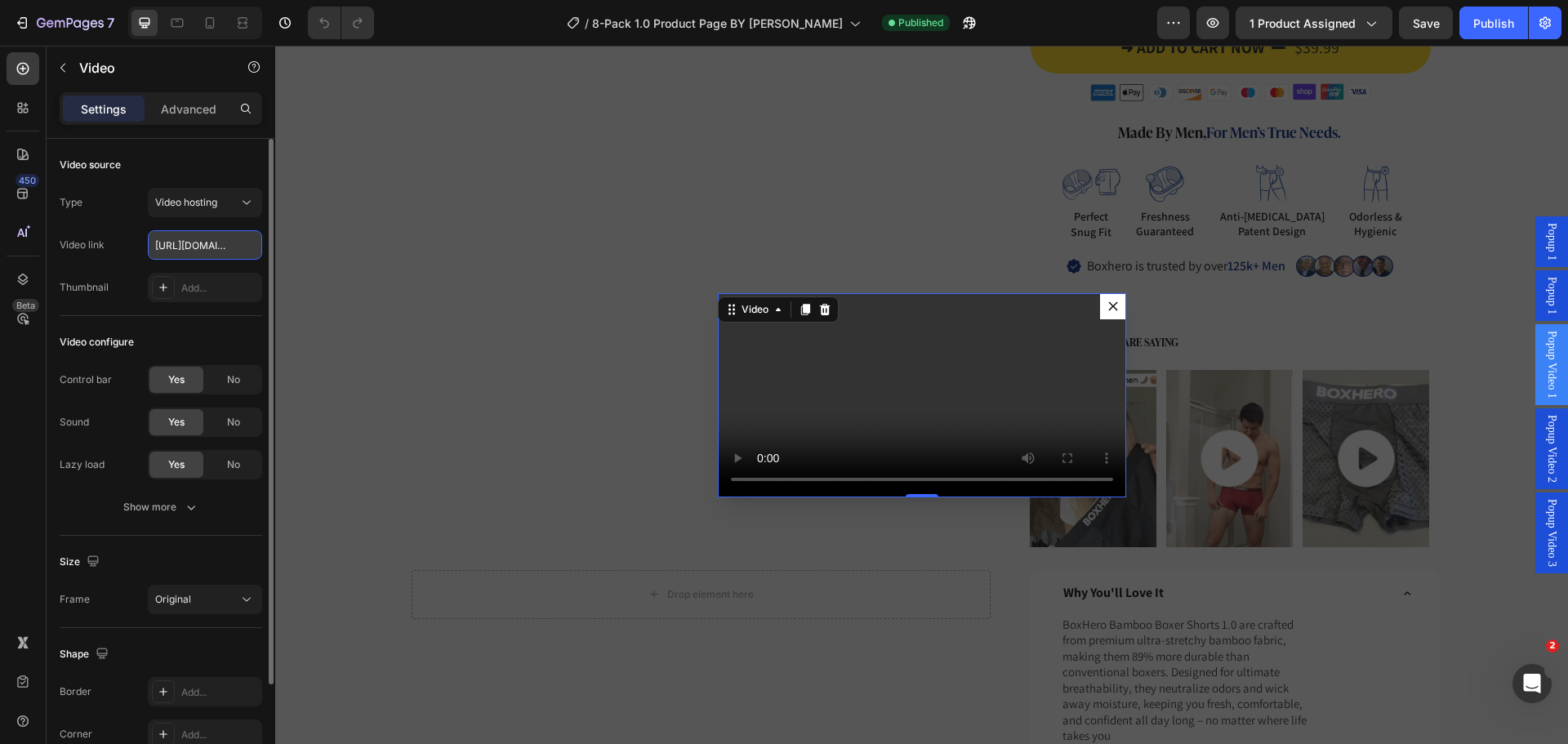
click at [219, 237] on input "https://cdn.shopify.com/videos/c/o/v/760b7600e03344419b2f9a9e8d7e1281.mp4" at bounding box center [205, 245] width 115 height 30
click at [1153, 381] on div "Backdrop" at bounding box center [921, 395] width 1293 height 698
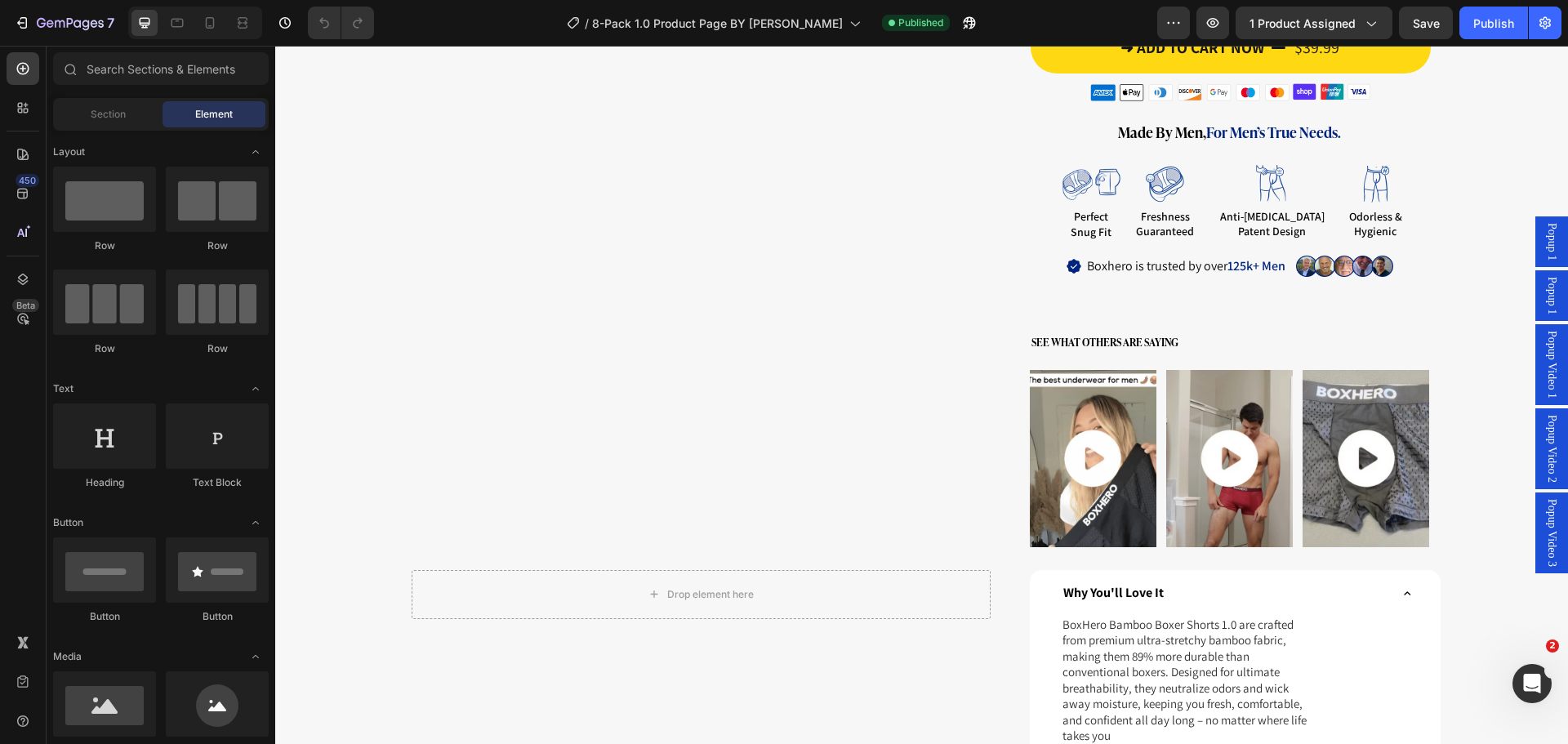
click at [1543, 438] on span "Popup Video 2" at bounding box center [1551, 448] width 17 height 68
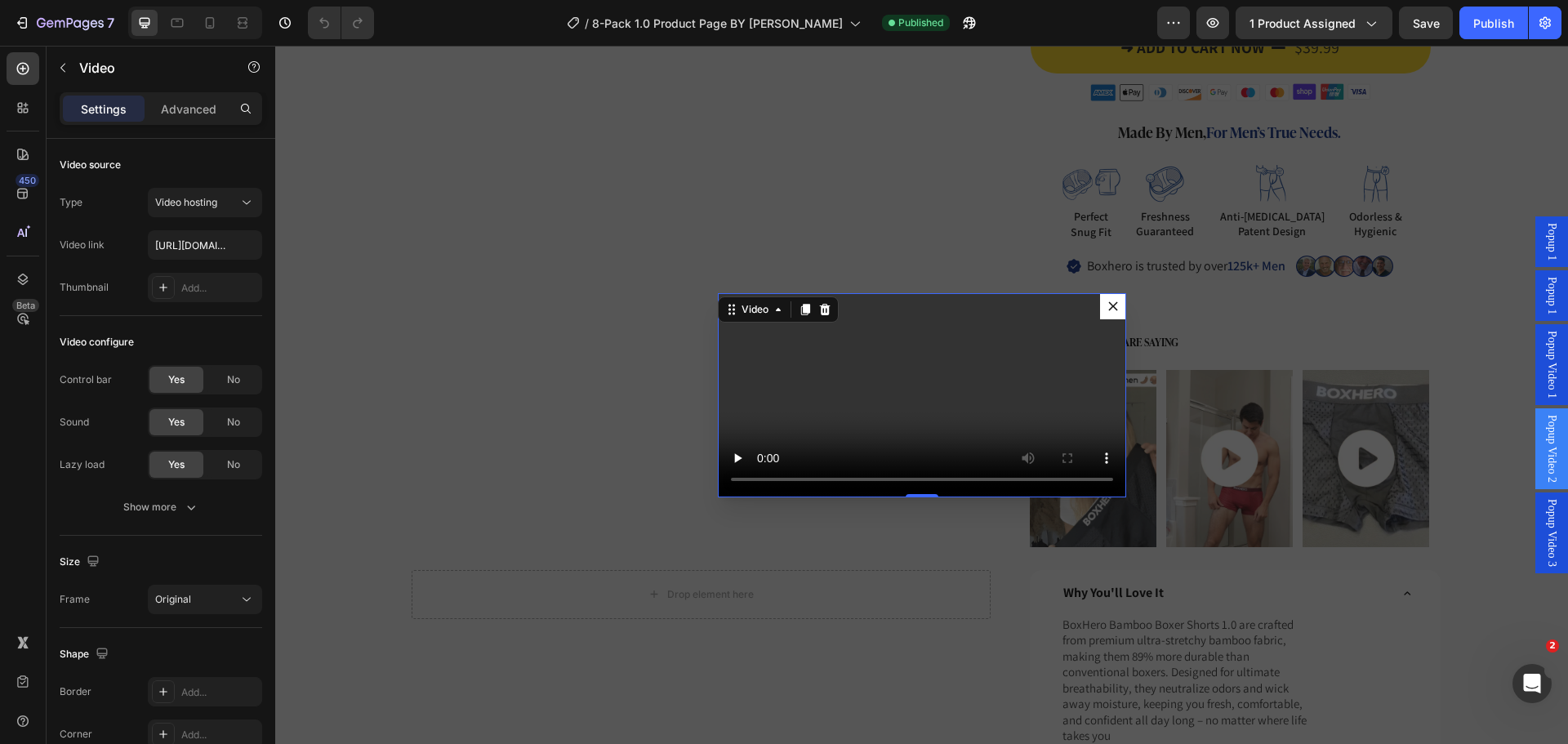
click at [955, 368] on video "Dialog body" at bounding box center [922, 395] width 409 height 204
click at [172, 247] on input "https://cdn.shopify.com/videos/c/o/v/975e2d2c14a8447b8d901fab64a70253.mp4" at bounding box center [205, 245] width 115 height 30
click at [1543, 532] on span "Popup Video 3" at bounding box center [1551, 532] width 17 height 68
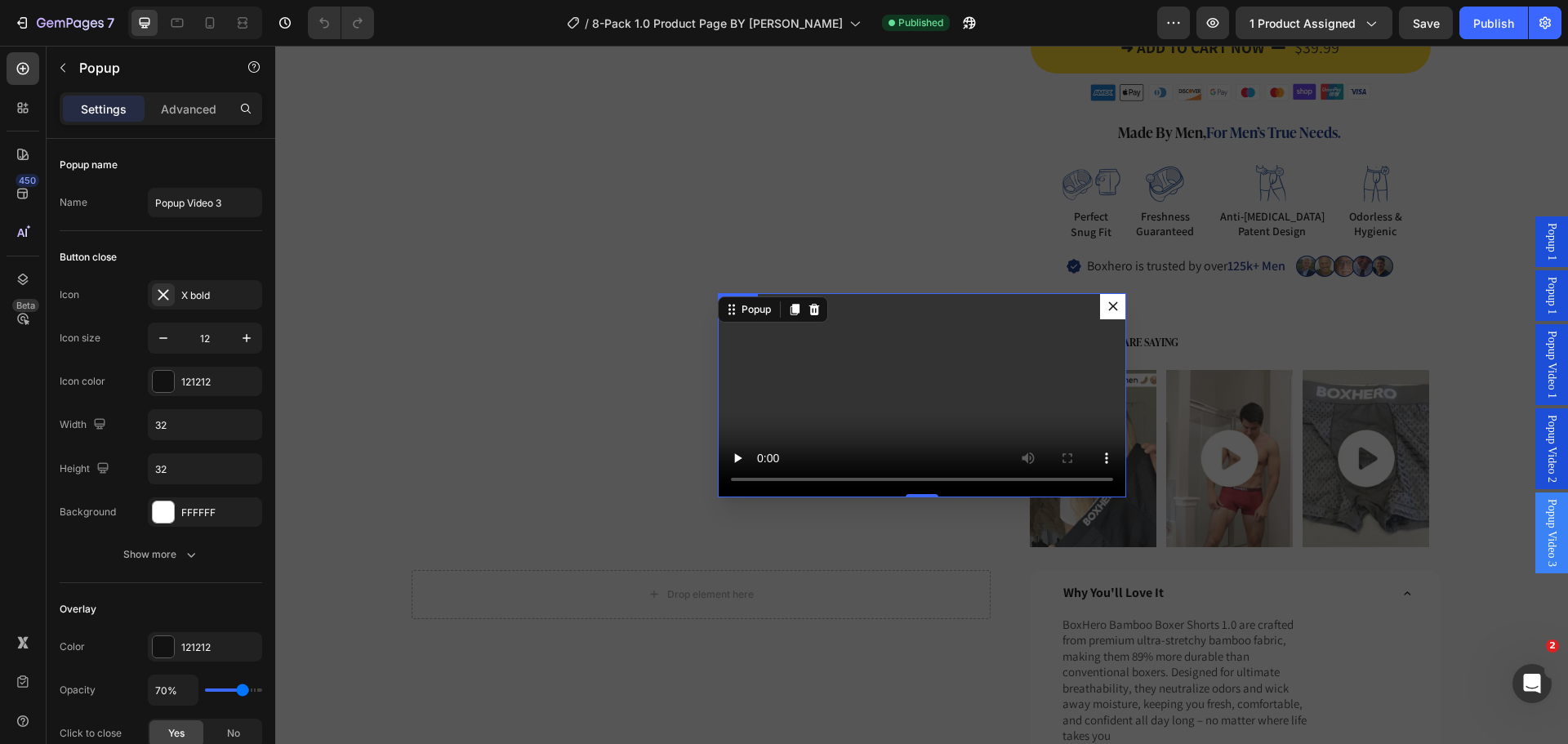
click at [961, 402] on video "Dialog body" at bounding box center [922, 395] width 409 height 204
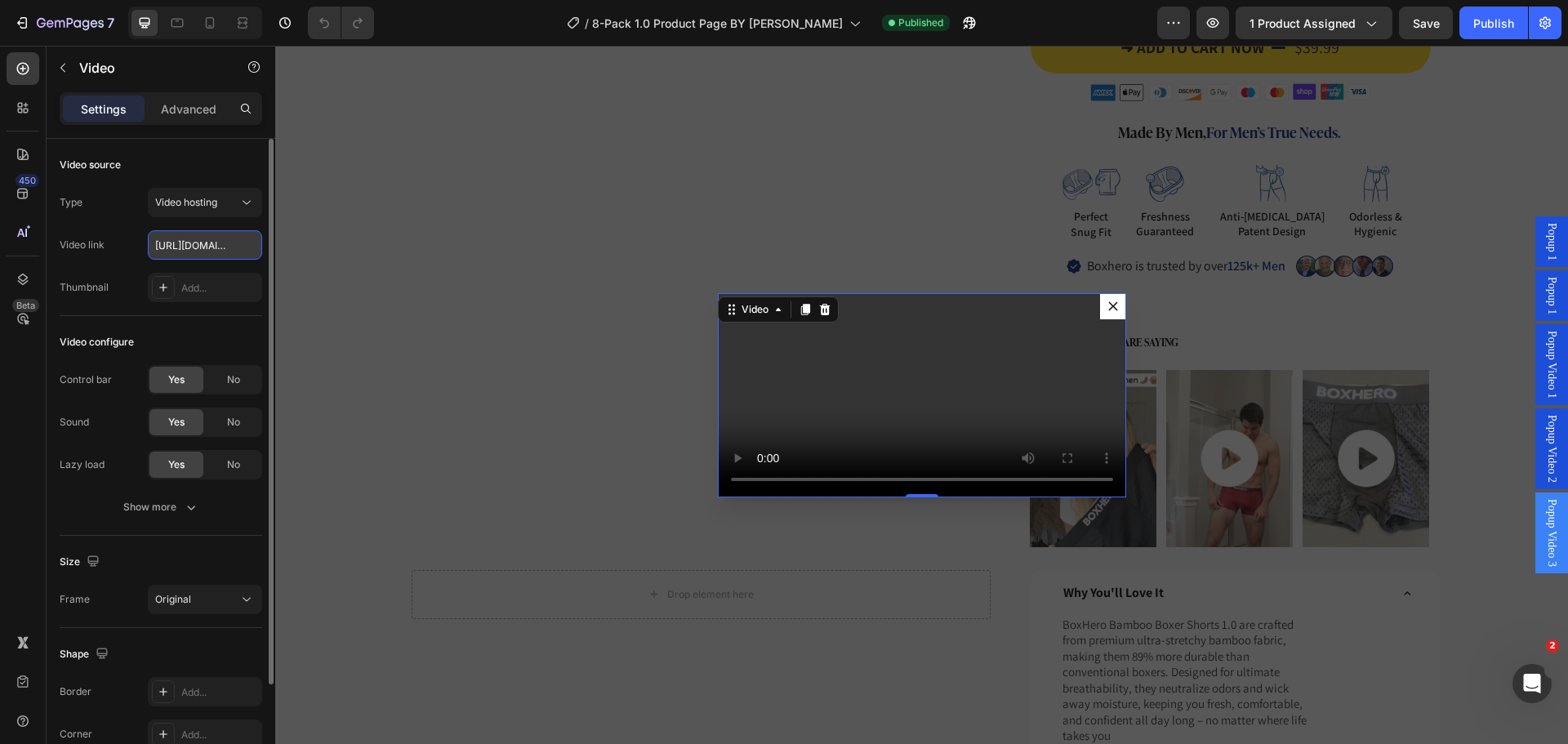
click at [196, 249] on input "https://cdn.shopify.com/videos/c/o/v/887751c5613d44f08f34851ff59313bf.mp4" at bounding box center [205, 245] width 115 height 30
click at [1543, 428] on span "Popup Video 2" at bounding box center [1551, 448] width 17 height 68
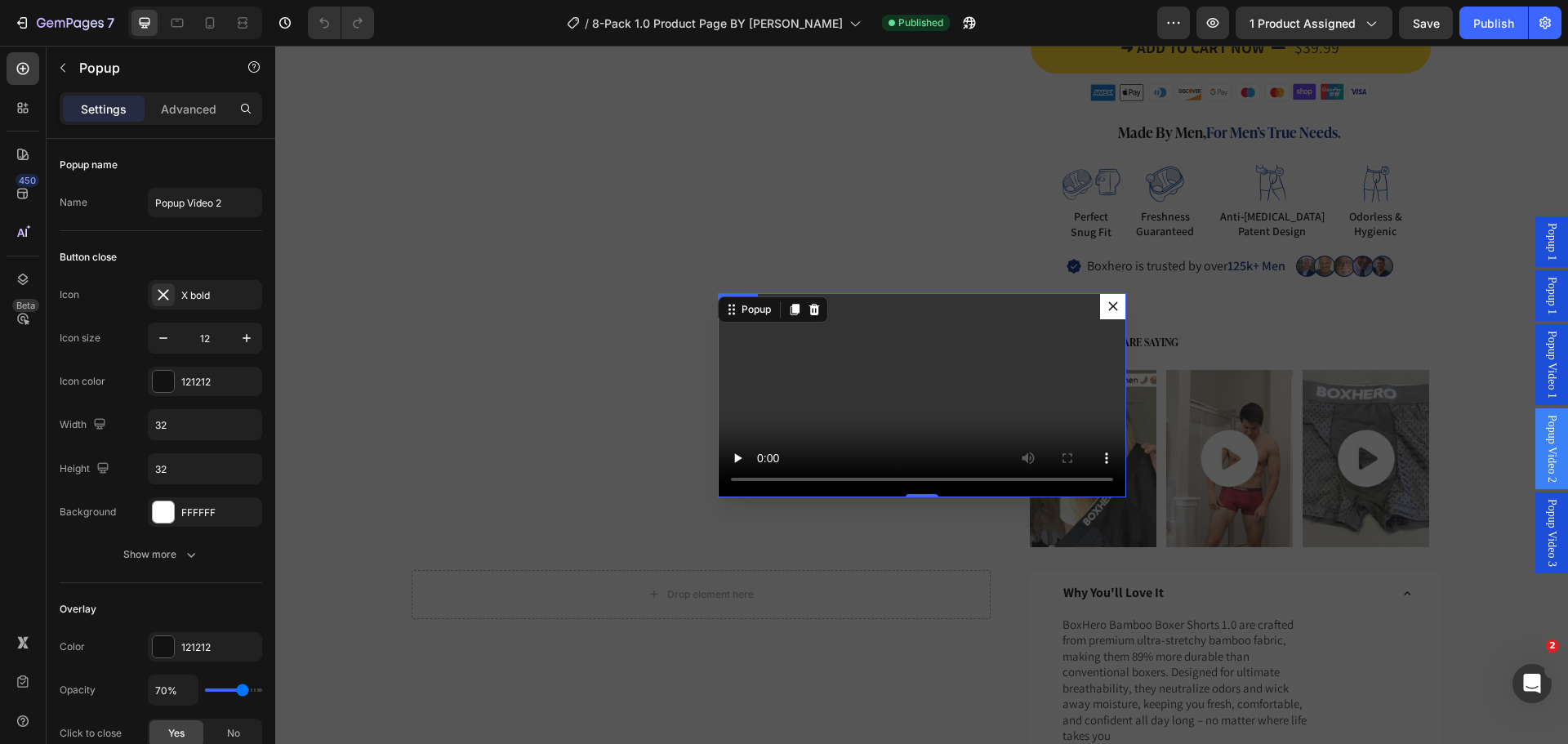
click at [849, 376] on video "Dialog body" at bounding box center [922, 395] width 409 height 204
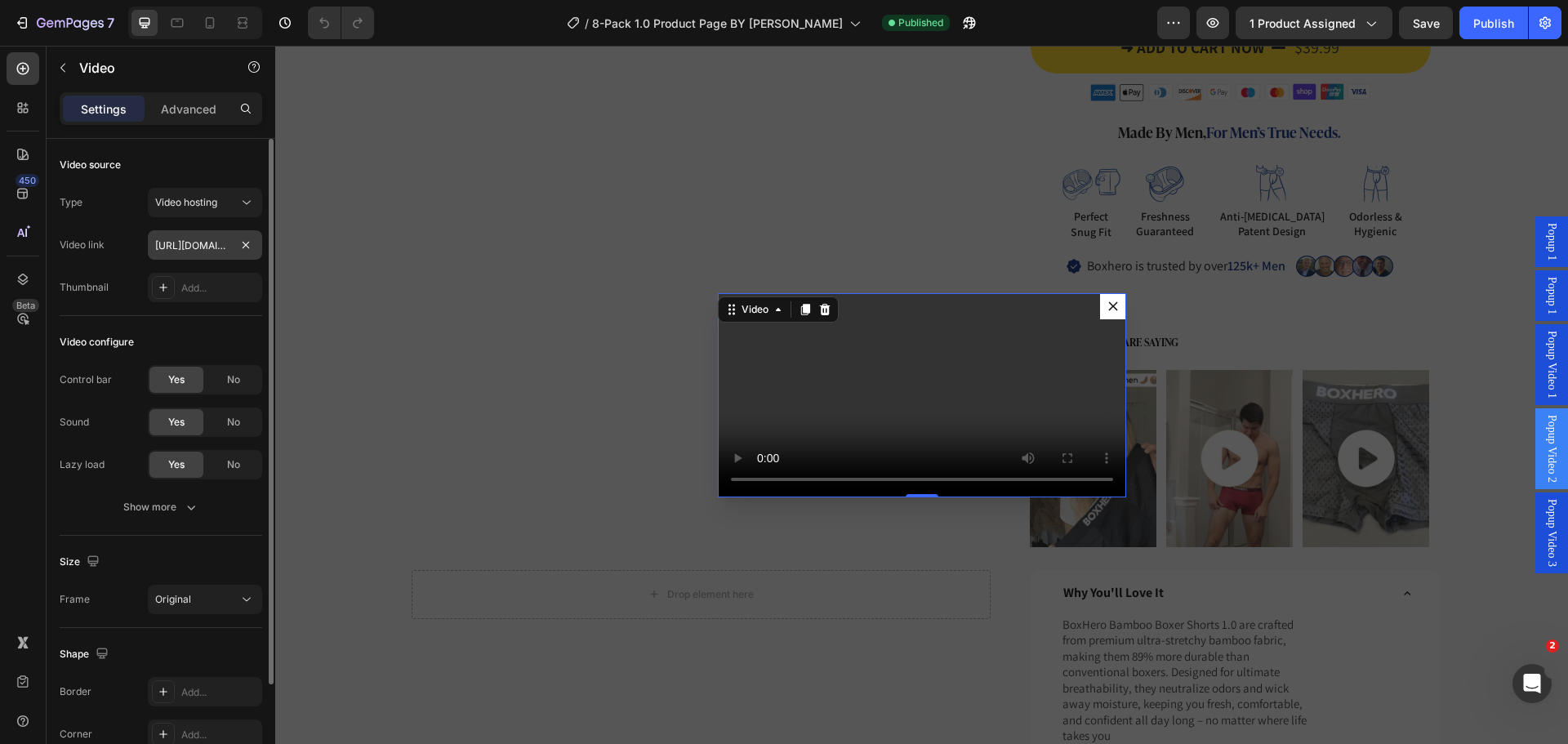
click at [203, 248] on input "https://cdn.shopify.com/videos/c/o/v/975e2d2c14a8447b8d901fab64a70253.mp4" at bounding box center [205, 245] width 115 height 30
